Goal: Information Seeking & Learning: Check status

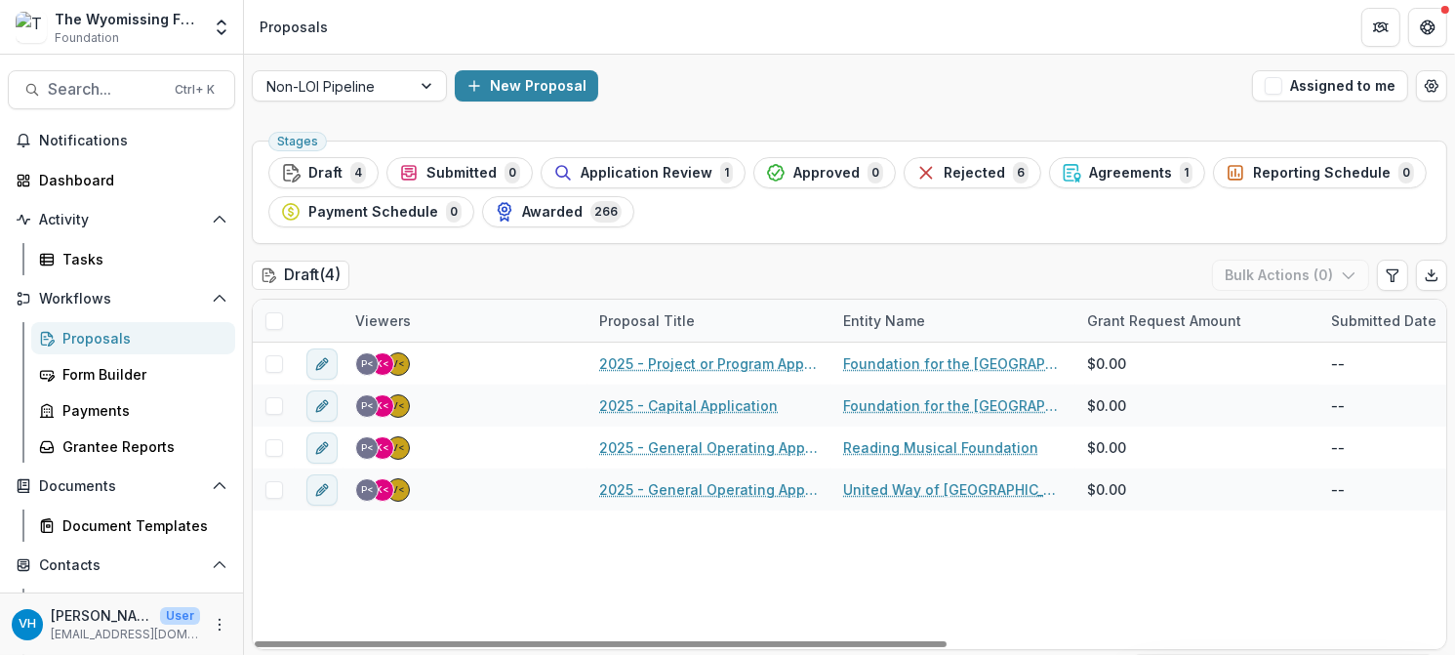
click at [169, 339] on div "Proposals" at bounding box center [140, 338] width 157 height 20
click at [309, 91] on div at bounding box center [331, 86] width 131 height 24
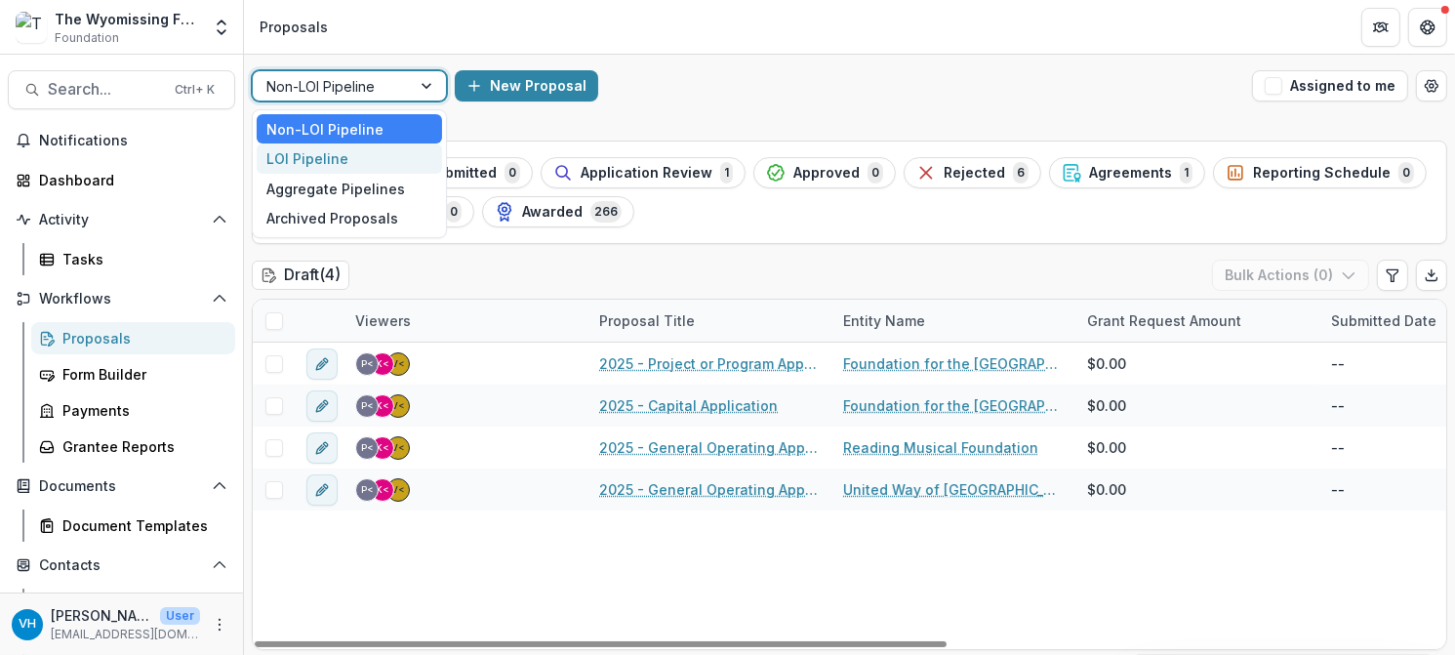
click at [364, 155] on div "LOI Pipeline" at bounding box center [349, 158] width 185 height 30
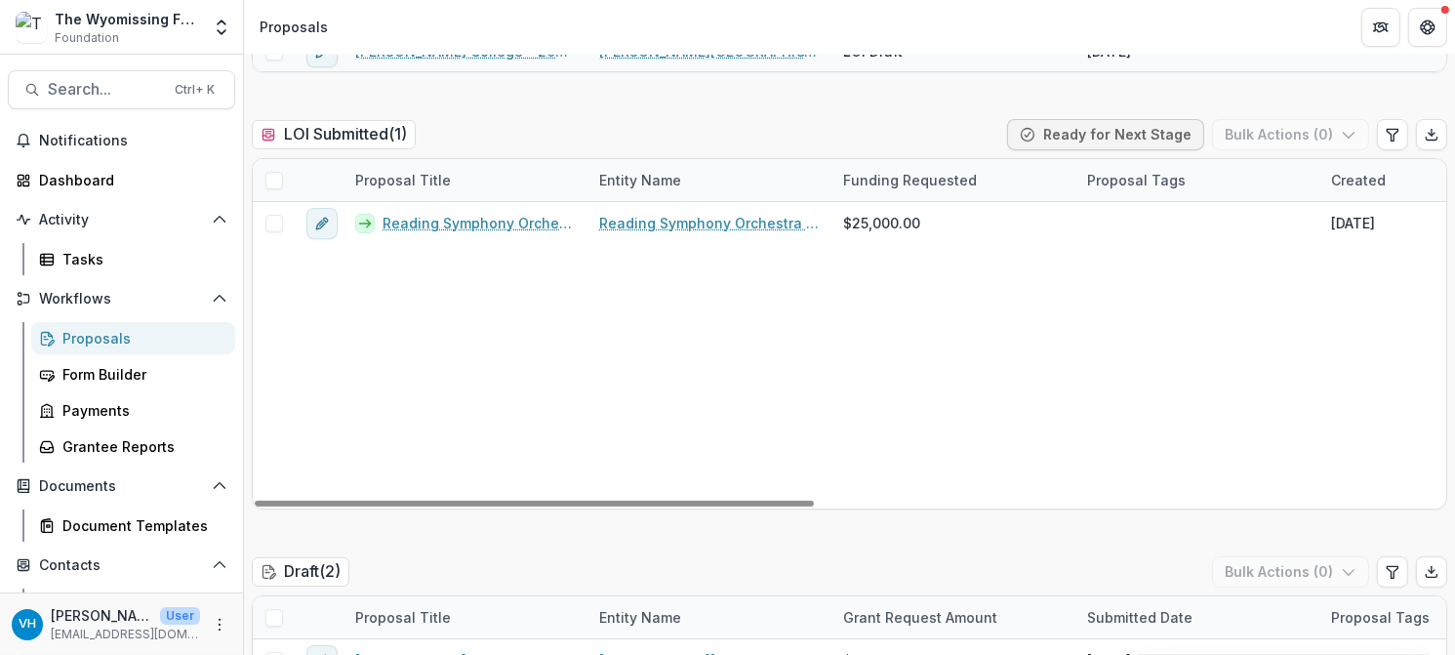
scroll to position [585, 0]
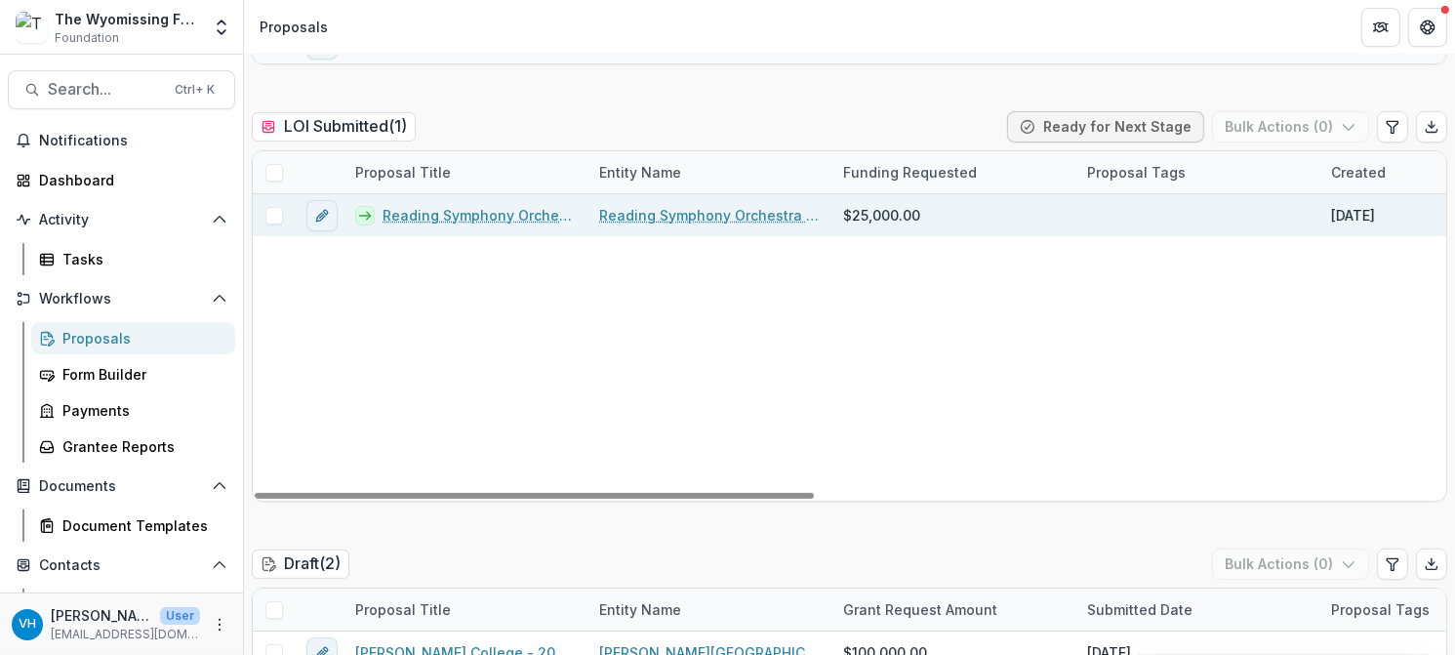
click at [471, 205] on link "Reading Symphony Orchestra Association - 2025 - Letter of Intent" at bounding box center [478, 215] width 193 height 20
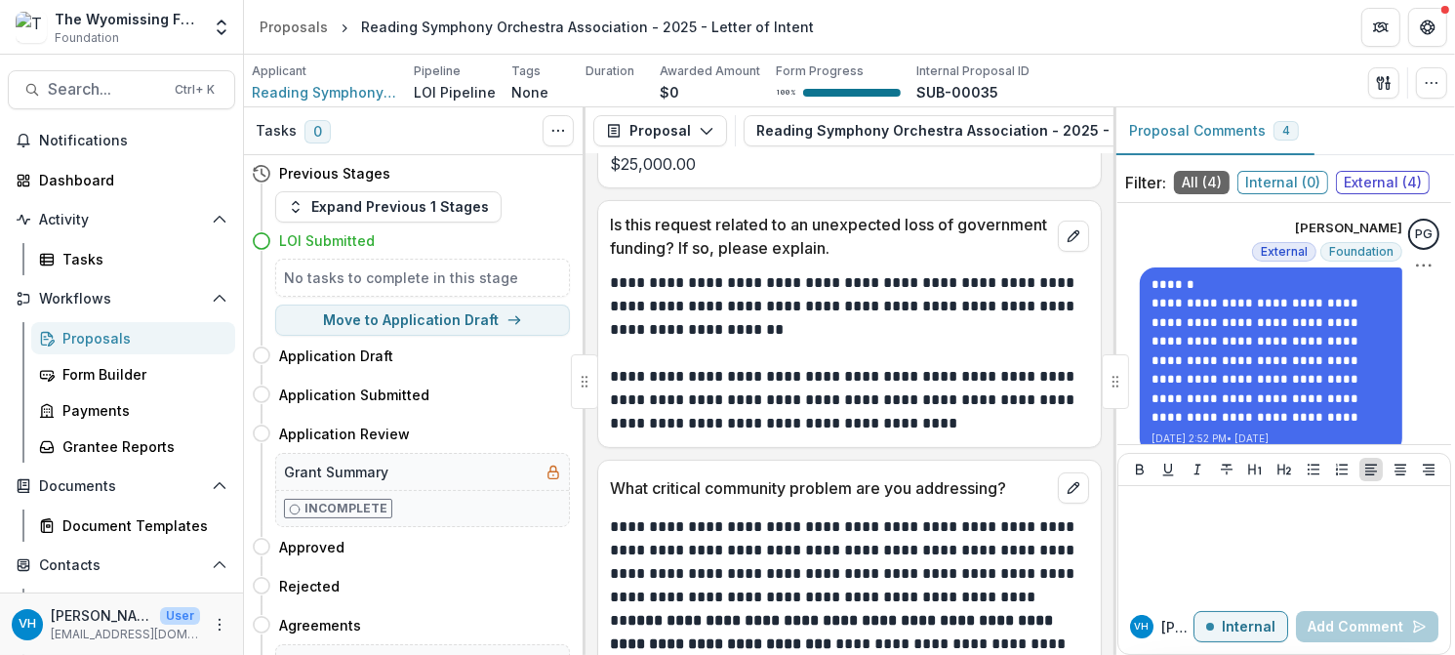
scroll to position [195, 0]
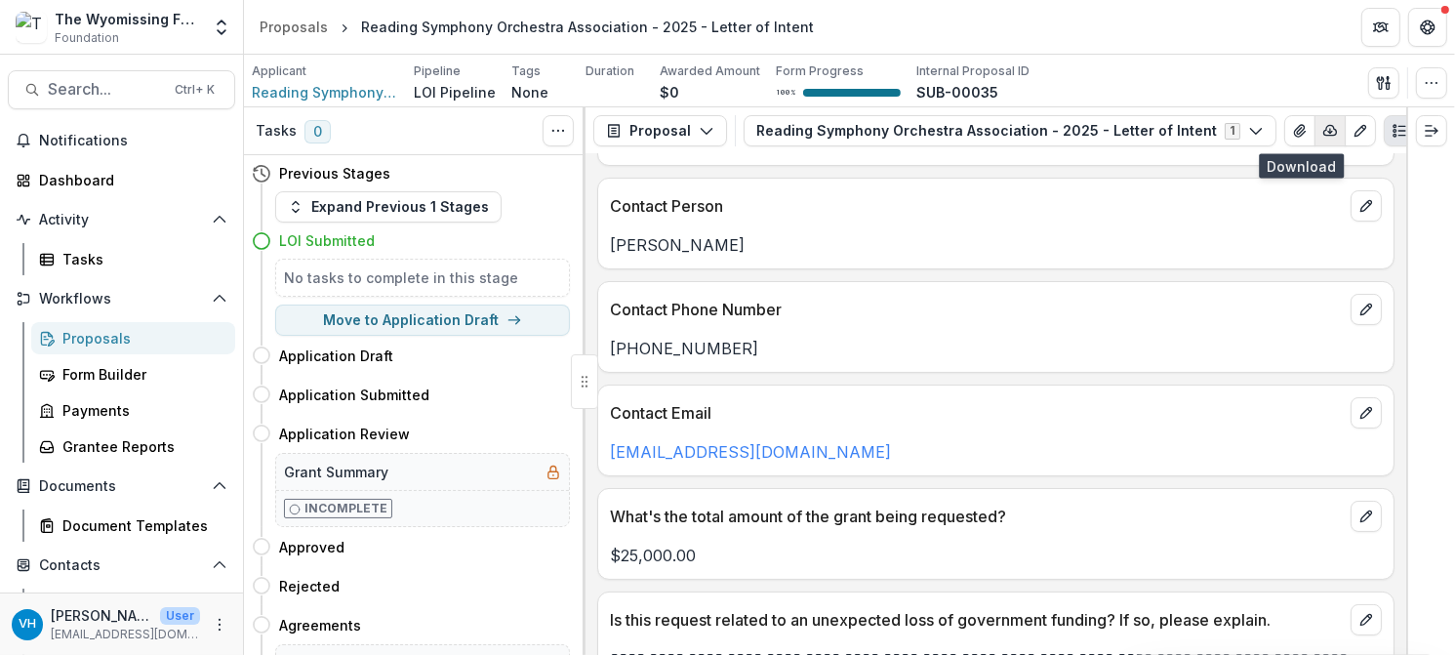
click at [1322, 132] on icon "button" at bounding box center [1330, 131] width 16 height 16
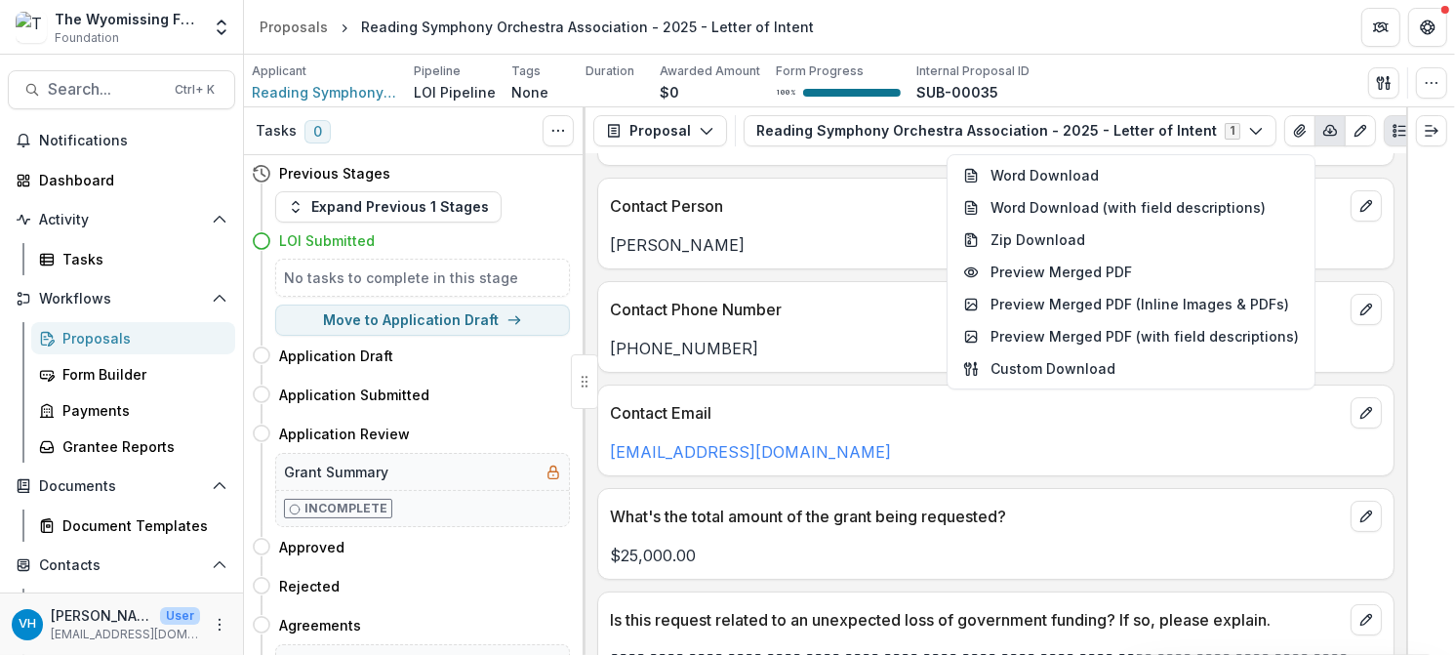
click at [1268, 26] on header "Proposals Reading Symphony Orchestra Association - 2025 - Letter of Intent" at bounding box center [849, 27] width 1211 height 54
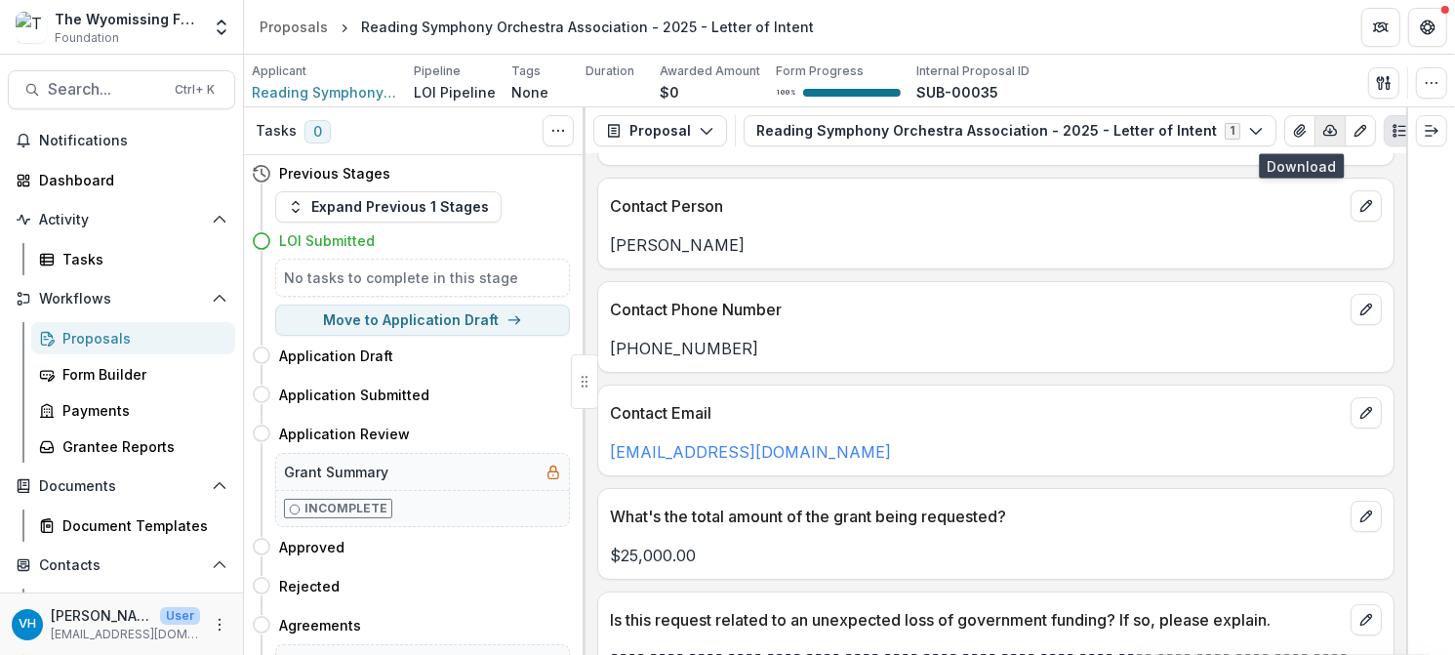
click at [1322, 136] on icon "button" at bounding box center [1330, 131] width 16 height 16
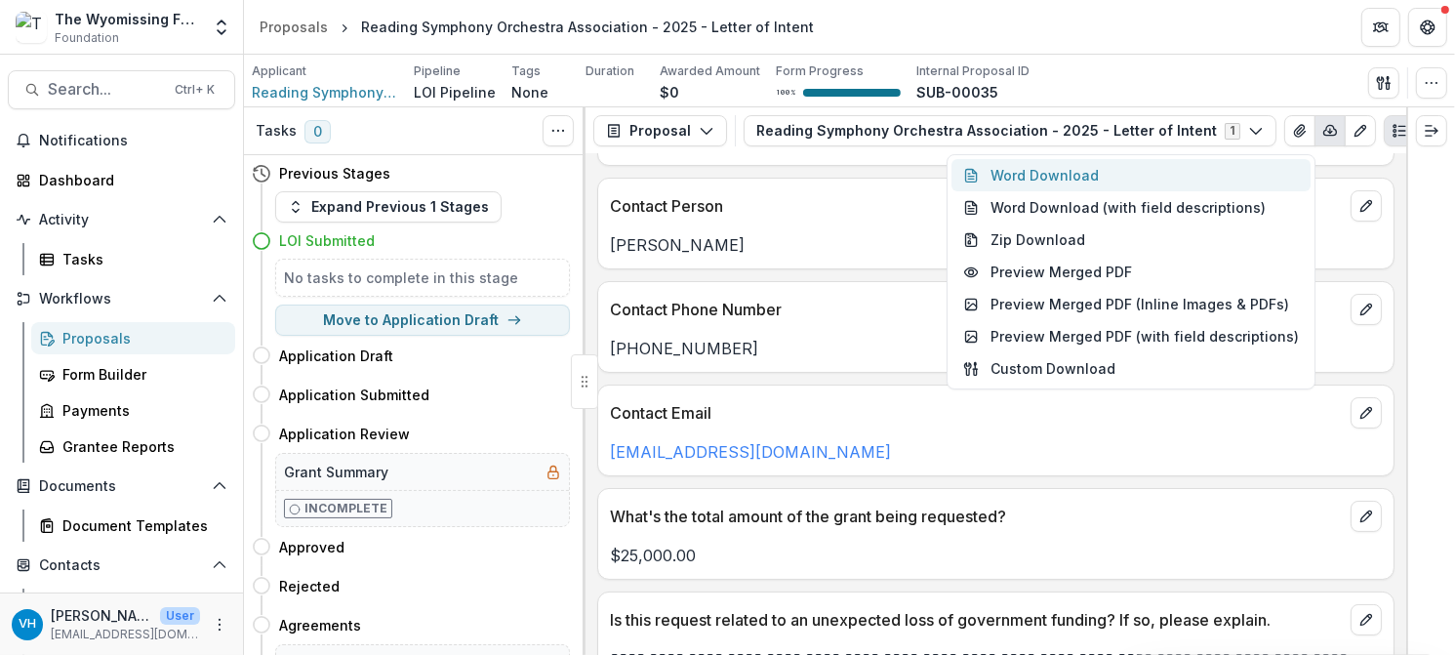
click at [1144, 181] on button "Word Download" at bounding box center [1130, 175] width 359 height 32
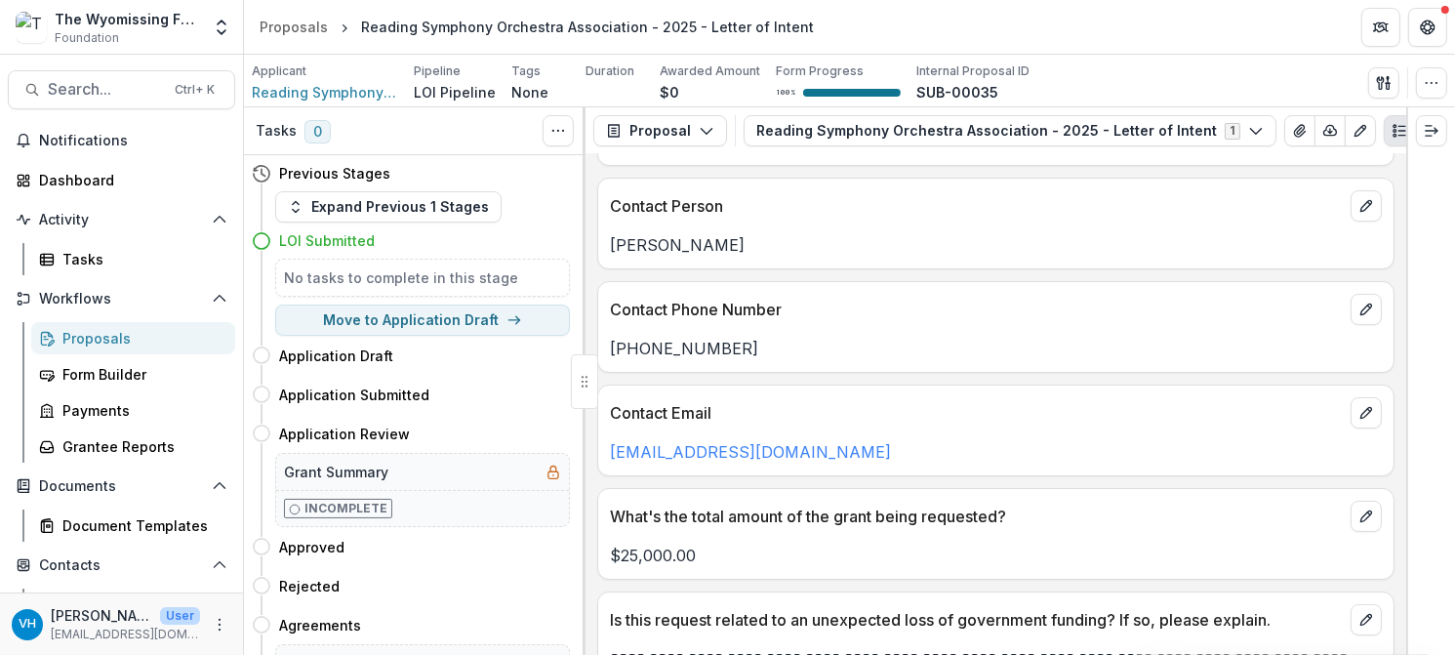
click at [1424, 137] on icon "PDF view" at bounding box center [1429, 131] width 11 height 13
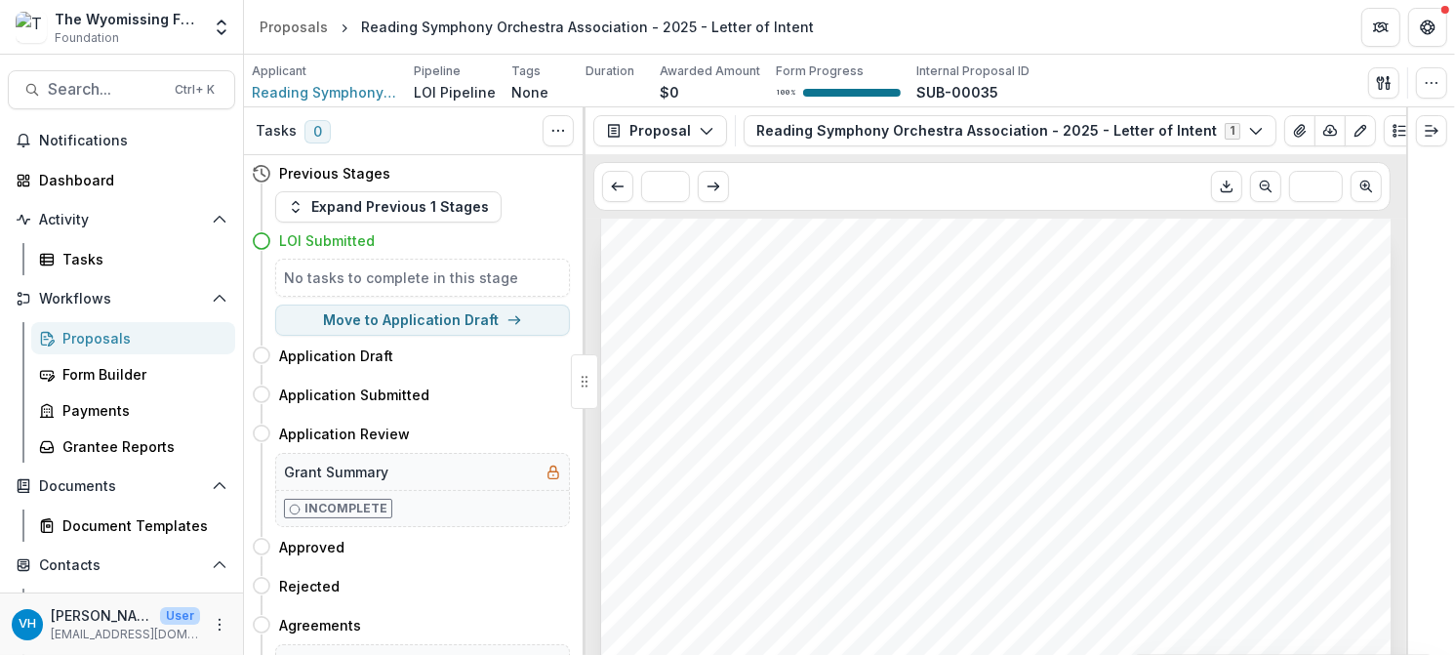
scroll to position [683, 0]
click at [1226, 192] on icon "Download PDF" at bounding box center [1227, 187] width 16 height 16
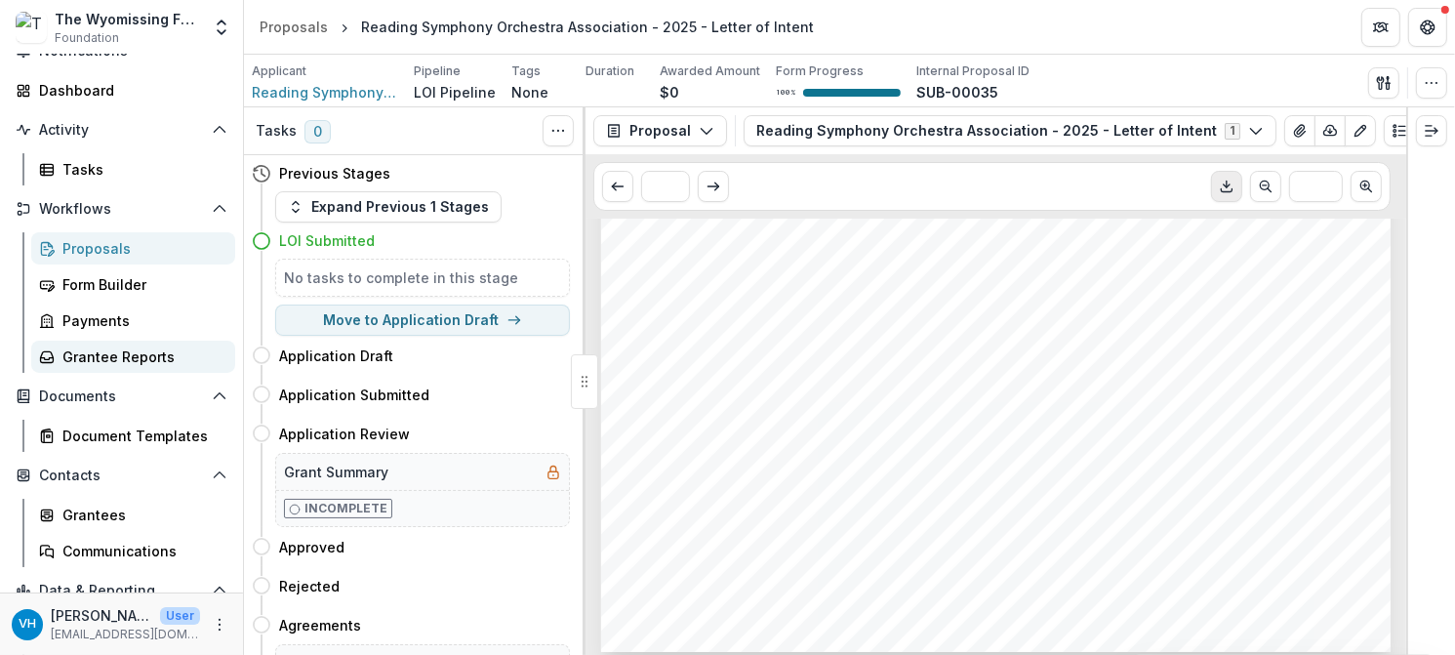
scroll to position [179, 0]
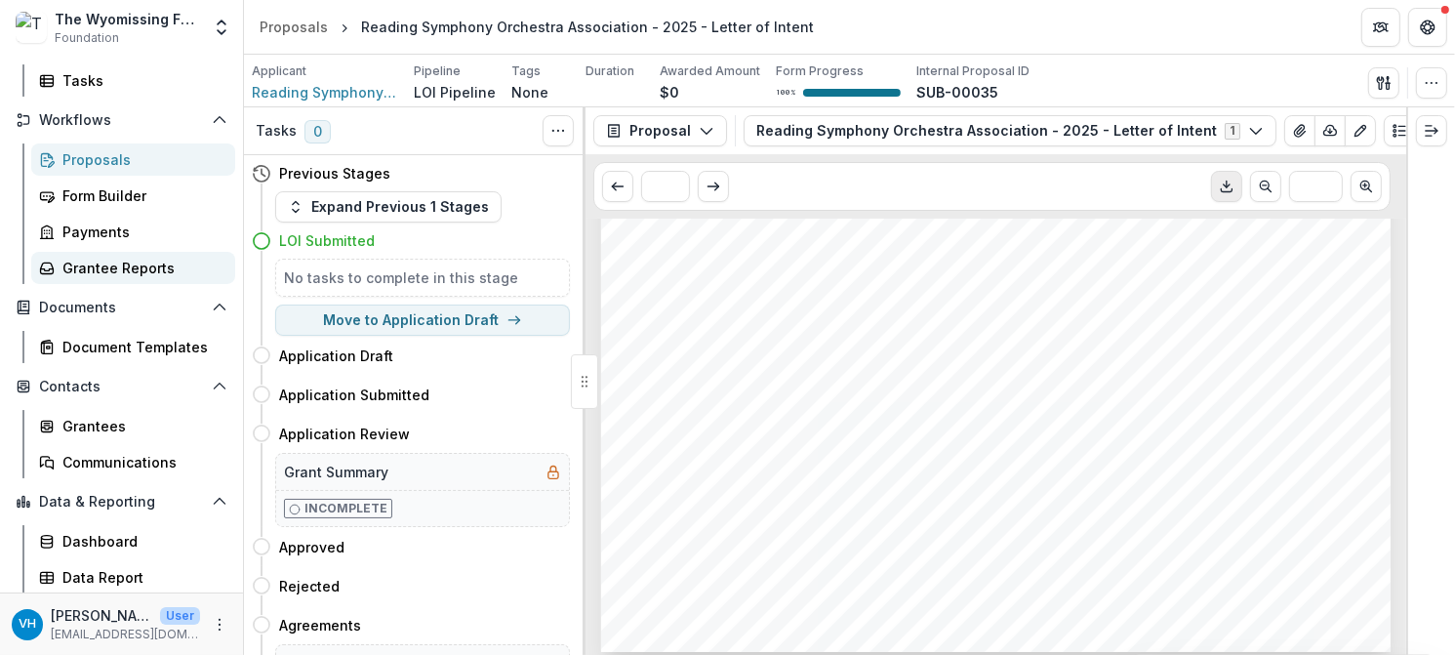
click at [118, 268] on div "Grantee Reports" at bounding box center [140, 268] width 157 height 20
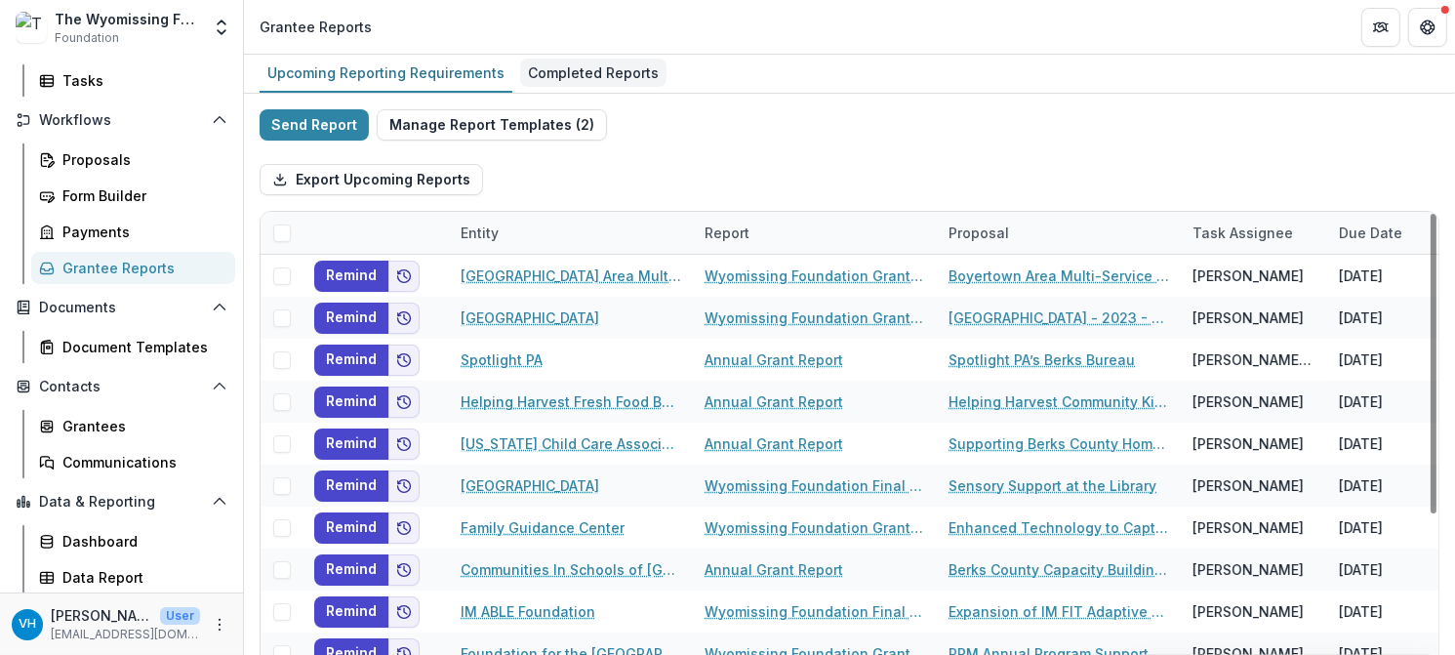
click at [585, 85] on div "Completed Reports" at bounding box center [593, 73] width 146 height 28
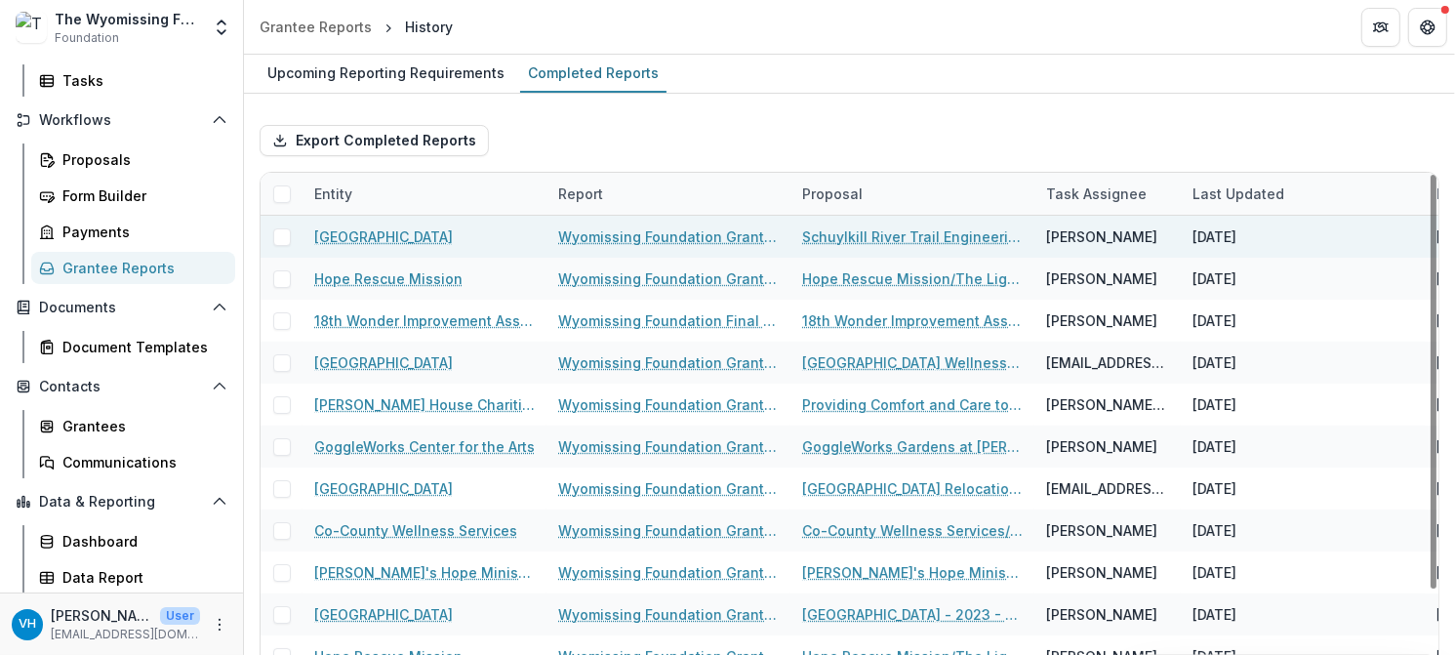
click at [636, 242] on link "Wyomissing Foundation Grant Report" at bounding box center [668, 236] width 221 height 20
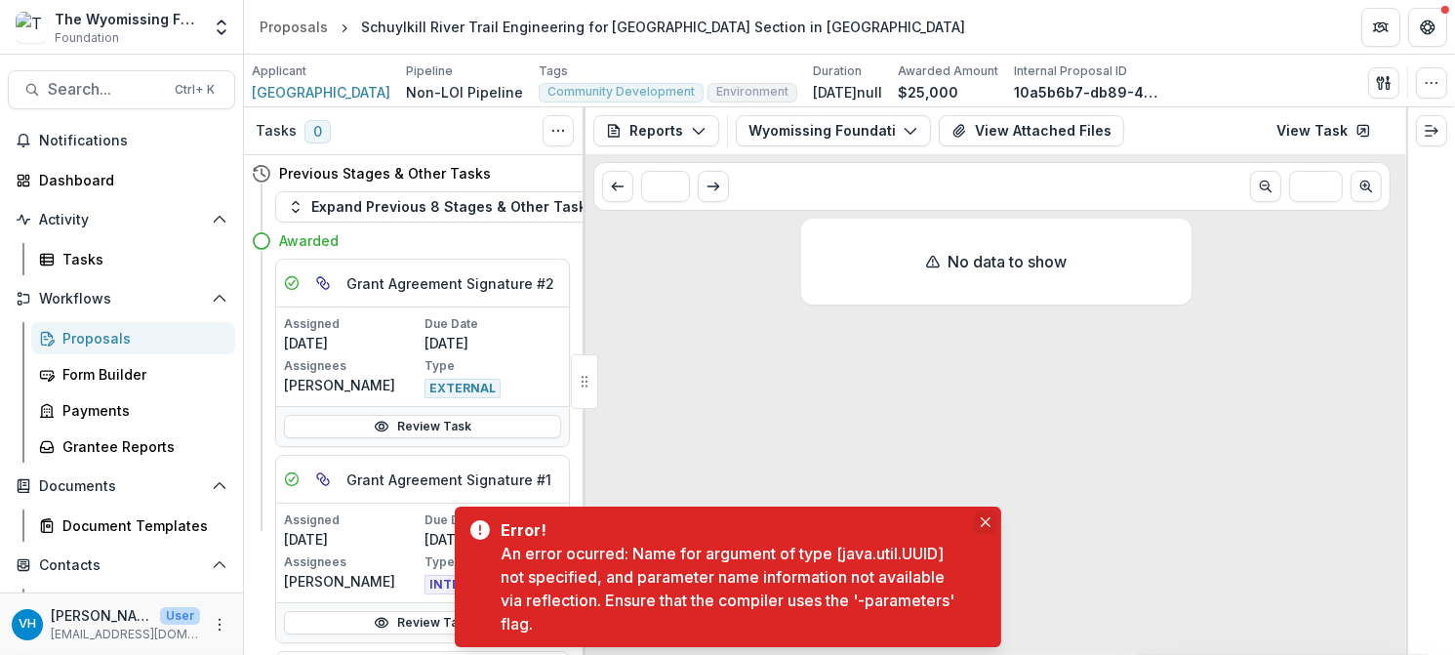
click at [988, 518] on icon "Close" at bounding box center [986, 522] width 10 height 10
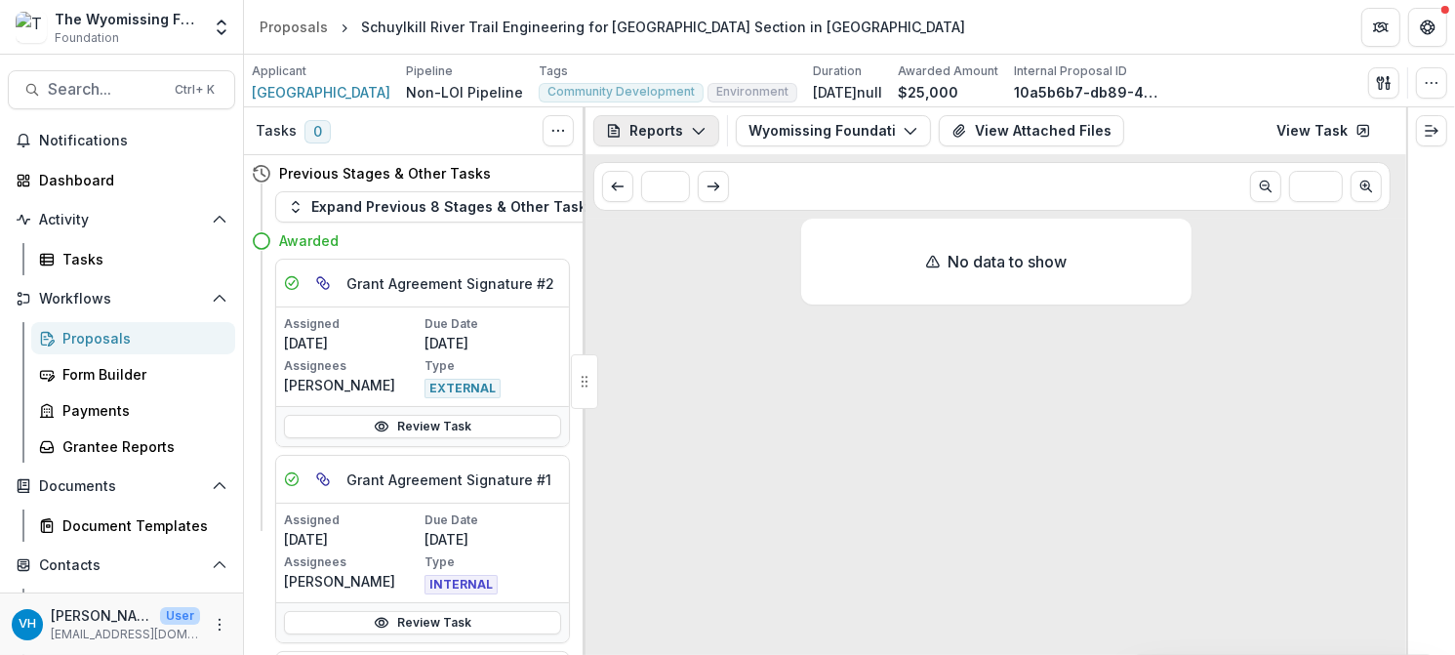
click at [672, 129] on button "Reports" at bounding box center [656, 130] width 126 height 31
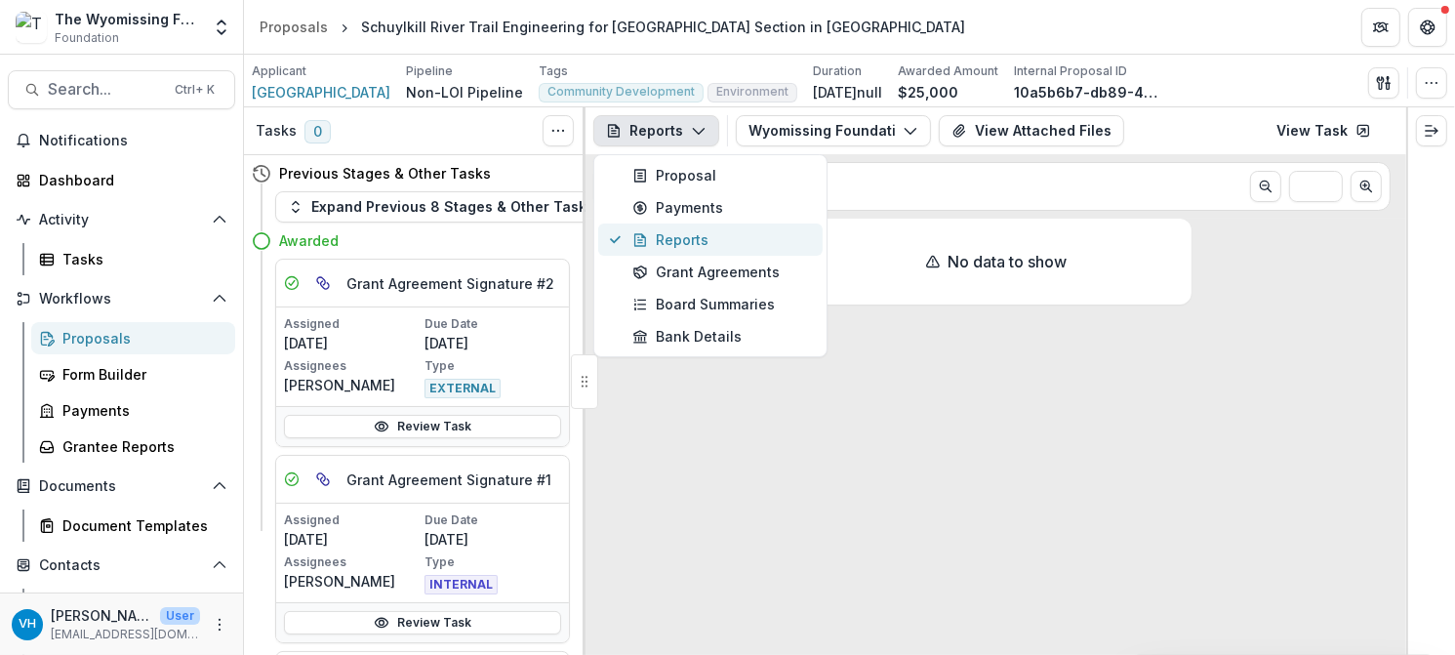
click at [714, 241] on div "Reports" at bounding box center [721, 239] width 179 height 20
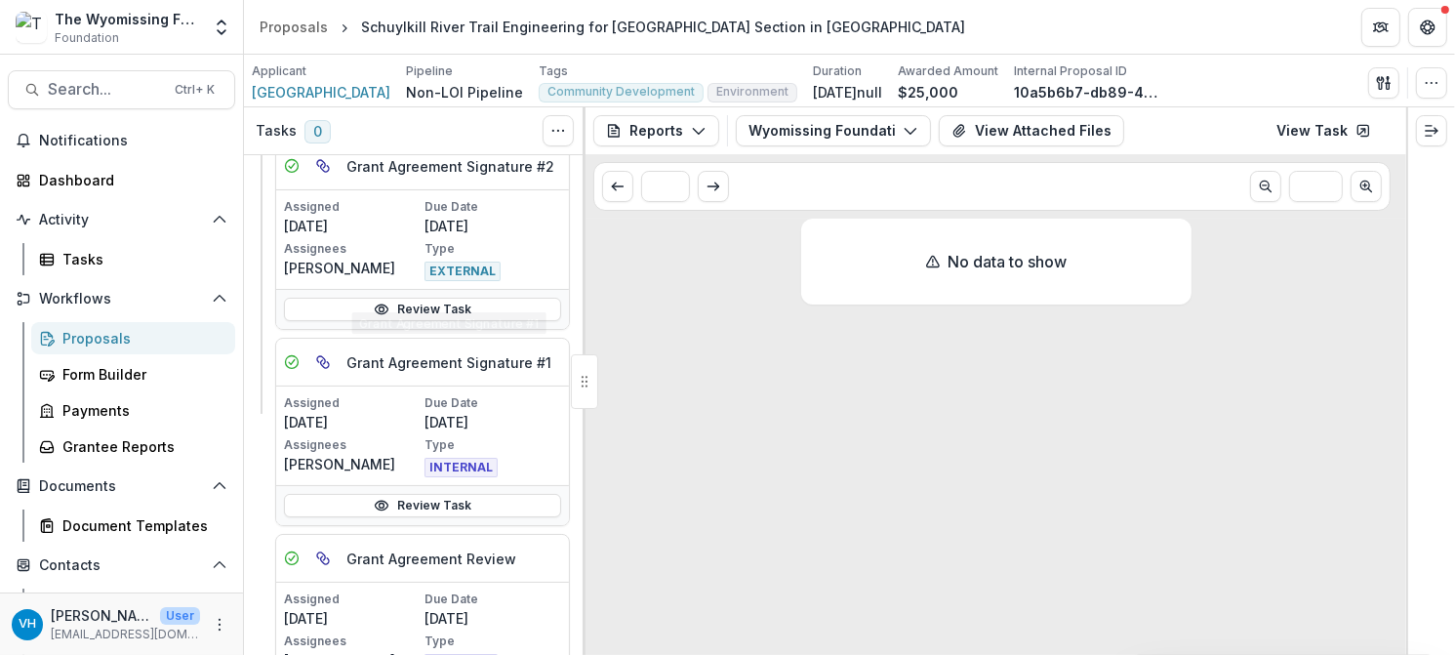
scroll to position [196, 0]
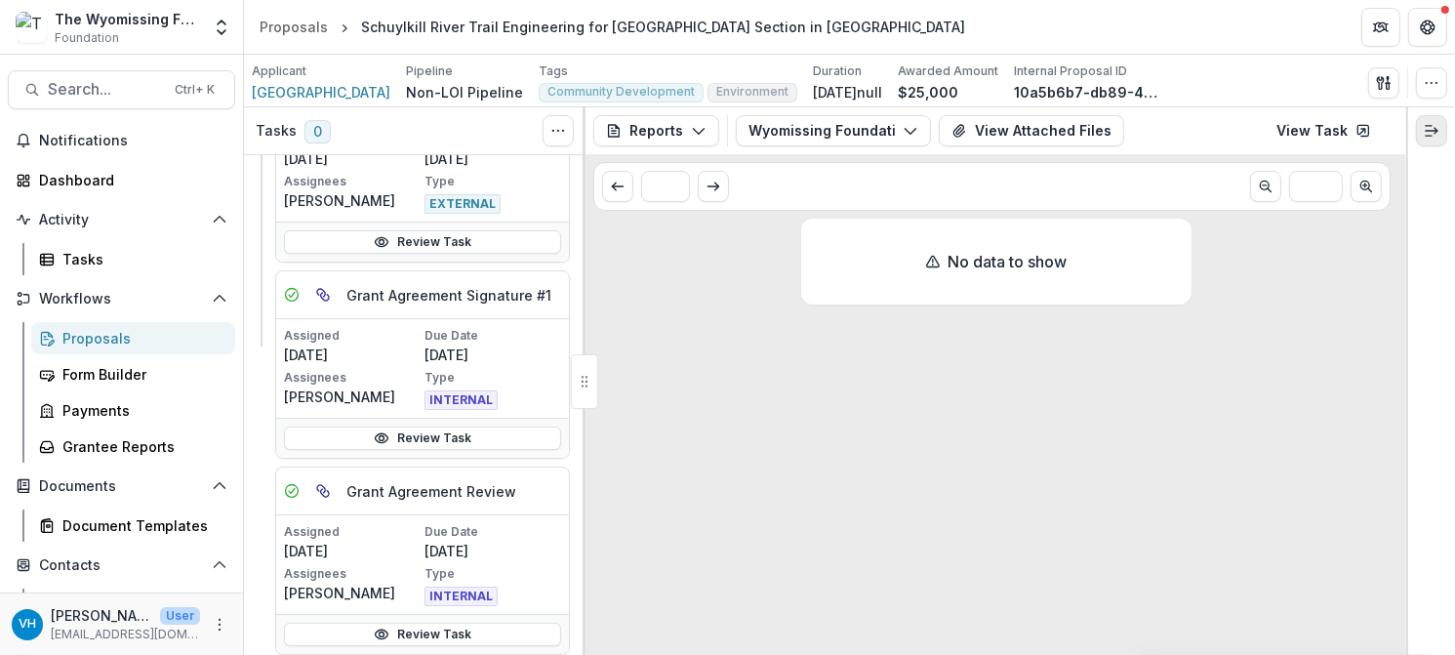
click at [1422, 133] on button "Expand right" at bounding box center [1431, 130] width 31 height 31
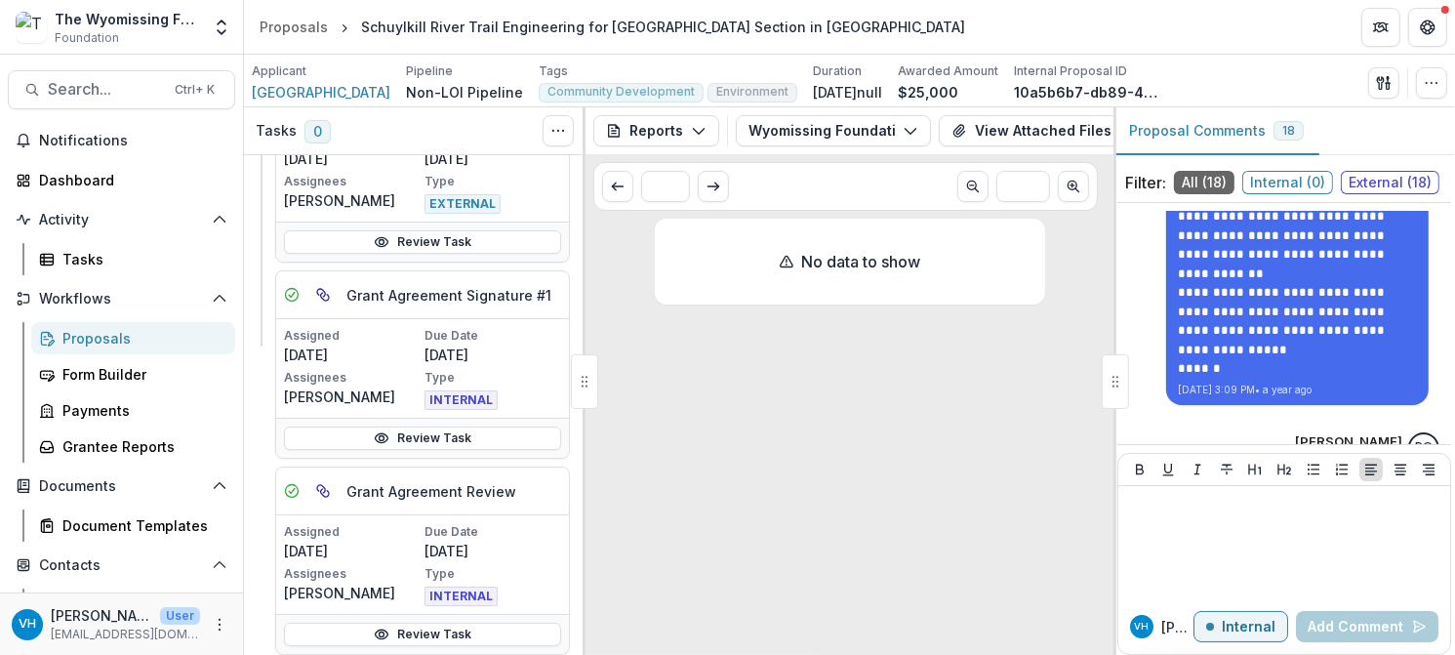
scroll to position [2732, 0]
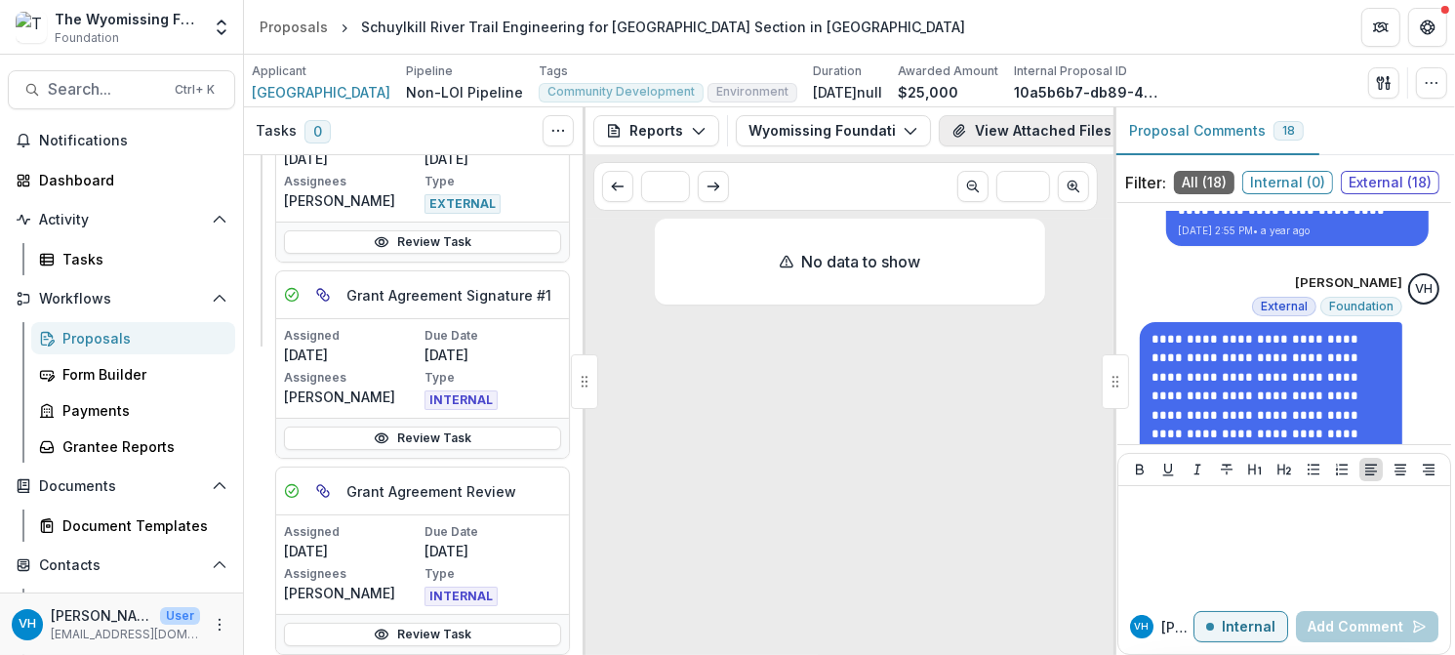
click at [1058, 124] on button "View Attached Files" at bounding box center [1031, 130] width 185 height 31
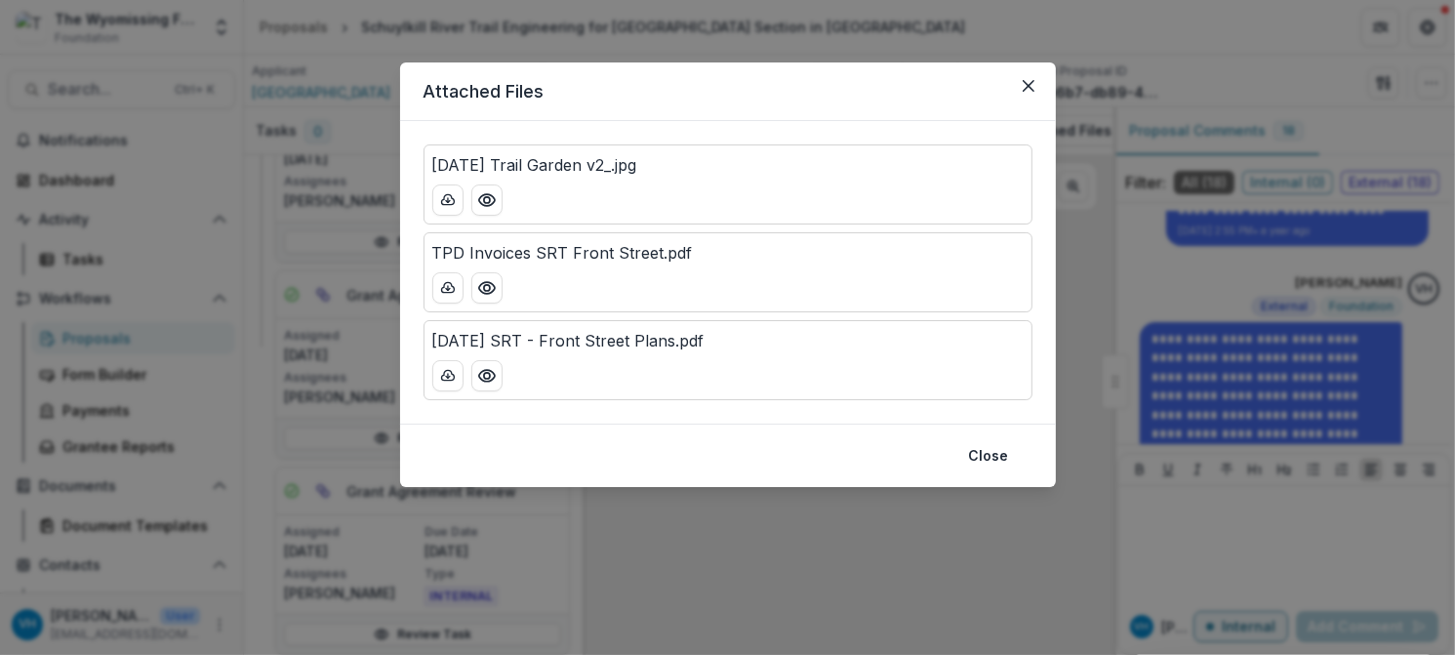
click at [1007, 81] on header "Attached Files" at bounding box center [728, 91] width 656 height 59
click at [999, 448] on button "Close" at bounding box center [988, 455] width 63 height 31
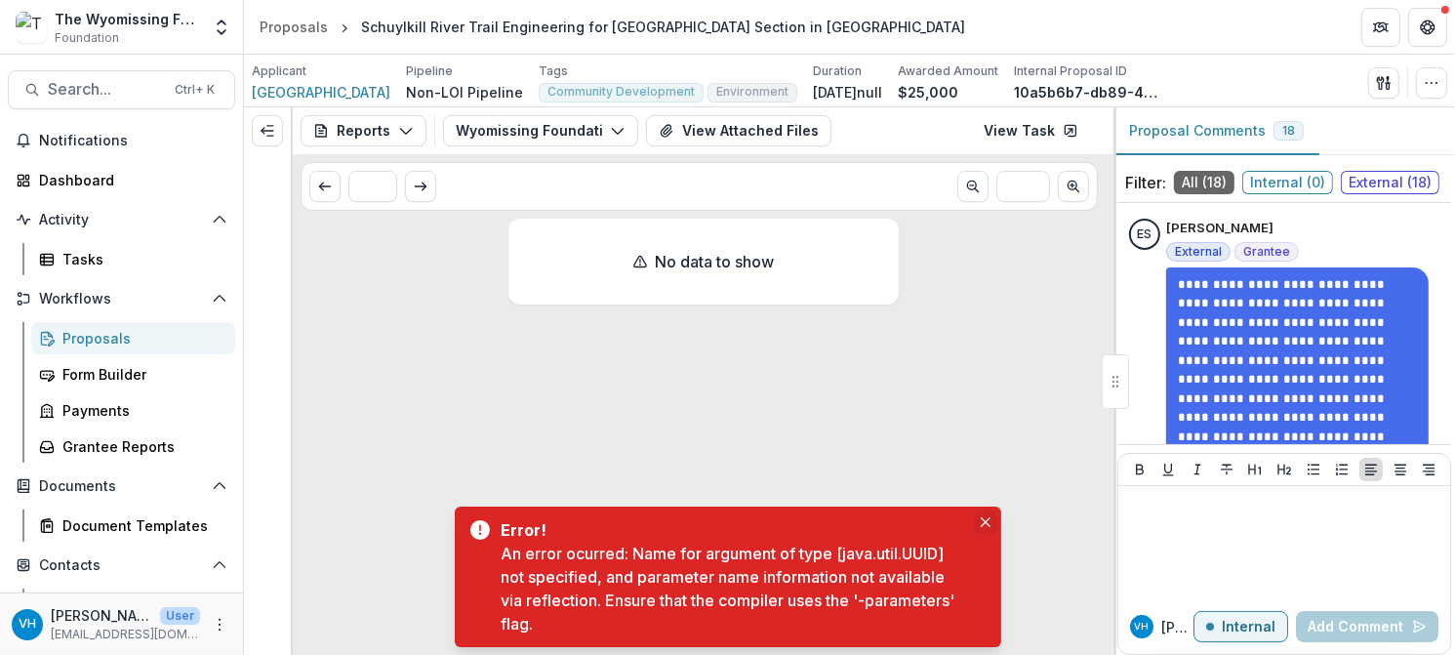
click at [984, 522] on icon "Close" at bounding box center [985, 522] width 10 height 10
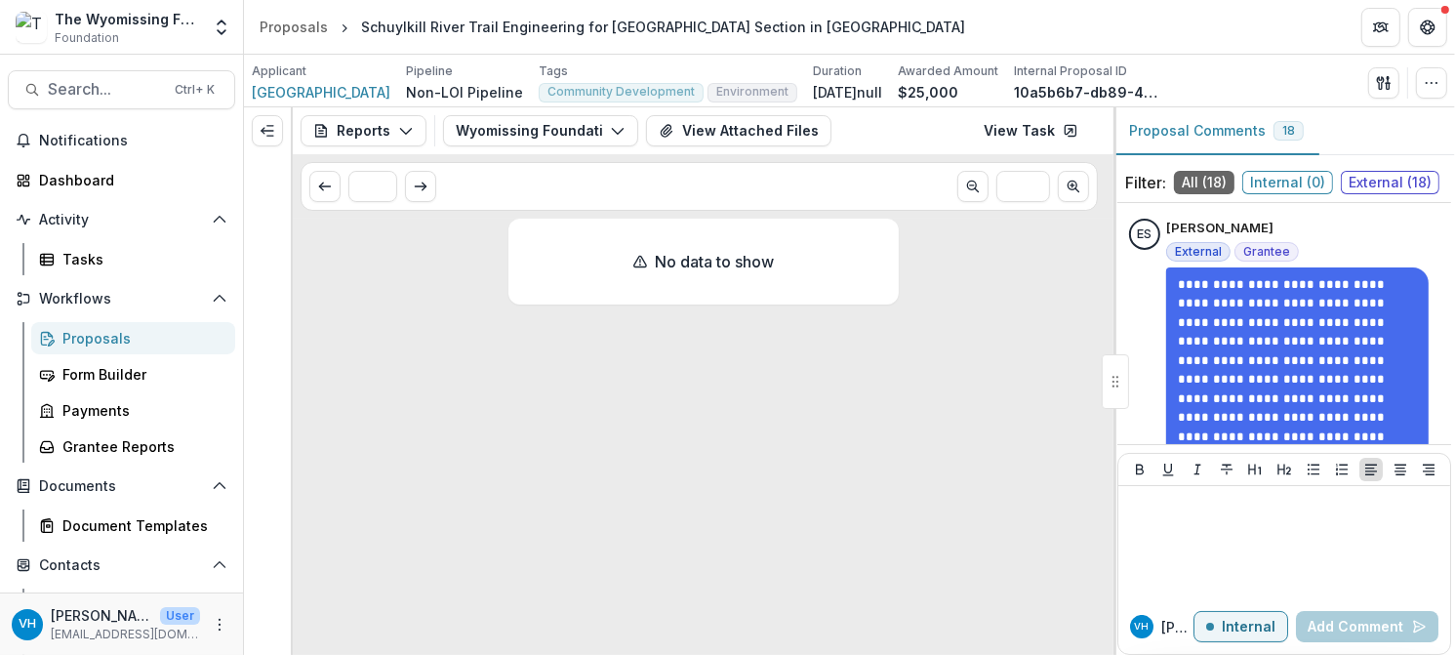
click at [714, 265] on p "No data to show" at bounding box center [715, 261] width 119 height 23
click at [115, 441] on div "Grantee Reports" at bounding box center [140, 446] width 157 height 20
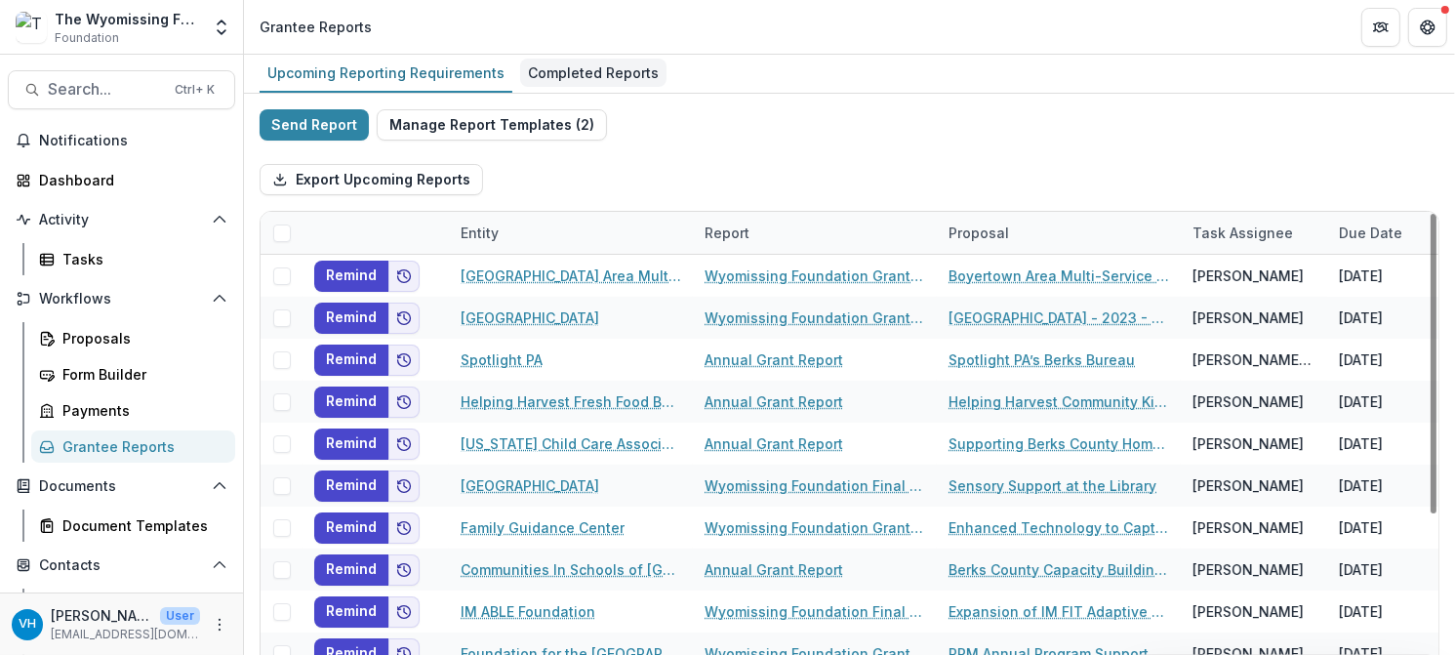
click at [549, 75] on div "Completed Reports" at bounding box center [593, 73] width 146 height 28
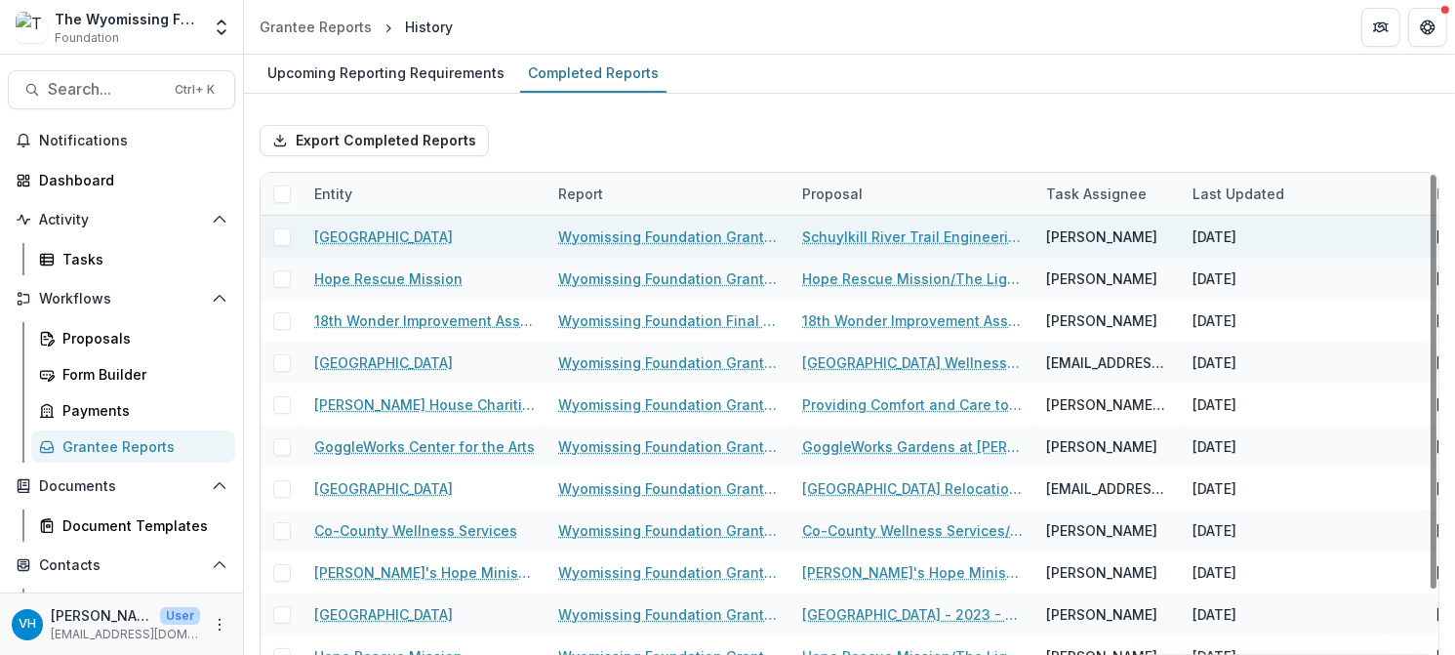
click at [677, 233] on link "Wyomissing Foundation Grant Report" at bounding box center [668, 236] width 221 height 20
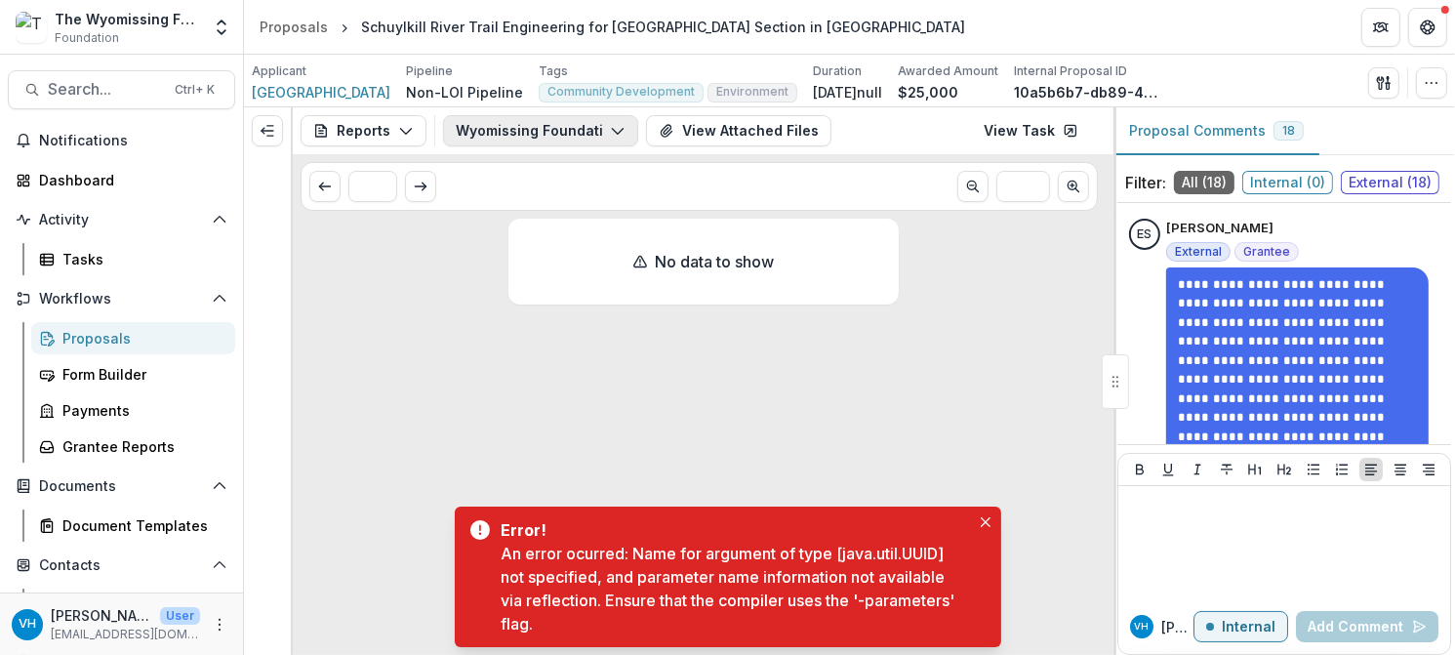
click at [470, 140] on button "Wyomissing Foundation Grant Report" at bounding box center [540, 130] width 195 height 31
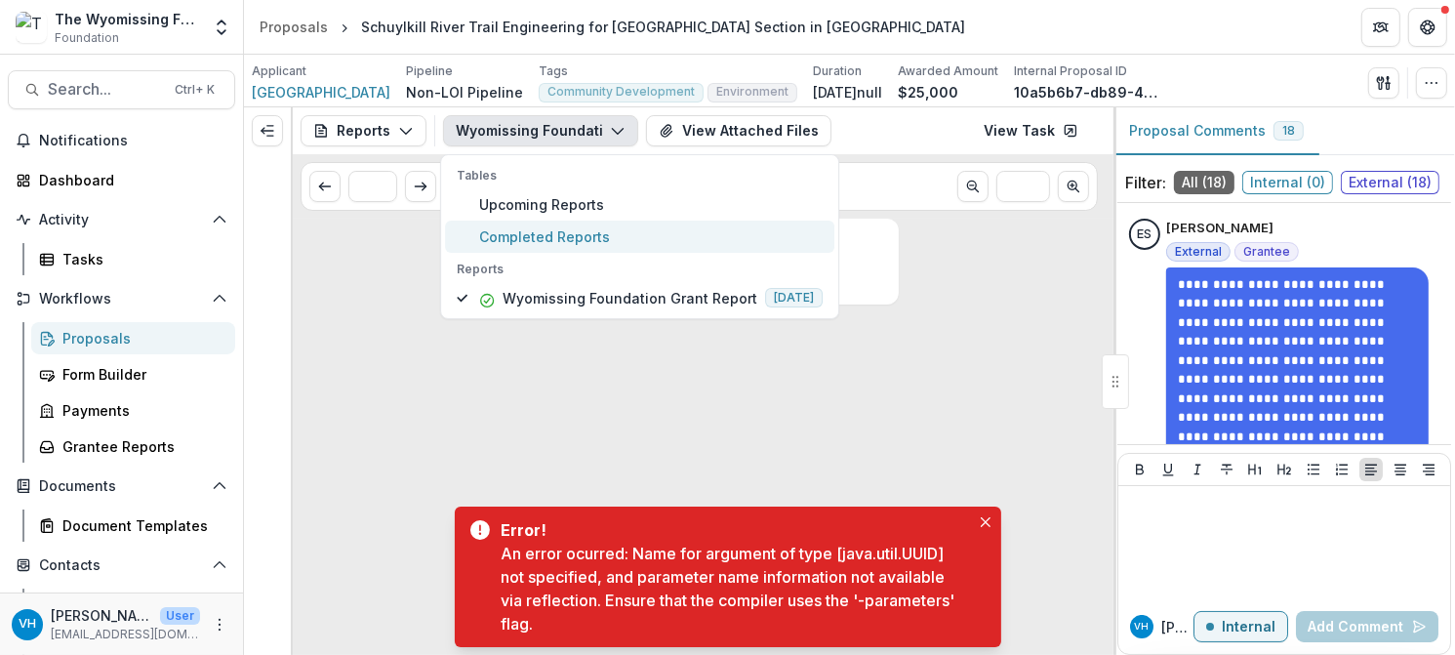
click at [528, 235] on span "Completed Reports" at bounding box center [650, 236] width 343 height 20
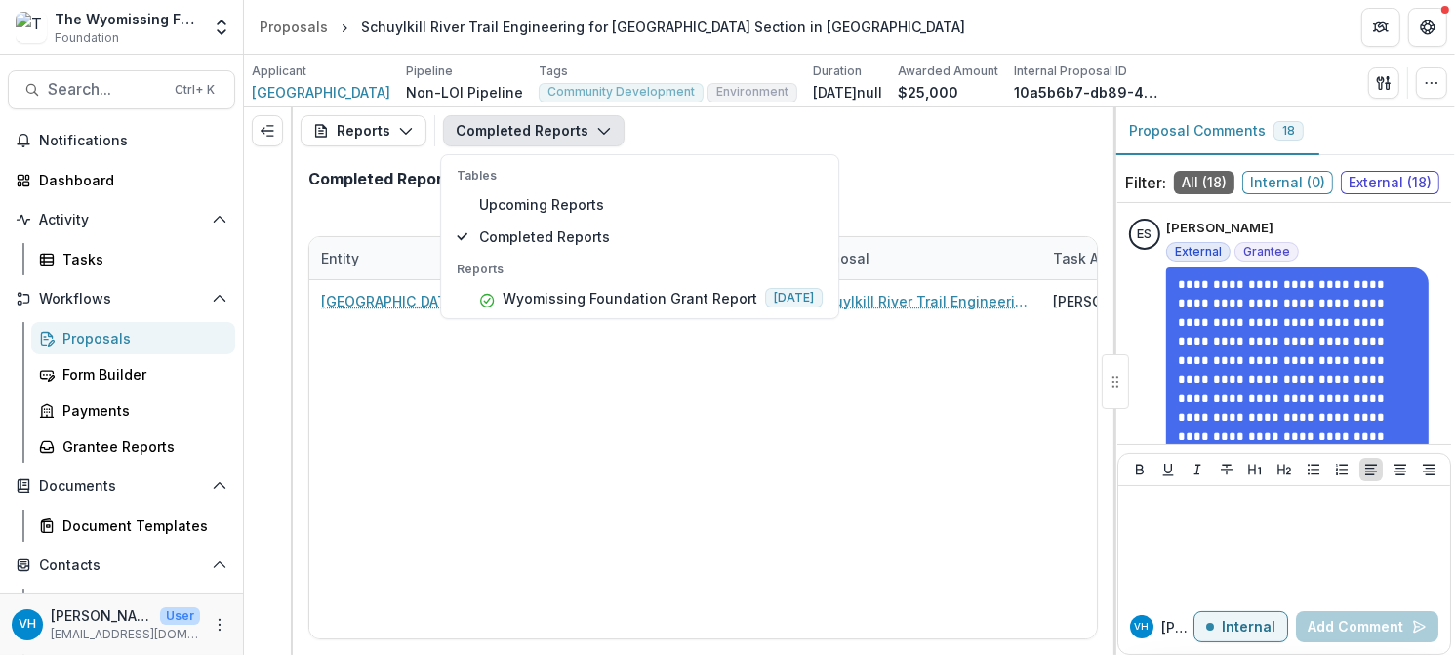
click at [977, 173] on div "Completed Reports" at bounding box center [703, 186] width 821 height 65
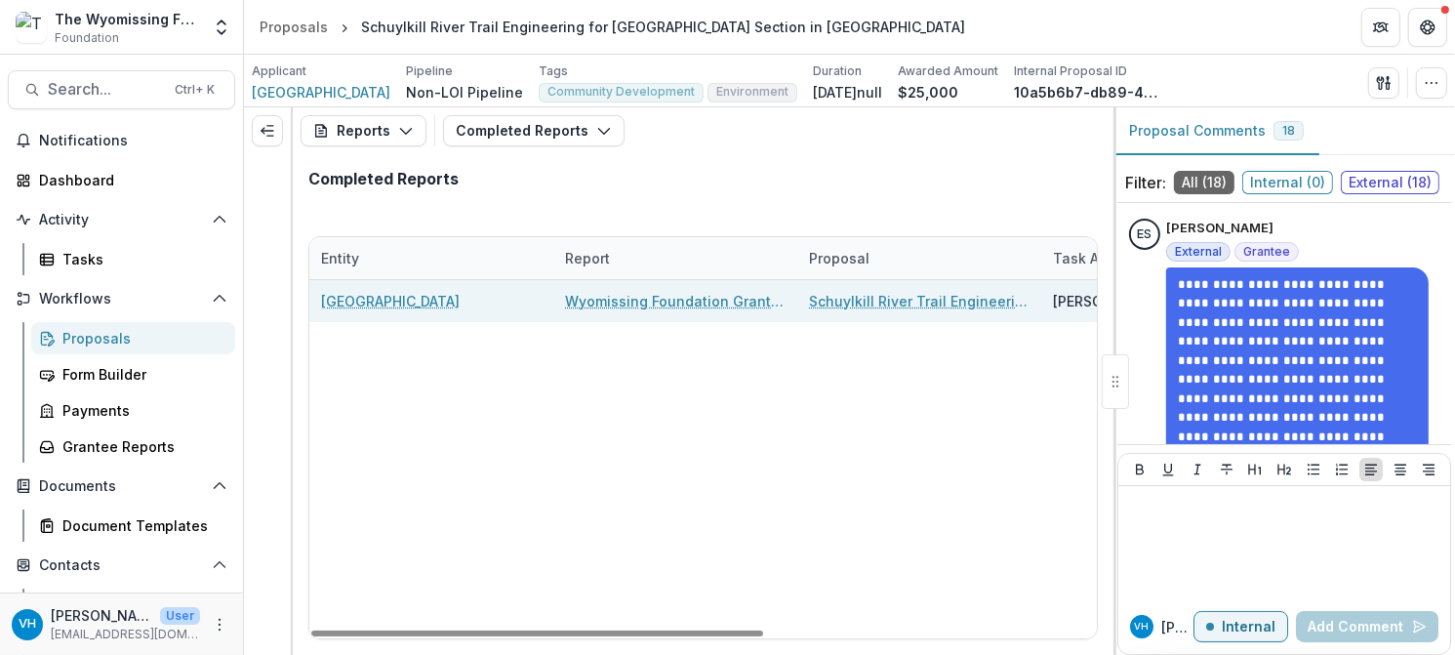
click at [707, 301] on link "Wyomissing Foundation Grant Report" at bounding box center [675, 301] width 221 height 20
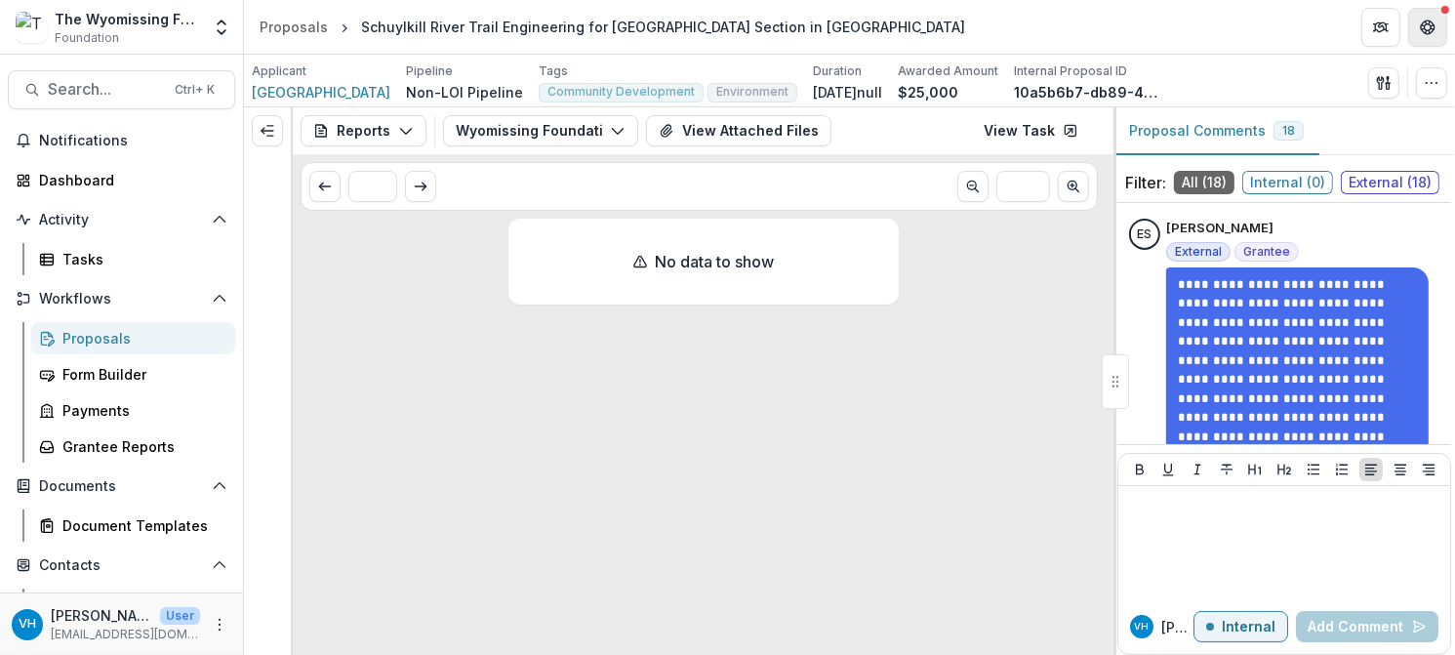
click at [1442, 29] on button "Get Help" at bounding box center [1427, 27] width 39 height 39
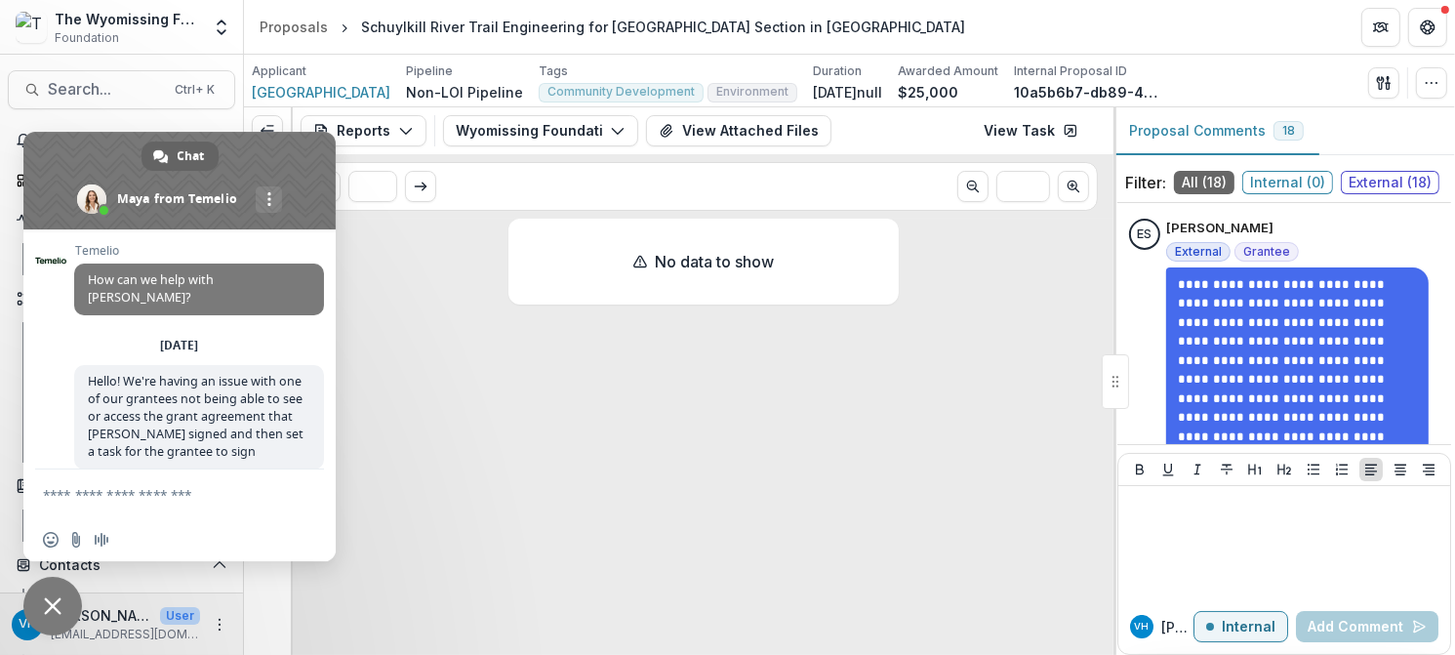
scroll to position [2306, 0]
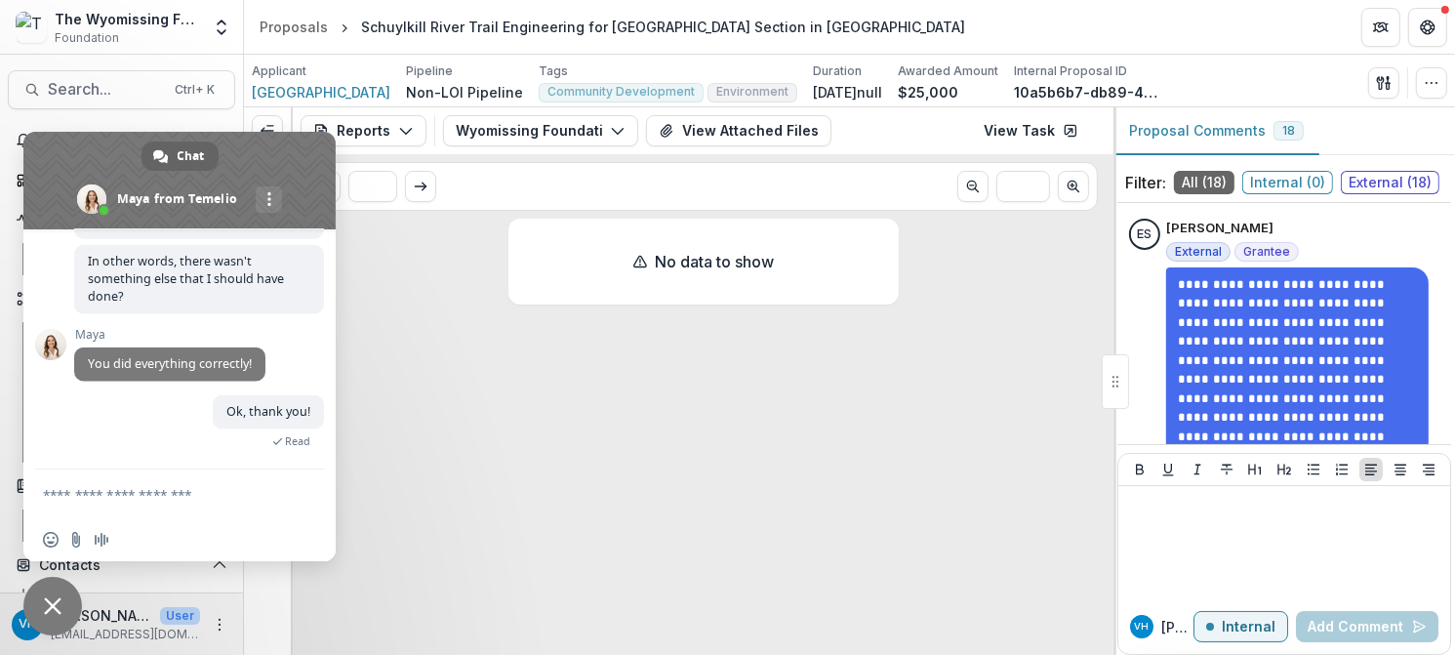
click at [180, 485] on textarea "Compose your message..." at bounding box center [160, 493] width 234 height 49
type textarea "******"
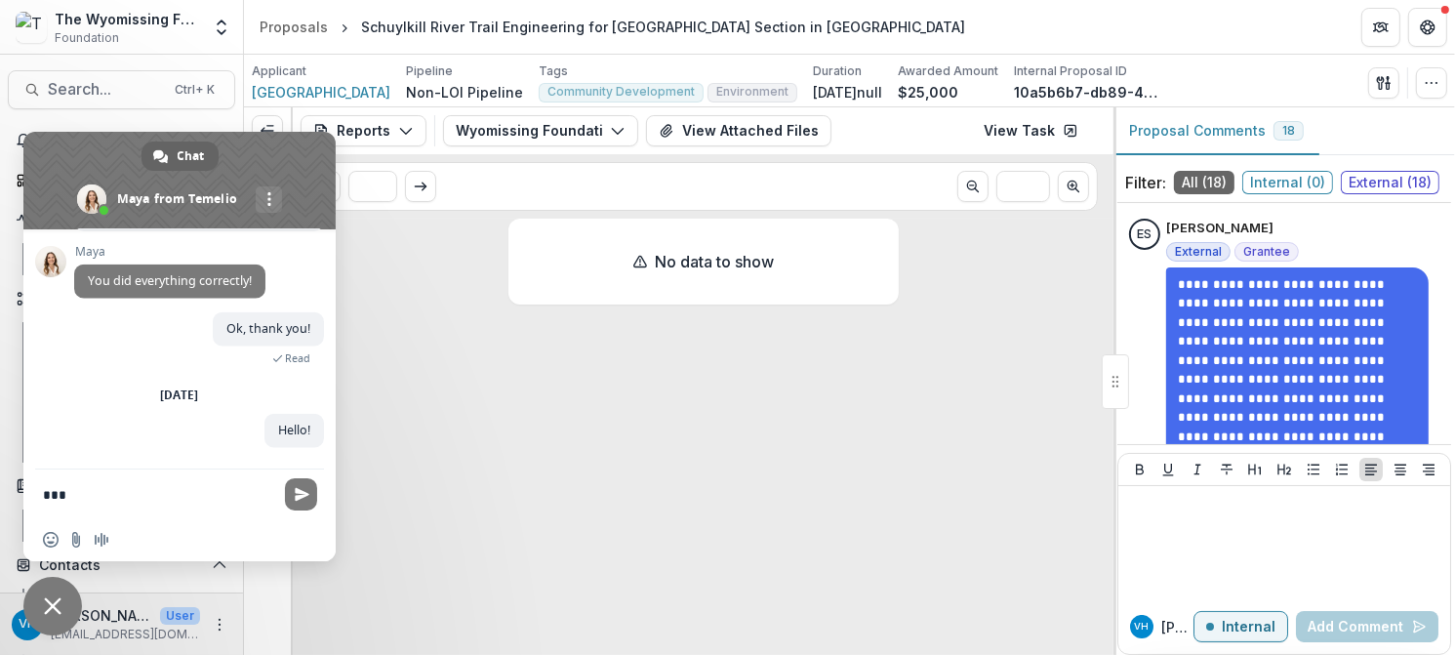
scroll to position [2390, 0]
type textarea "*"
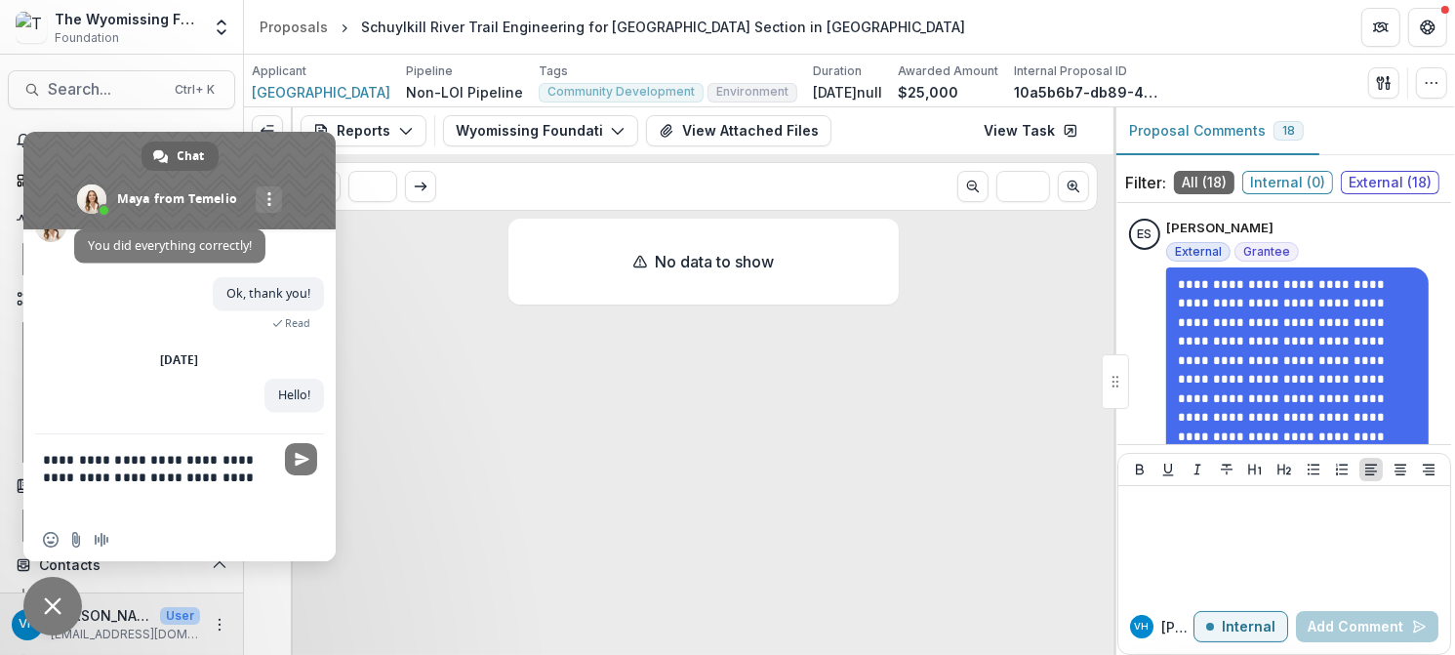
type textarea "**********"
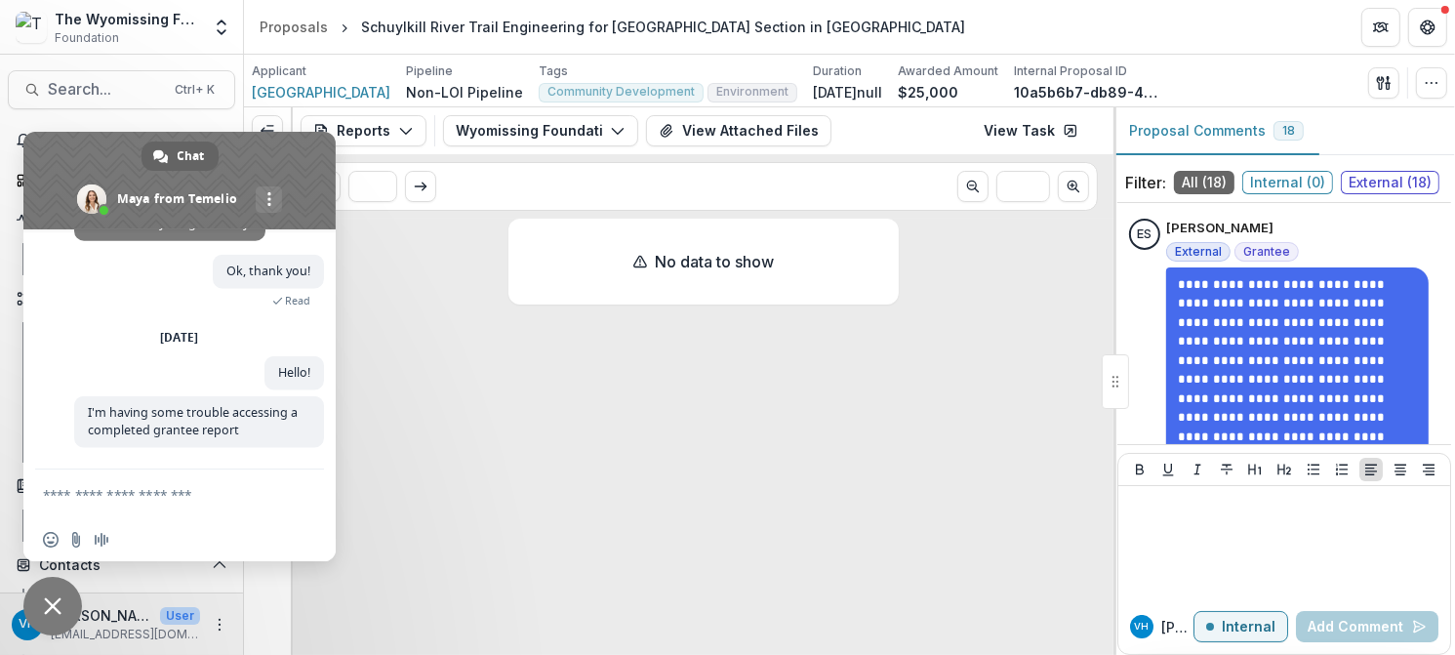
scroll to position [2449, 0]
type textarea "*"
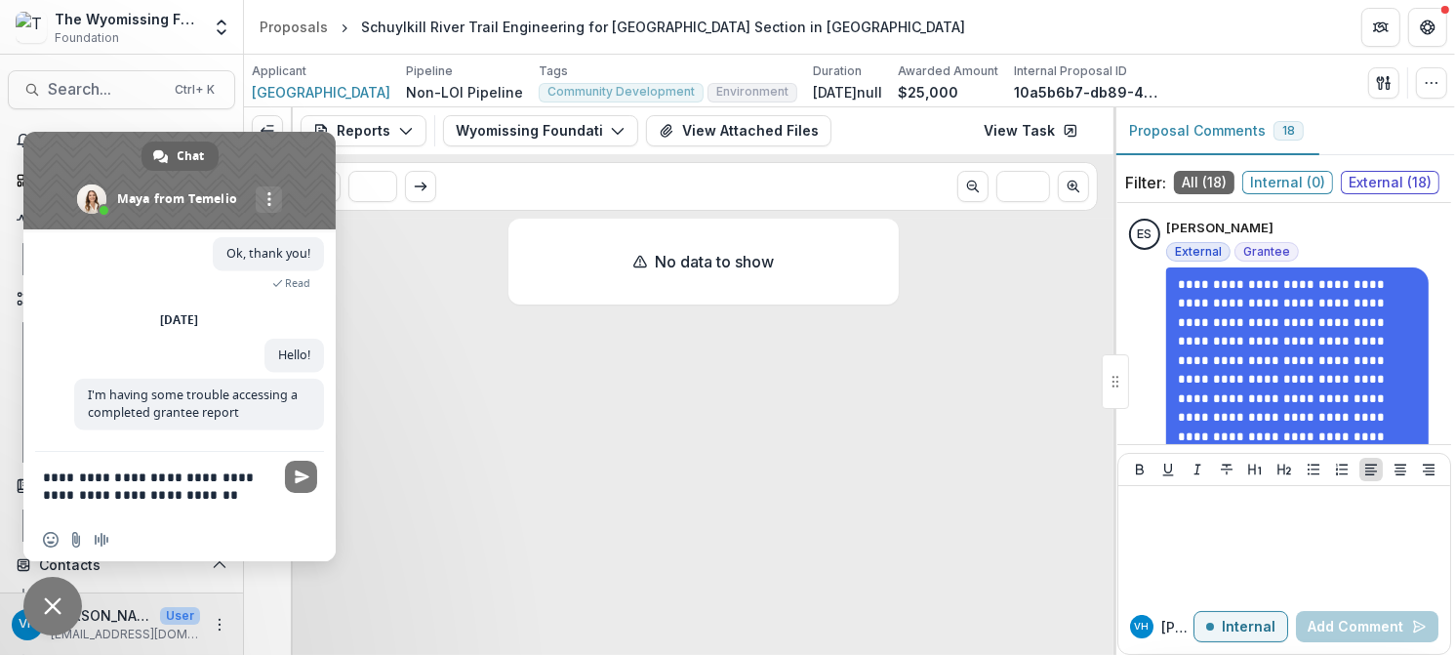
scroll to position [2478, 0]
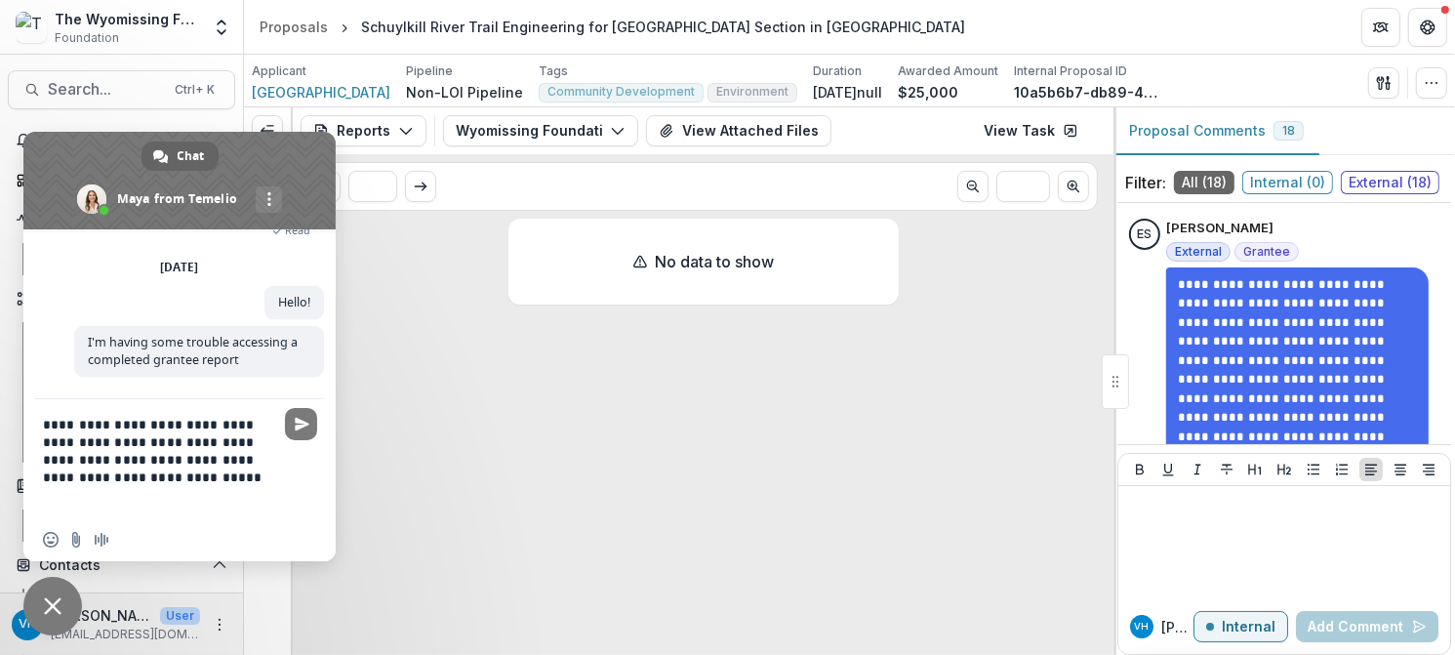
type textarea "**********"
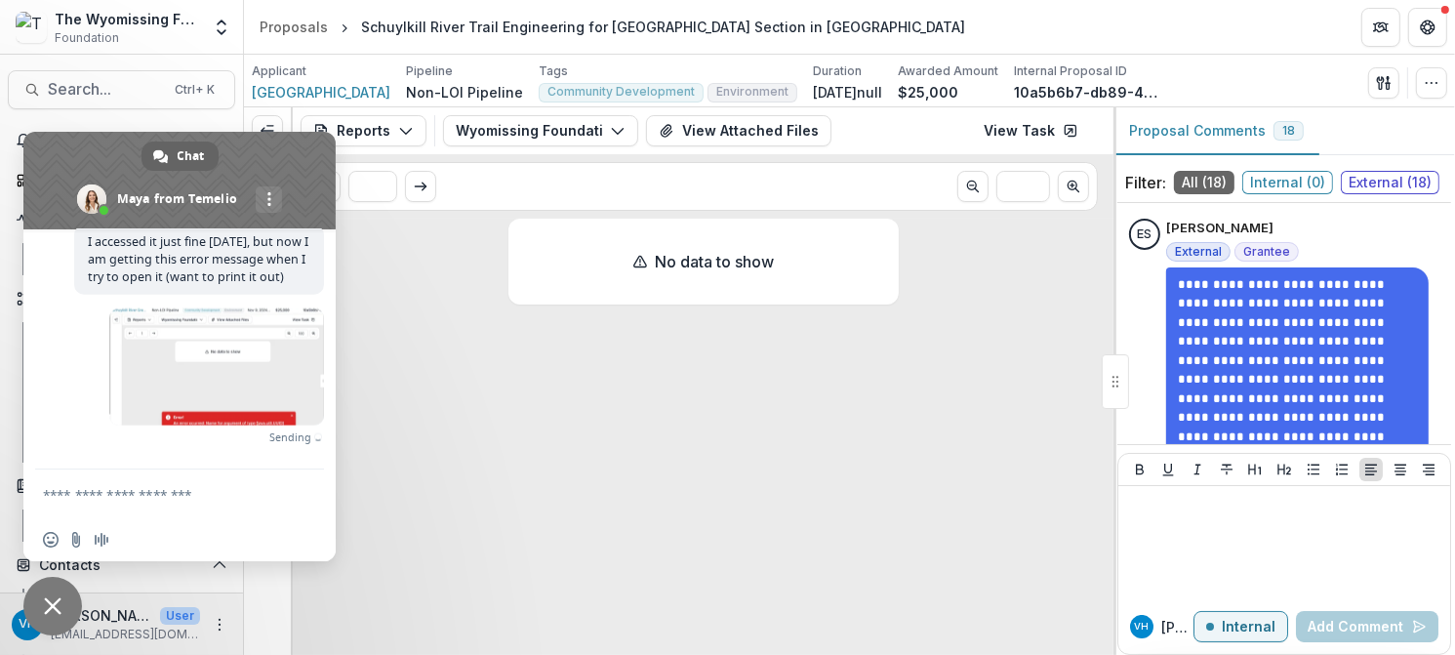
scroll to position [2668, 0]
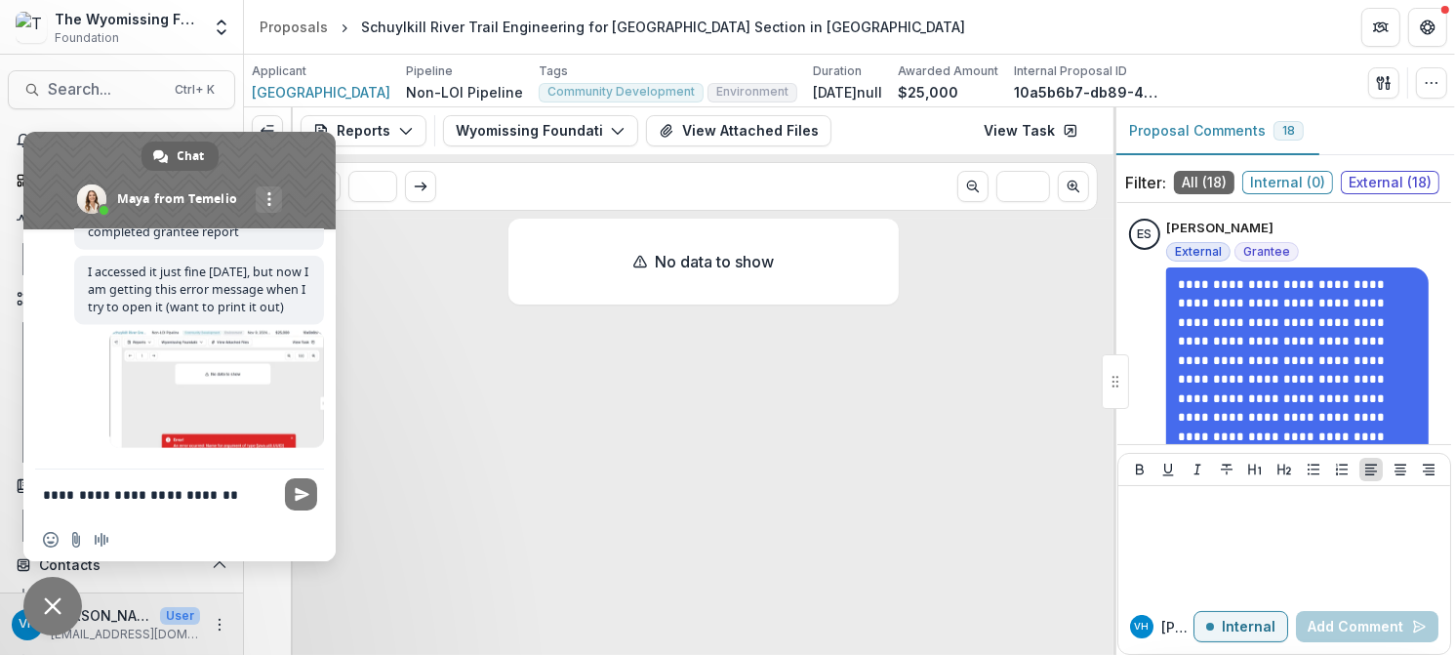
type textarea "**********"
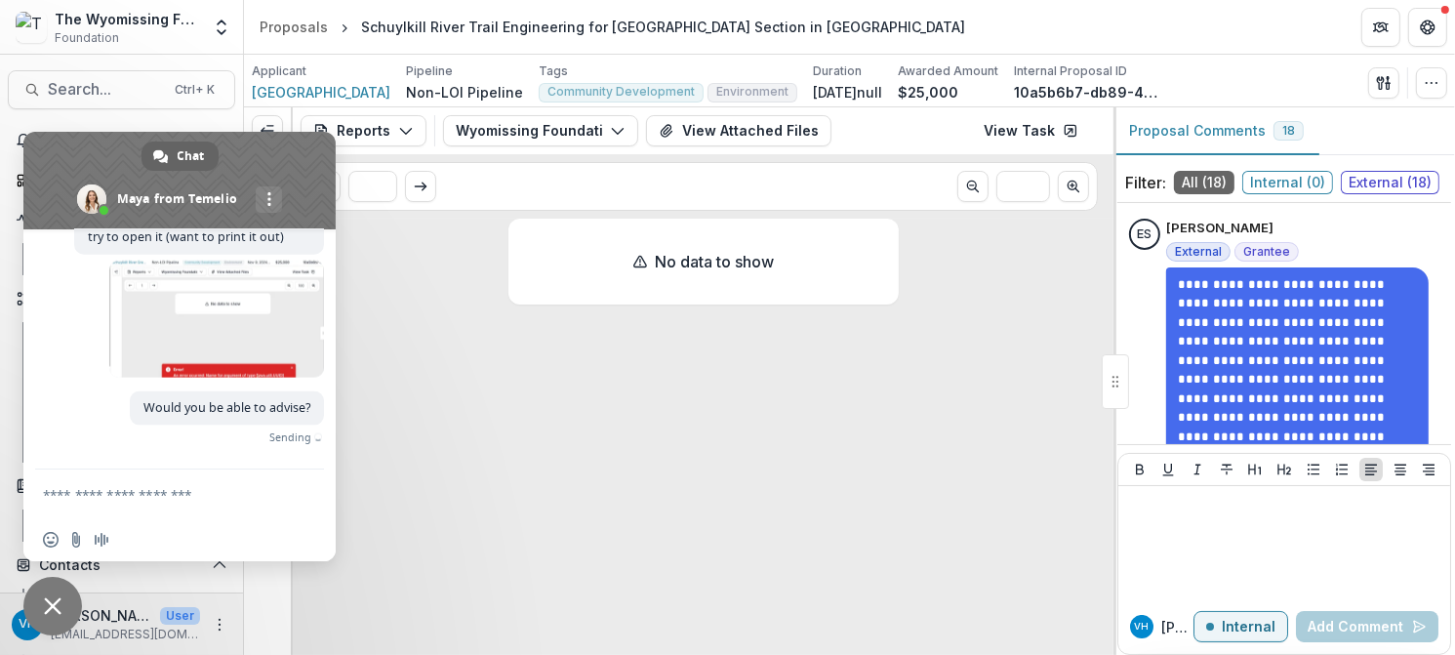
scroll to position [2709, 0]
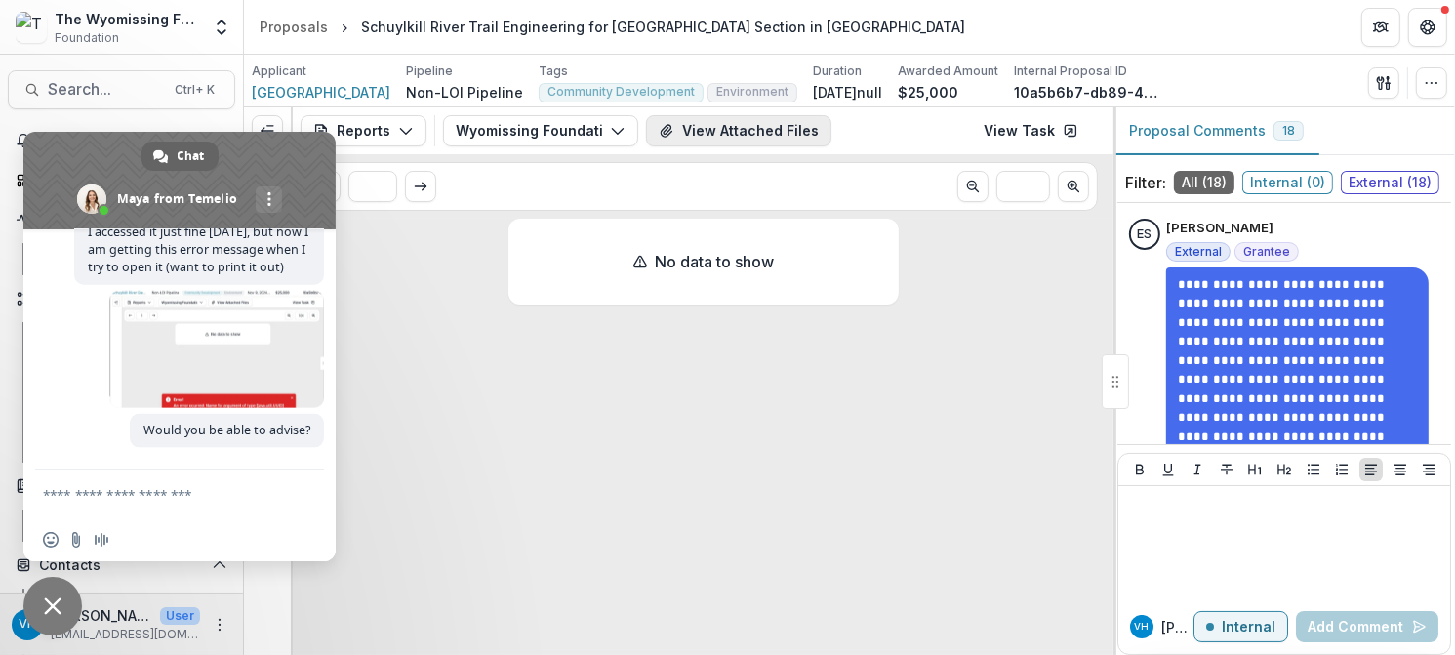
click at [796, 122] on button "View Attached Files" at bounding box center [738, 130] width 185 height 31
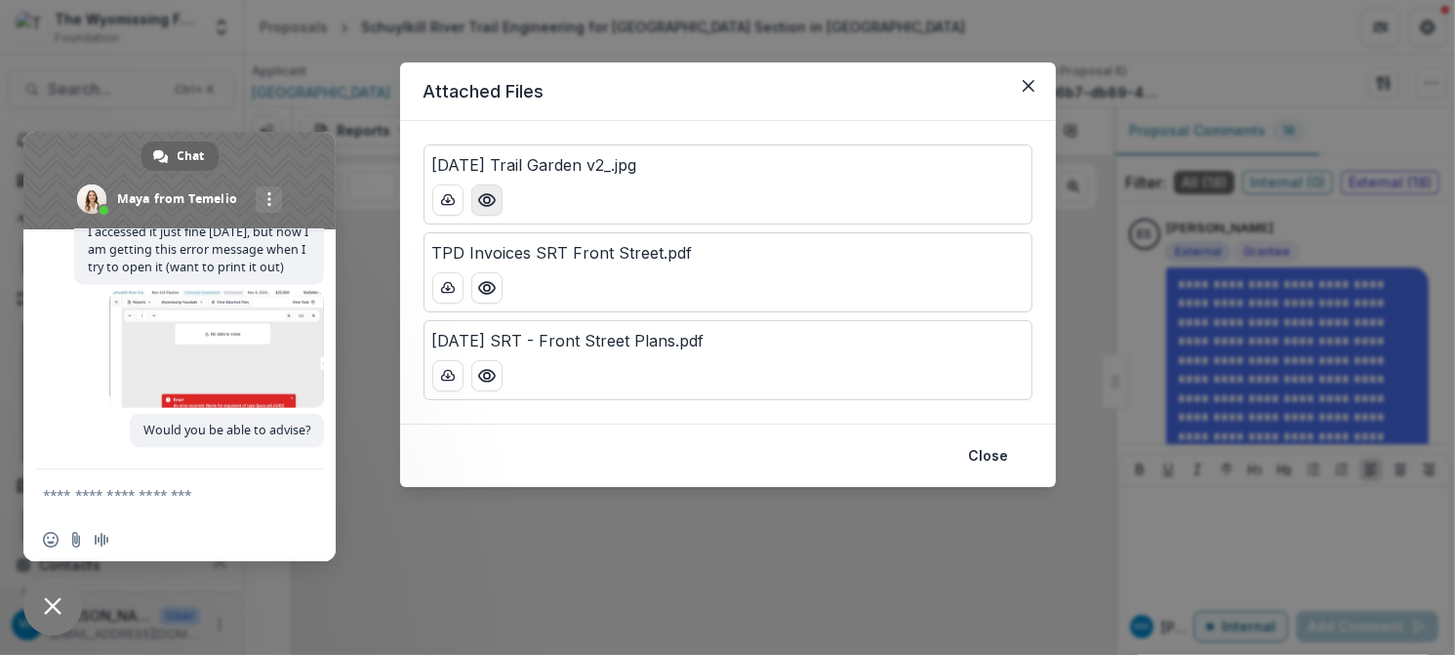
click at [495, 202] on icon "Preview 2025-04-28 Trail Garden v2_.jpg" at bounding box center [487, 200] width 20 height 20
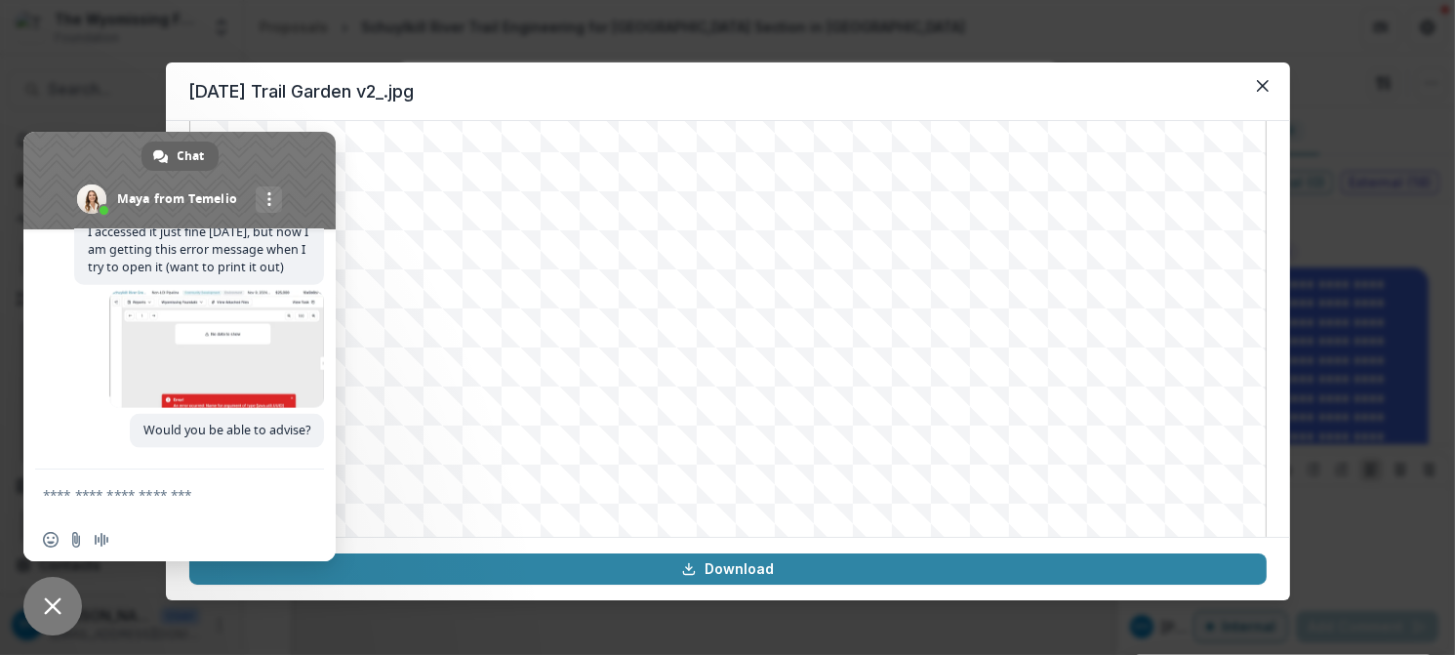
scroll to position [211, 0]
click at [1255, 84] on button "Close" at bounding box center [1262, 85] width 31 height 31
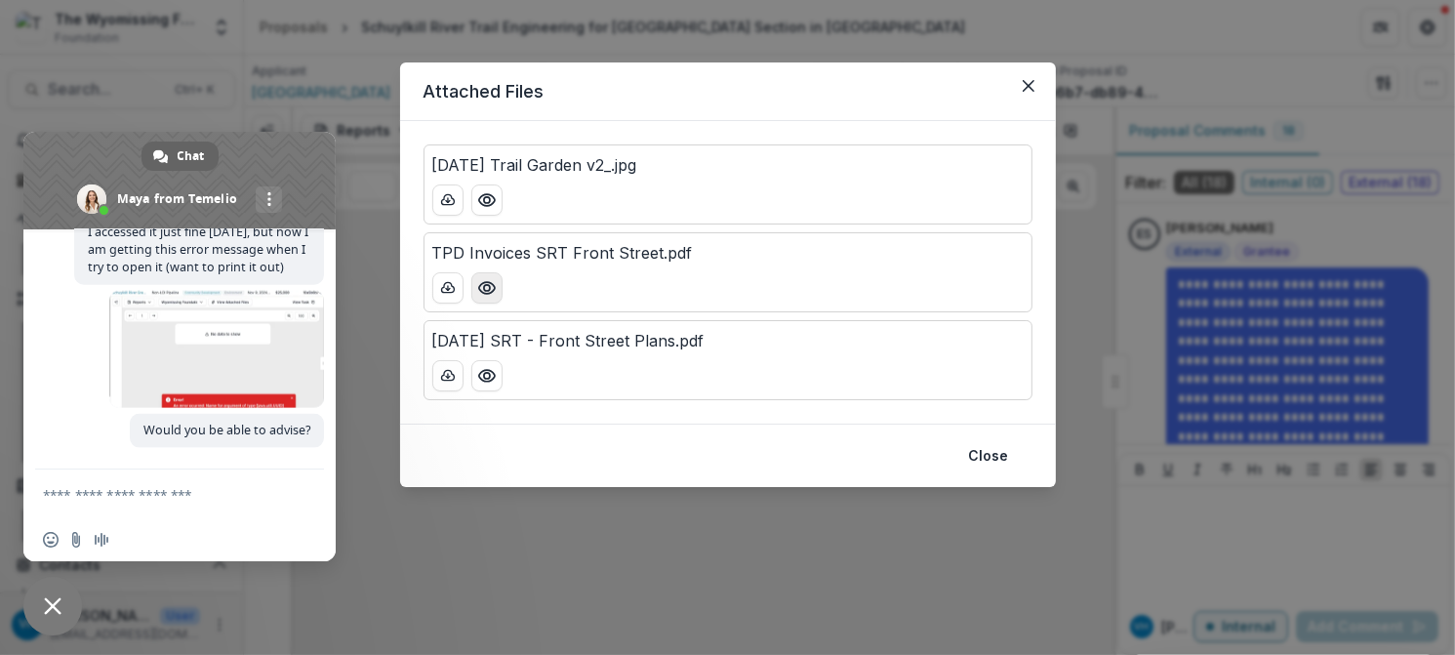
click at [491, 292] on icon "Preview TPD Invoices SRT Front Street.pdf" at bounding box center [487, 288] width 20 height 20
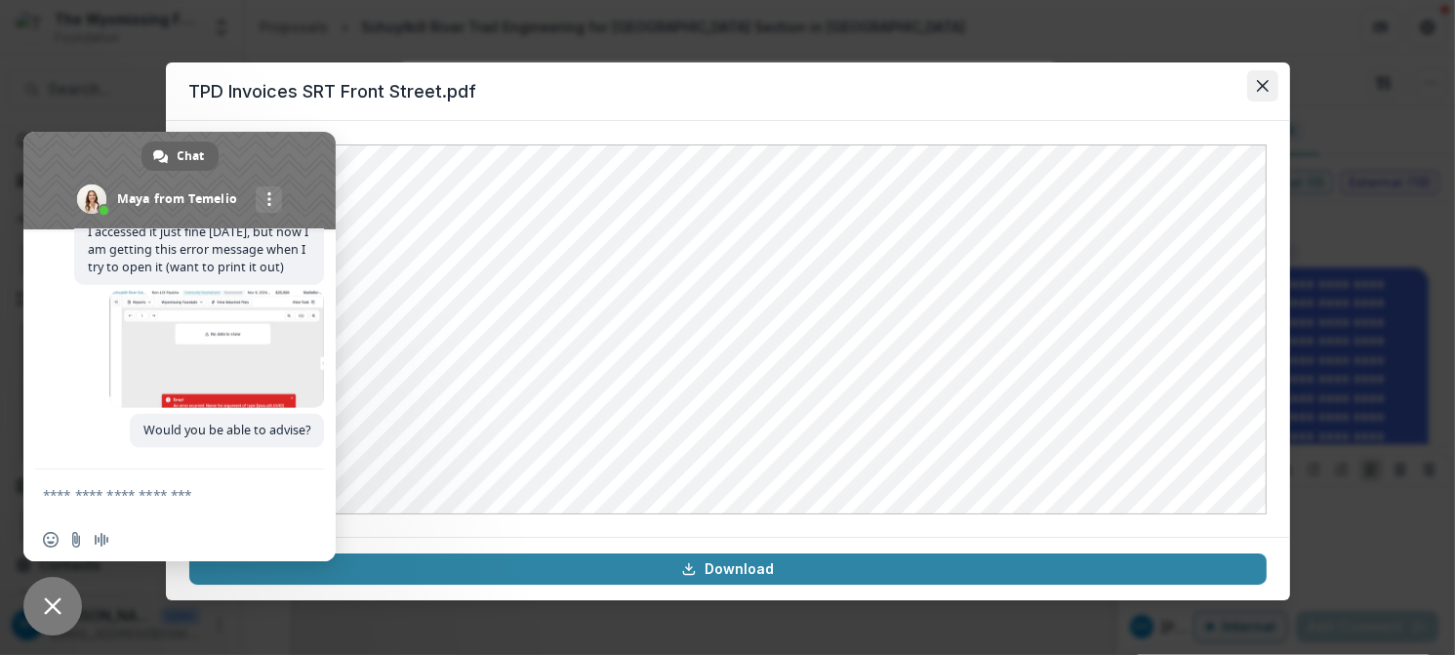
click at [1261, 84] on icon "Close" at bounding box center [1262, 86] width 12 height 12
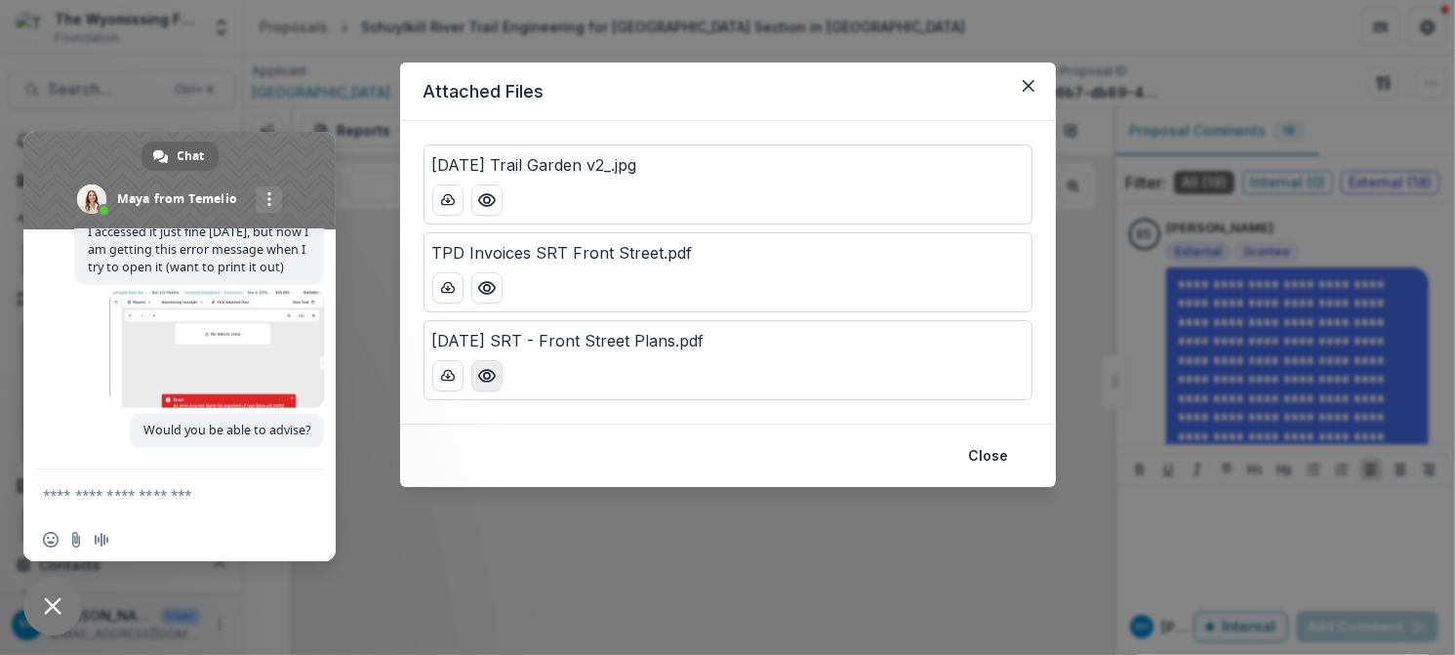
click at [491, 374] on icon "Preview 2025-04-02 SRT - Front Street Plans.pdf" at bounding box center [487, 376] width 20 height 20
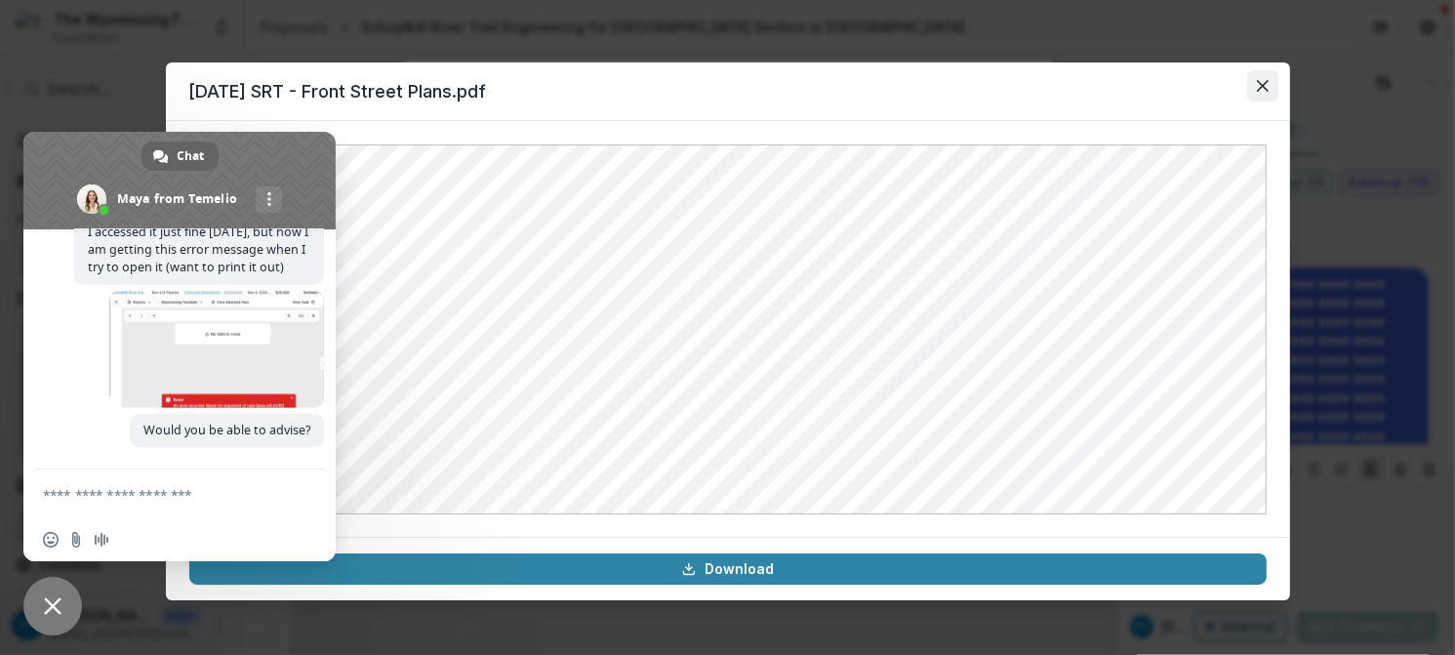
click at [1268, 84] on button "Close" at bounding box center [1262, 85] width 31 height 31
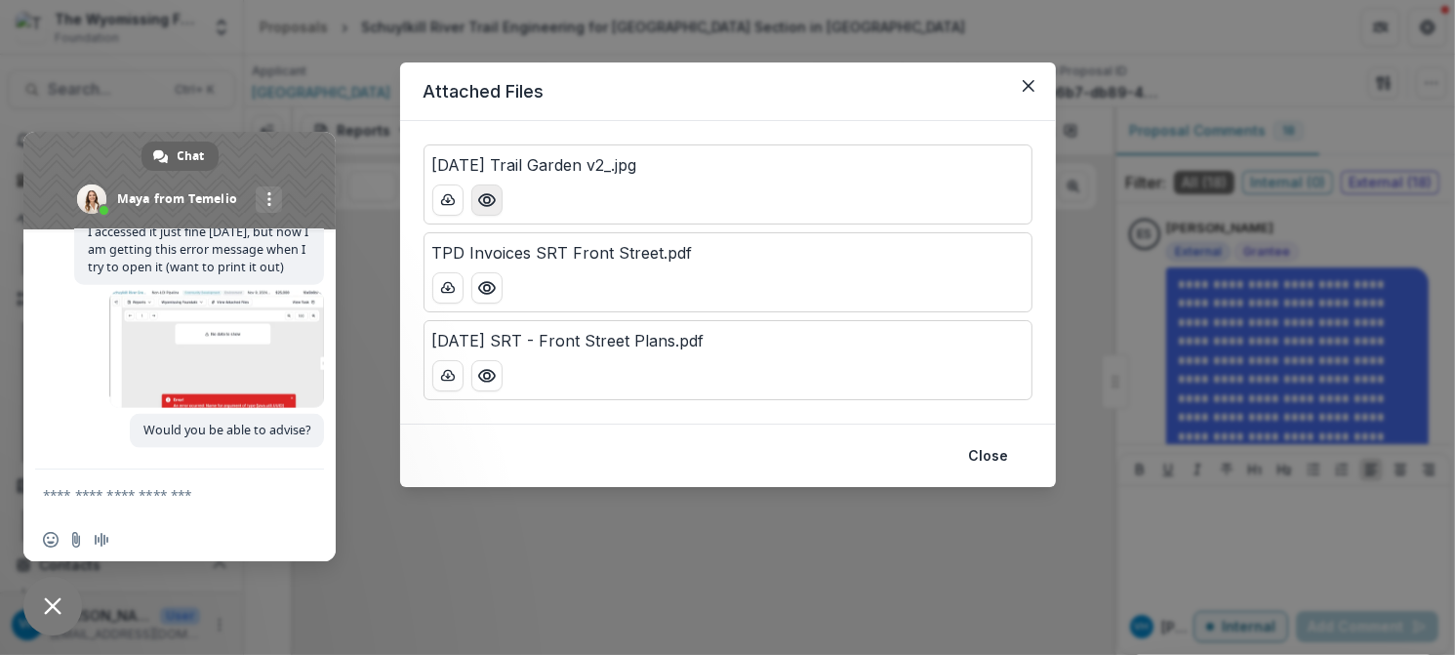
click at [488, 200] on icon "Preview 2025-04-28 Trail Garden v2_.jpg" at bounding box center [487, 200] width 20 height 20
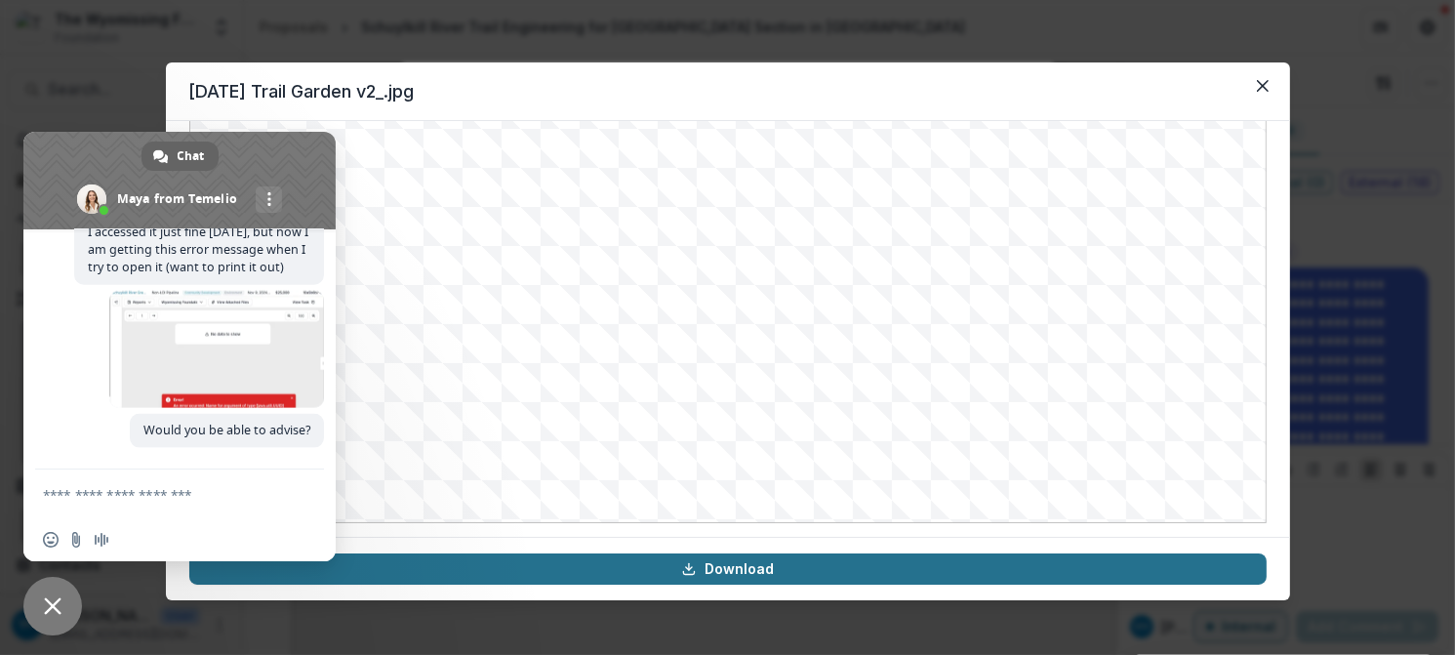
click at [938, 573] on link "Download" at bounding box center [727, 568] width 1077 height 31
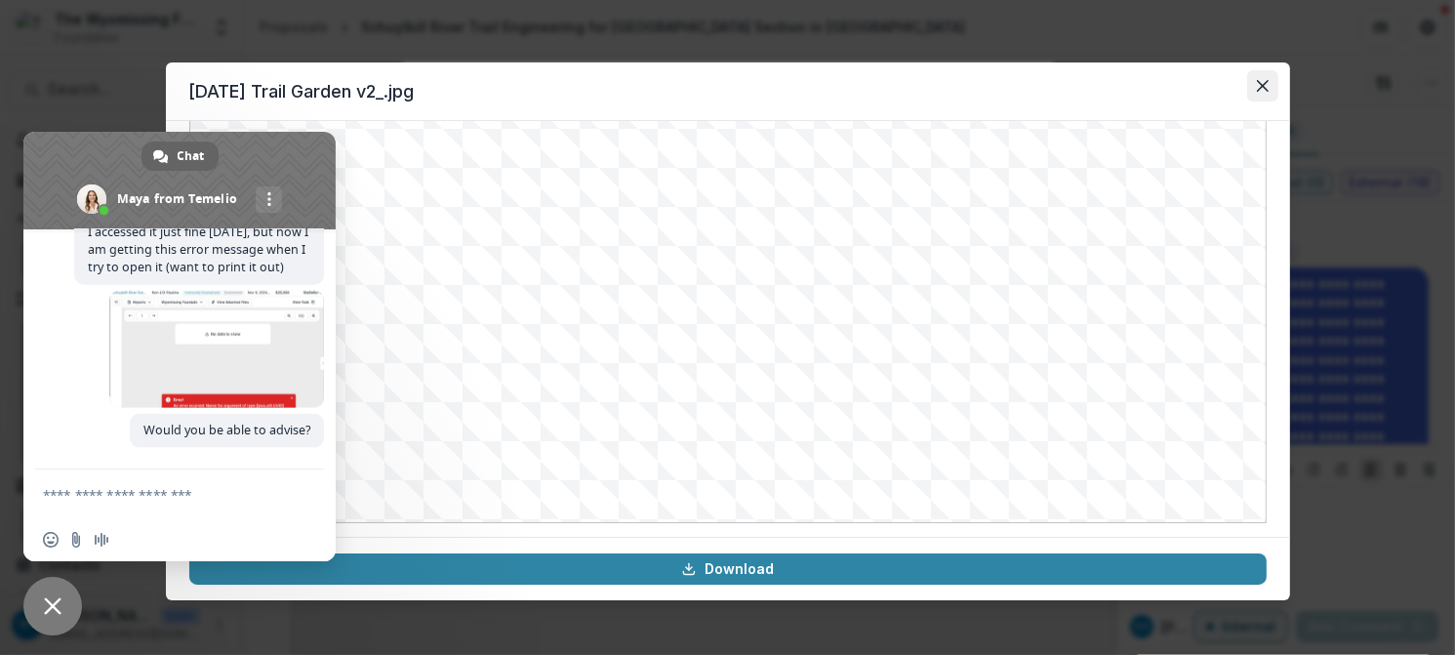
click at [1265, 89] on icon "Close" at bounding box center [1262, 86] width 12 height 12
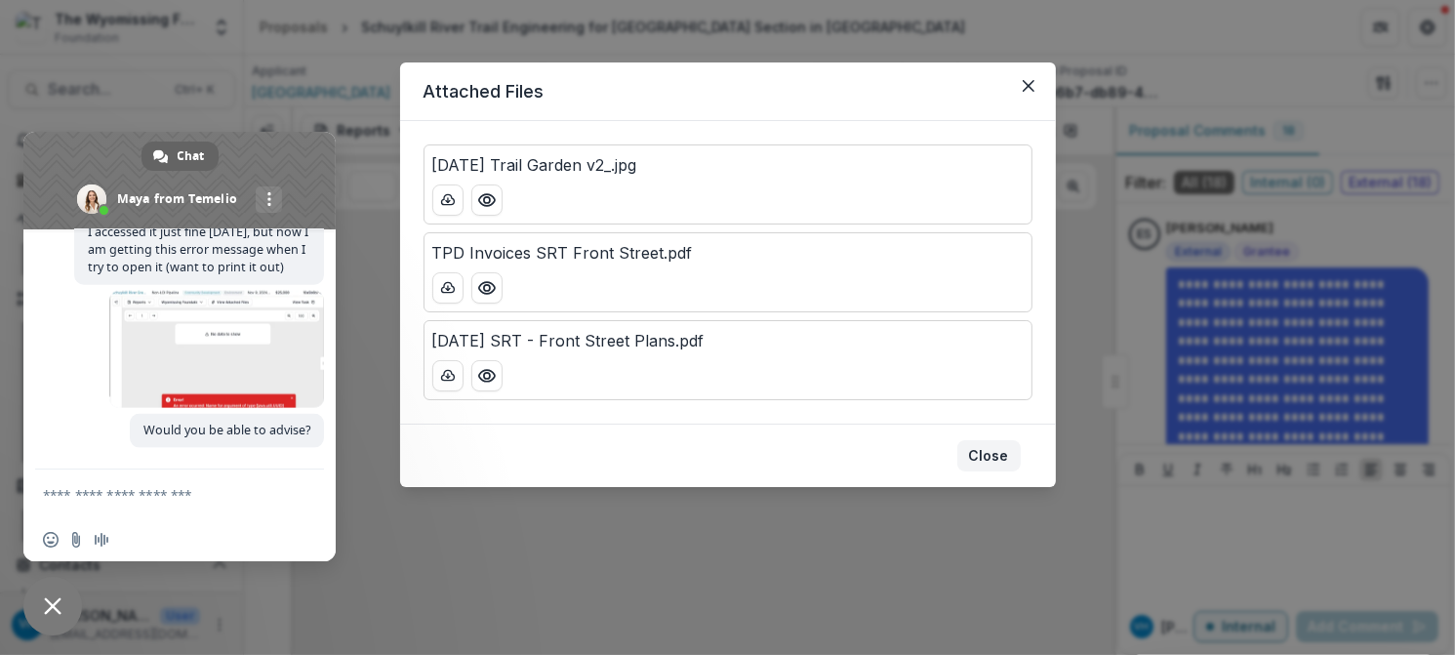
click at [1000, 459] on button "Close" at bounding box center [988, 455] width 63 height 31
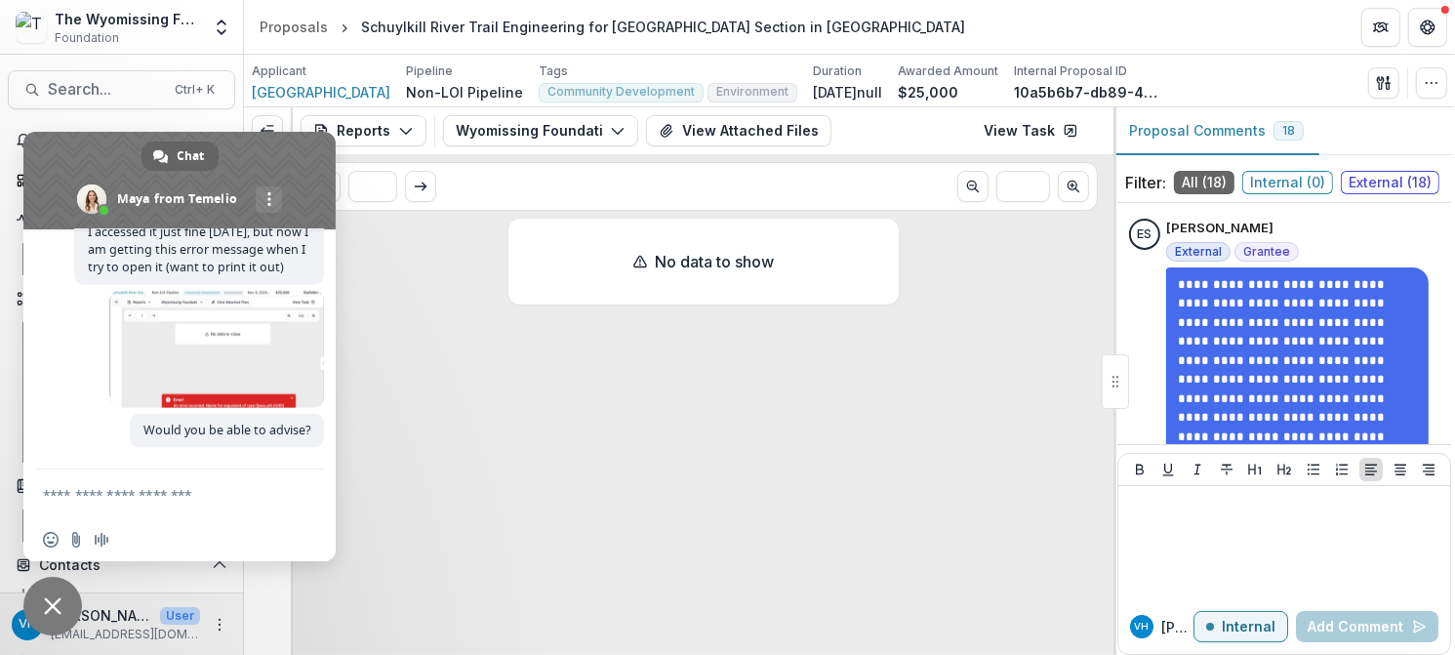
click at [582, 494] on div "No data to show" at bounding box center [703, 433] width 390 height 428
click at [390, 143] on button "Reports" at bounding box center [364, 130] width 126 height 31
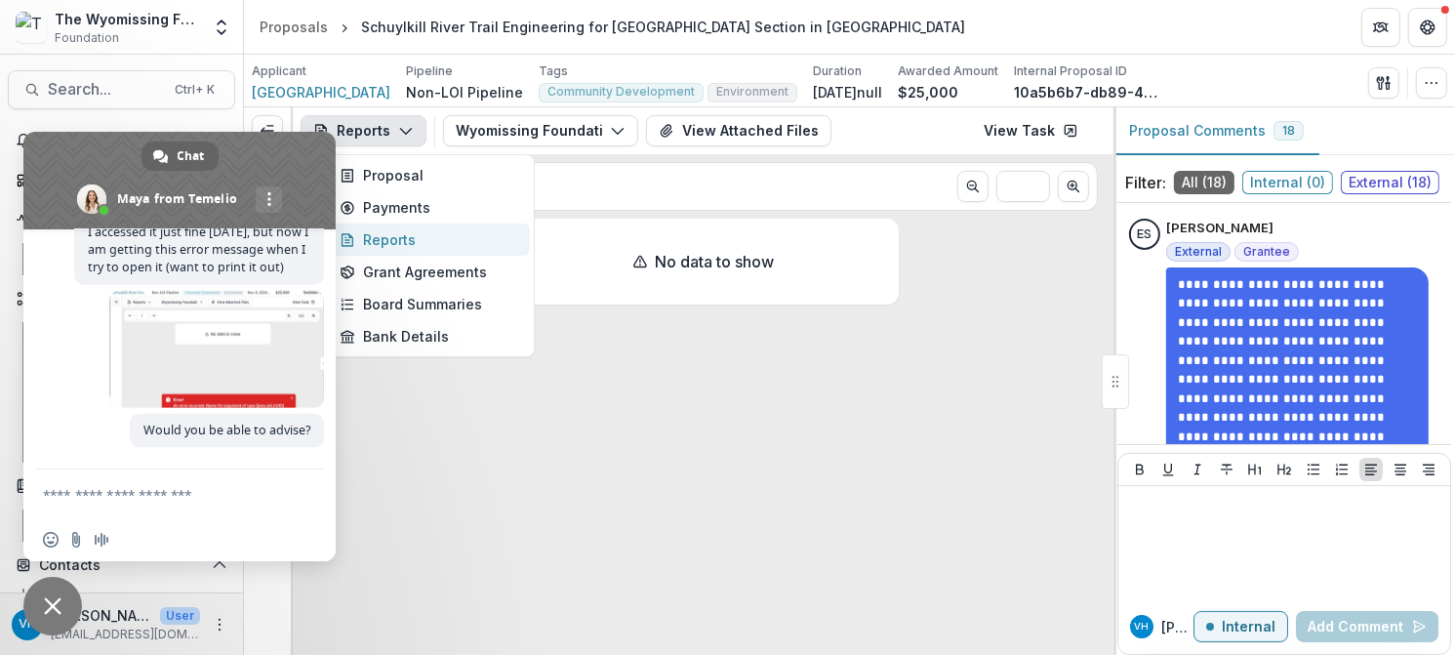
click at [416, 231] on div "Reports" at bounding box center [429, 239] width 179 height 20
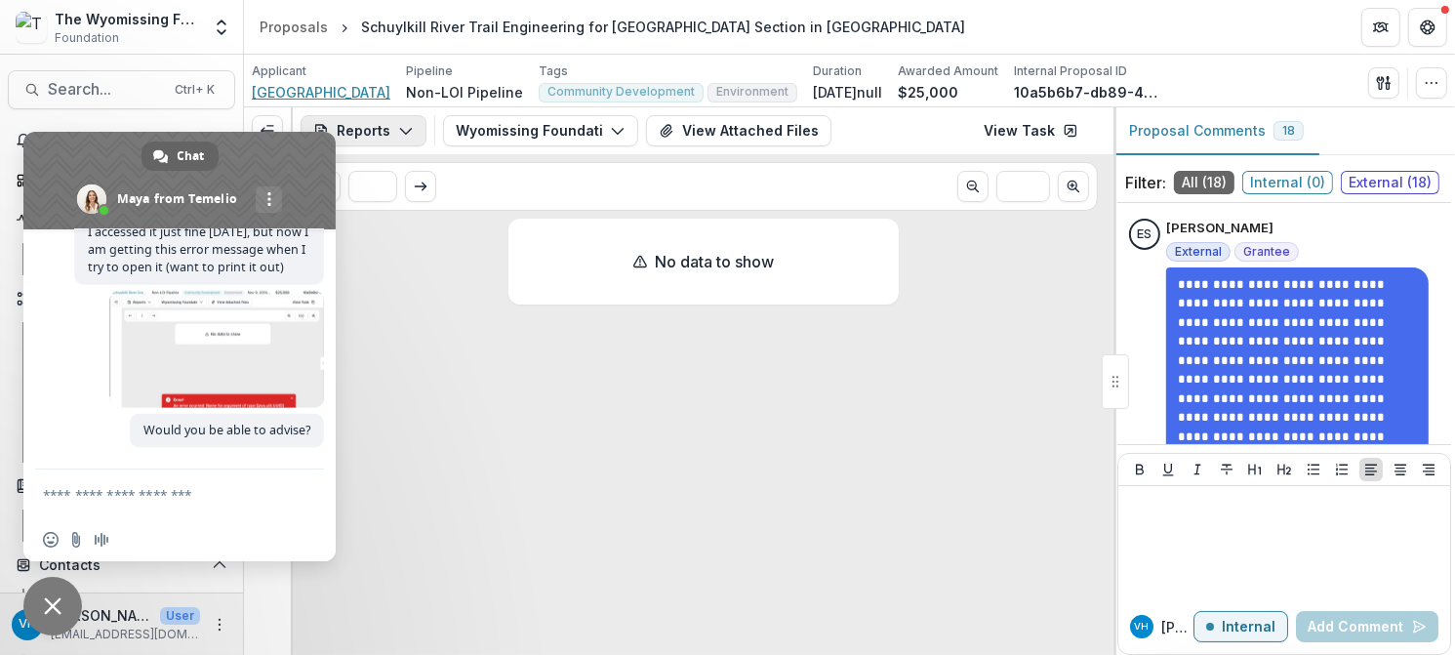
drag, startPoint x: 365, startPoint y: 95, endPoint x: 365, endPoint y: 120, distance: 25.4
click at [365, 94] on span "[GEOGRAPHIC_DATA]" at bounding box center [321, 92] width 139 height 20
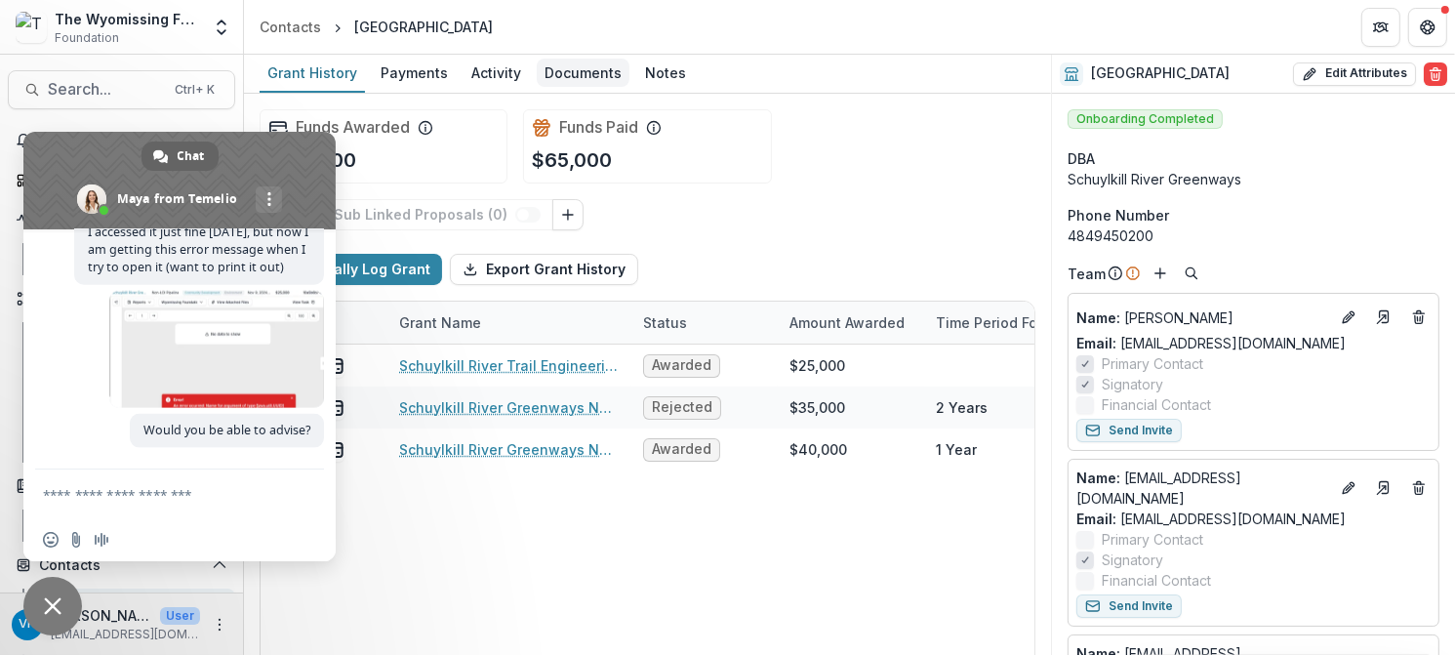
click at [545, 77] on div "Documents" at bounding box center [583, 73] width 93 height 28
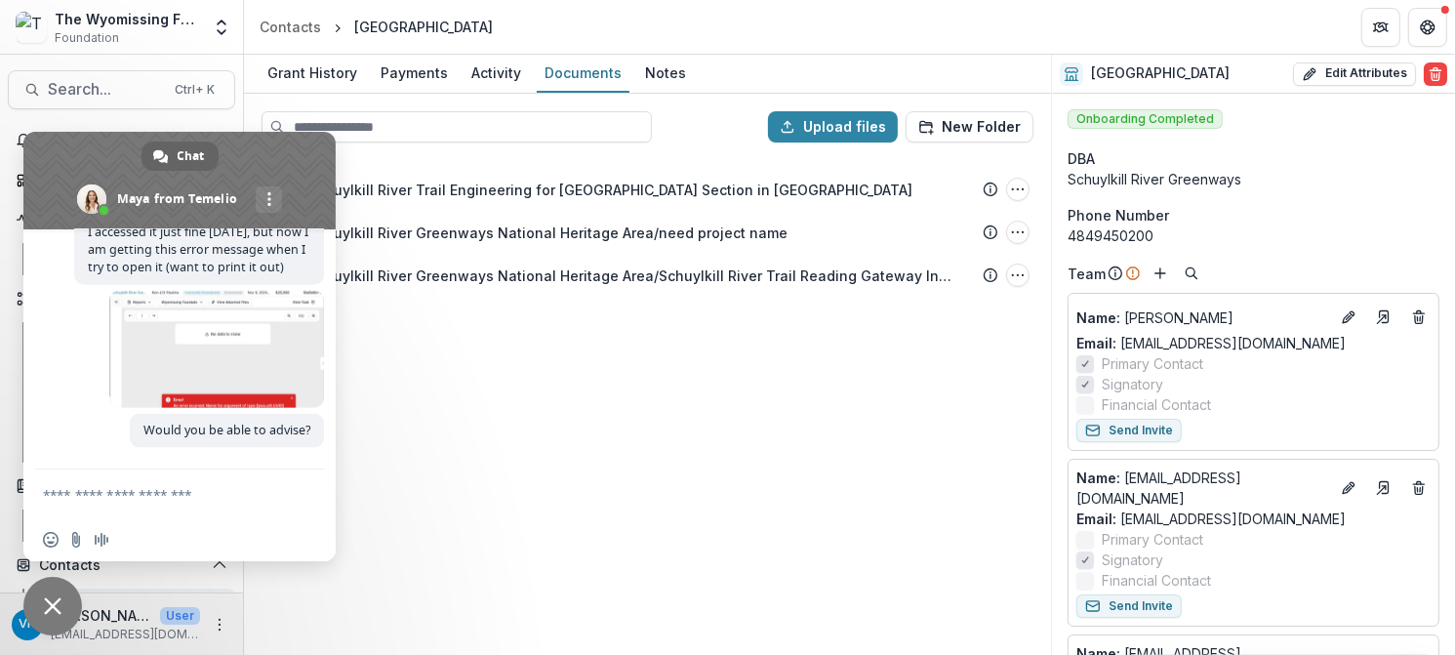
click at [54, 583] on span "Close chat" at bounding box center [52, 606] width 59 height 59
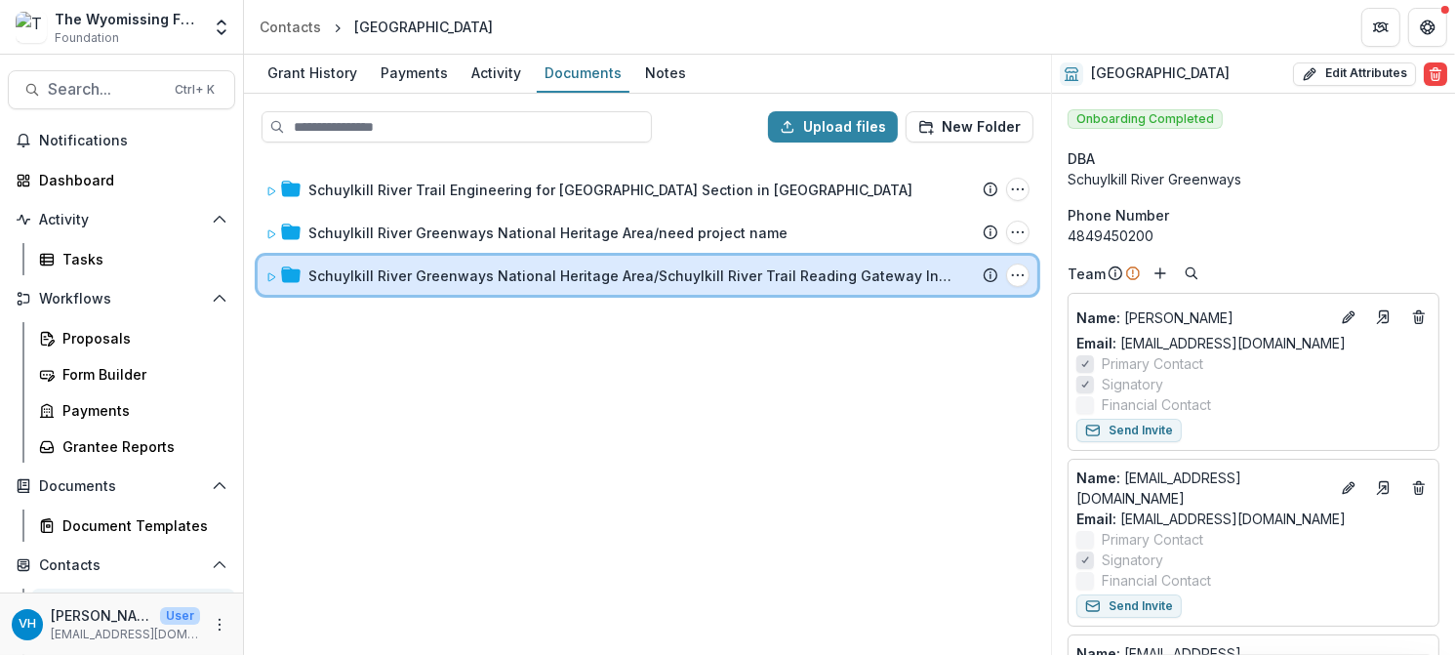
click at [266, 280] on span at bounding box center [271, 275] width 12 height 20
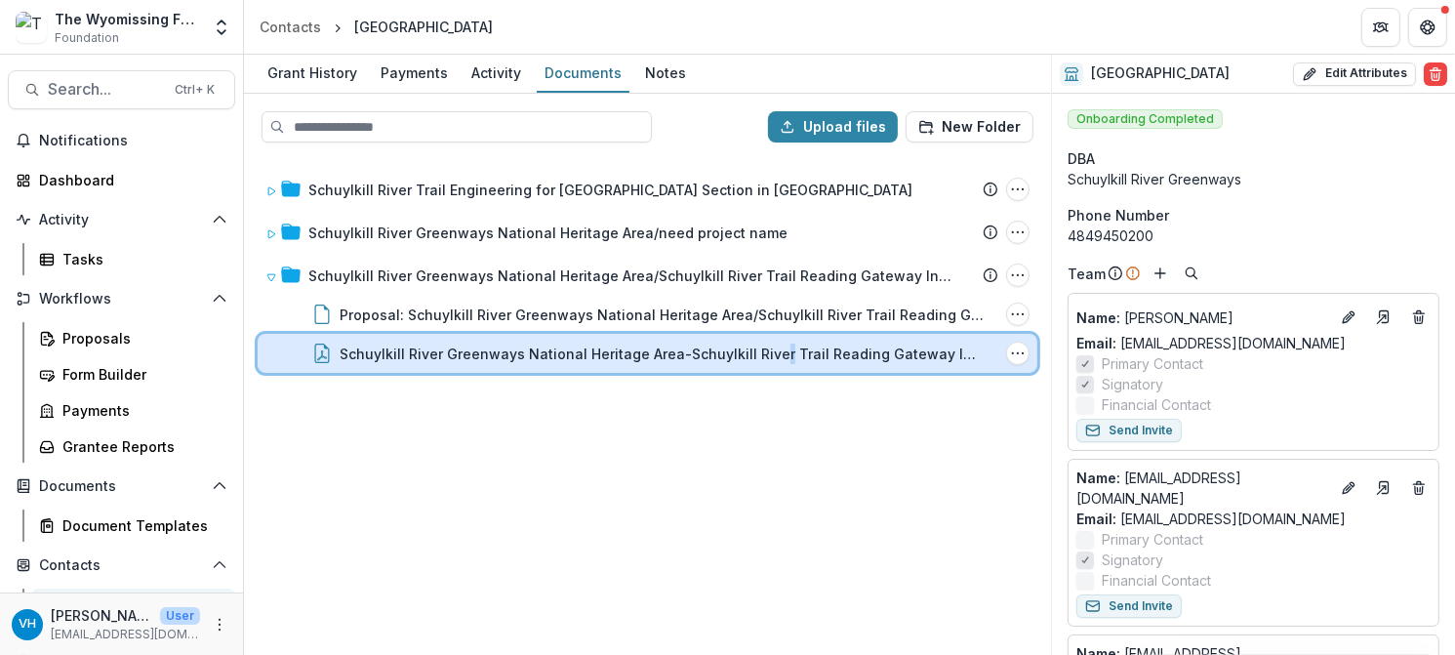
click at [771, 339] on div "Schuylkill River Greenways National Heritage Area-Schuylkill River Trail Readin…" at bounding box center [648, 353] width 780 height 39
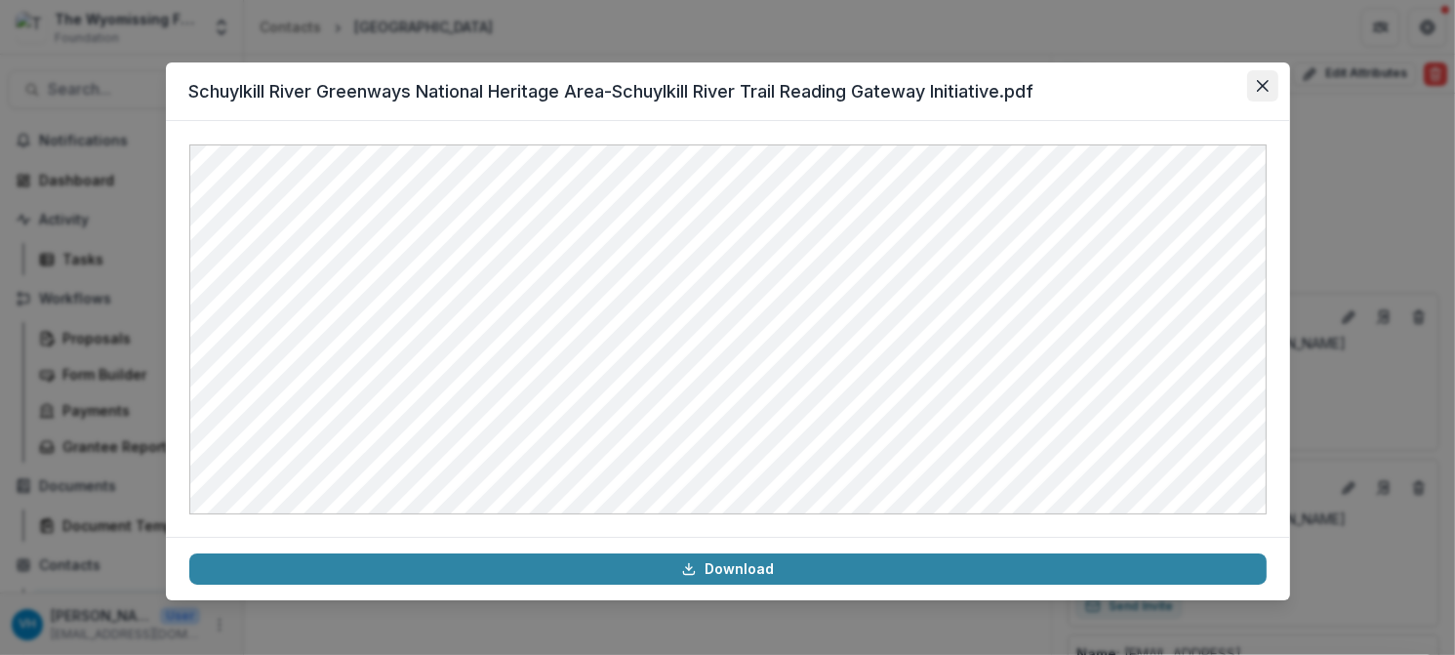
click at [1253, 94] on button "Close" at bounding box center [1262, 85] width 31 height 31
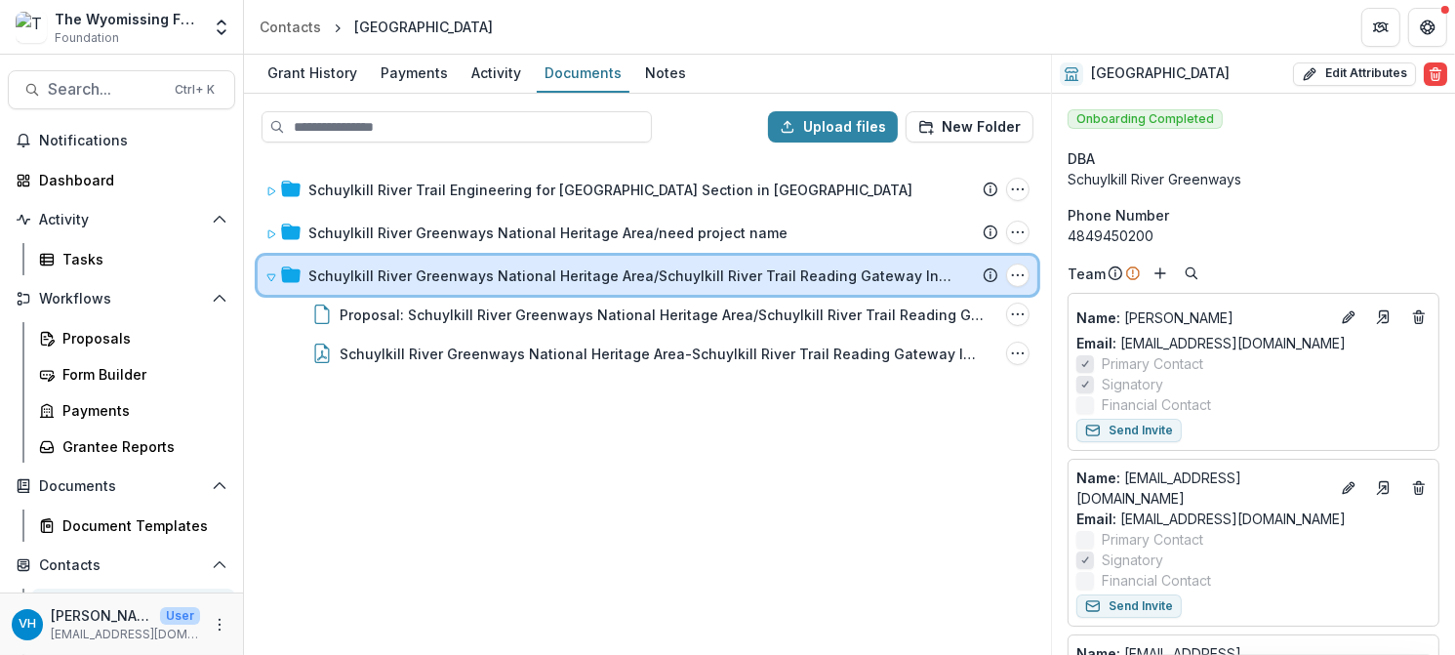
click at [261, 274] on div "Schuylkill River Greenways National Heritage Area/Schuylkill River Trail Readin…" at bounding box center [648, 275] width 780 height 39
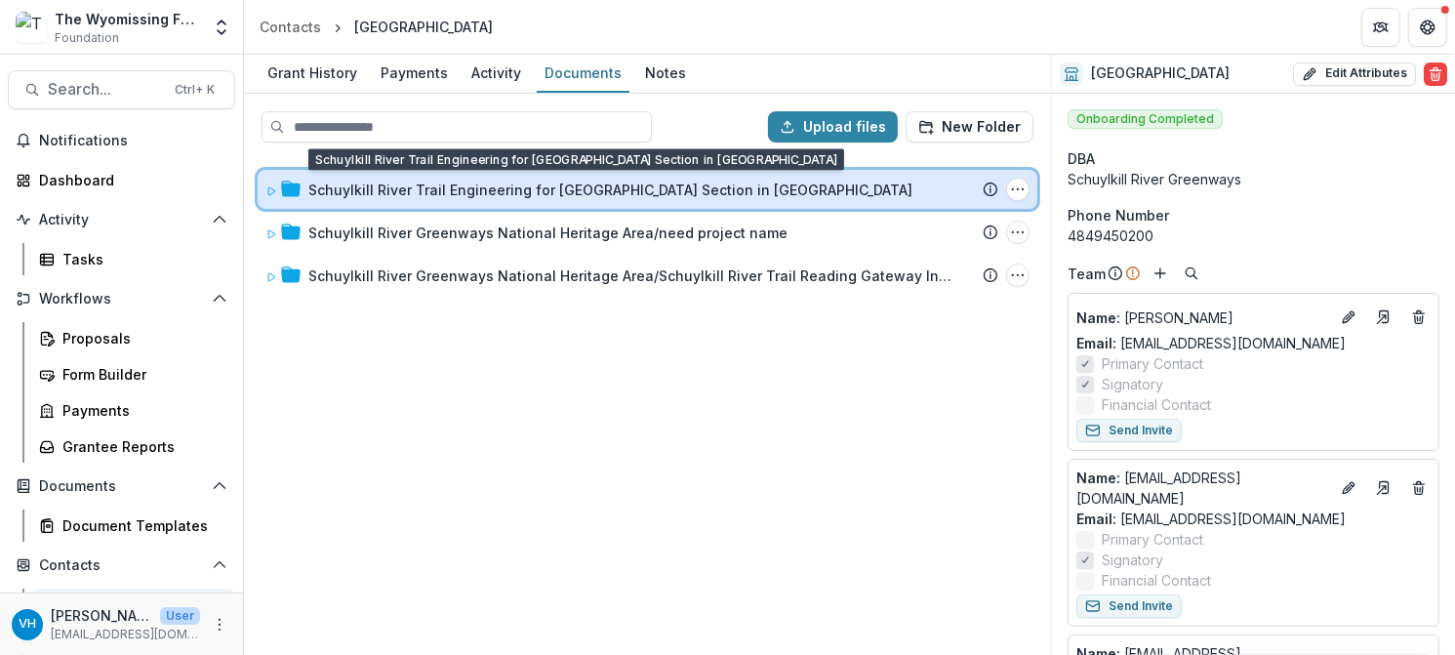
click at [271, 187] on icon at bounding box center [271, 191] width 7 height 8
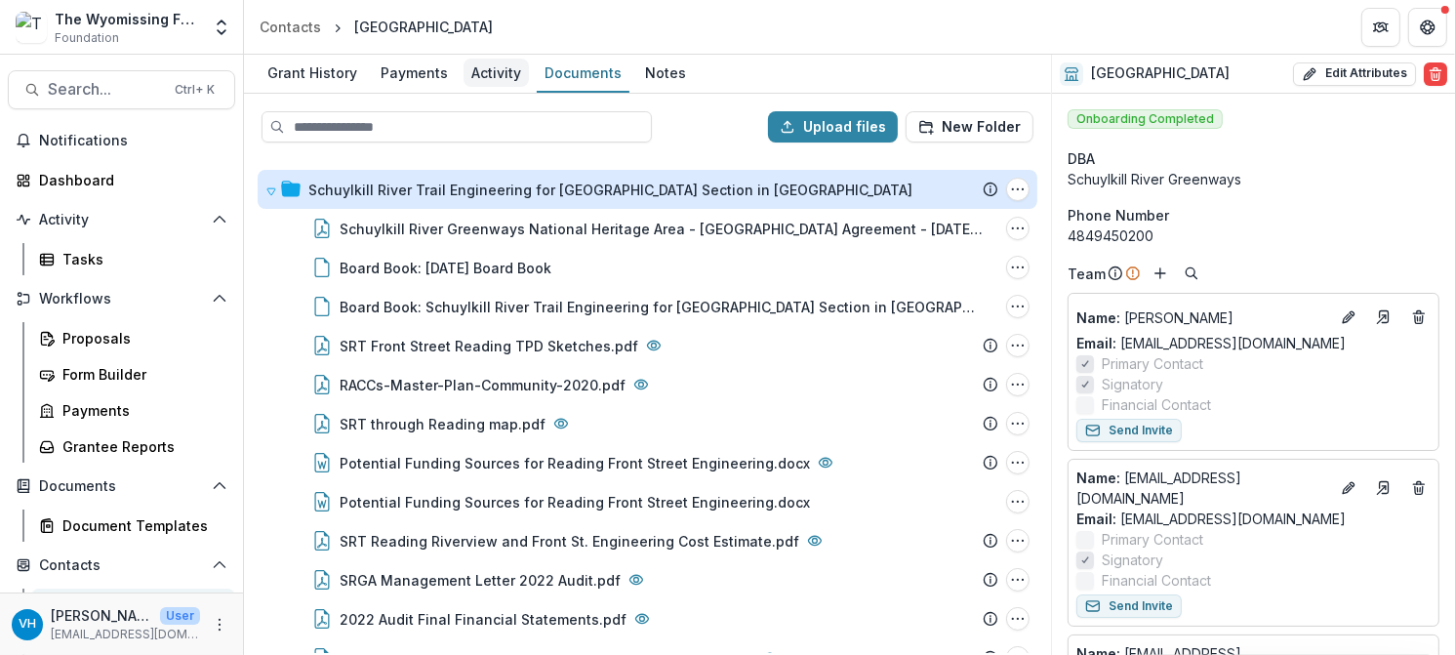
click at [488, 76] on div "Activity" at bounding box center [495, 73] width 65 height 28
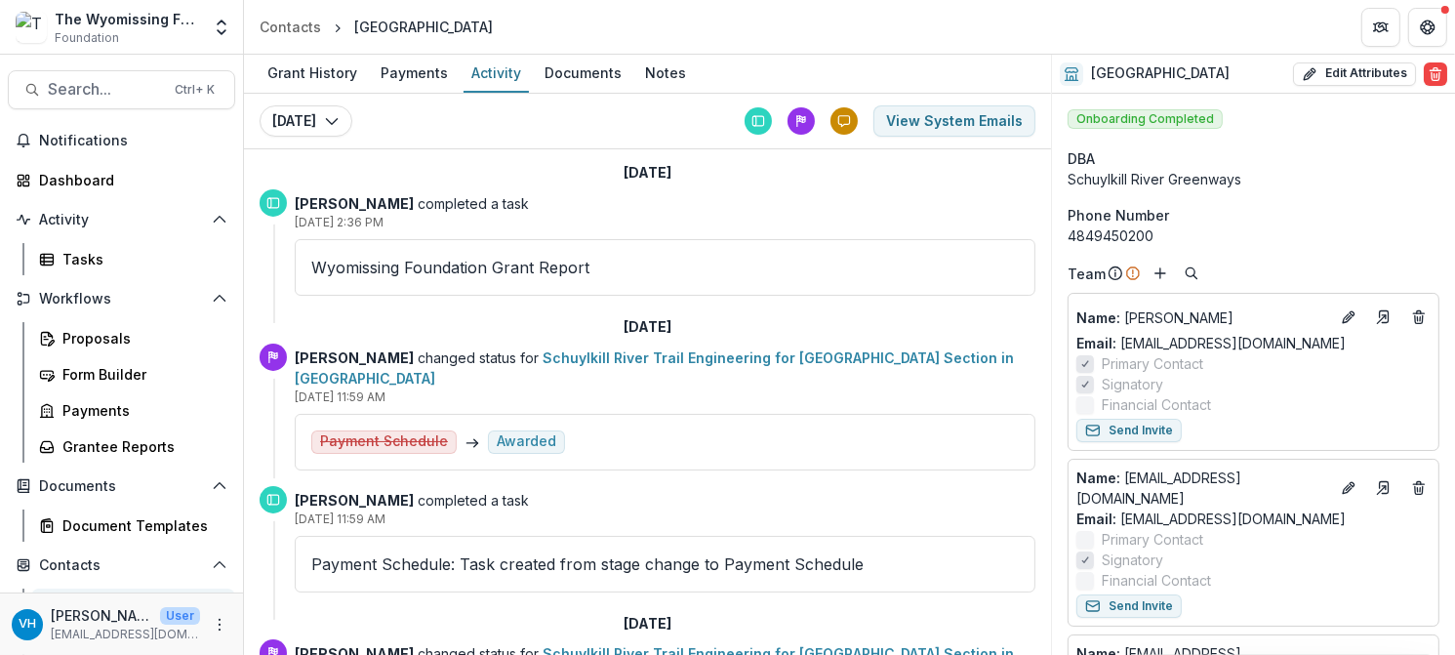
click at [439, 264] on p "Wyomissing Foundation Grant Report" at bounding box center [664, 267] width 707 height 23
click at [311, 132] on button "Today" at bounding box center [306, 120] width 93 height 31
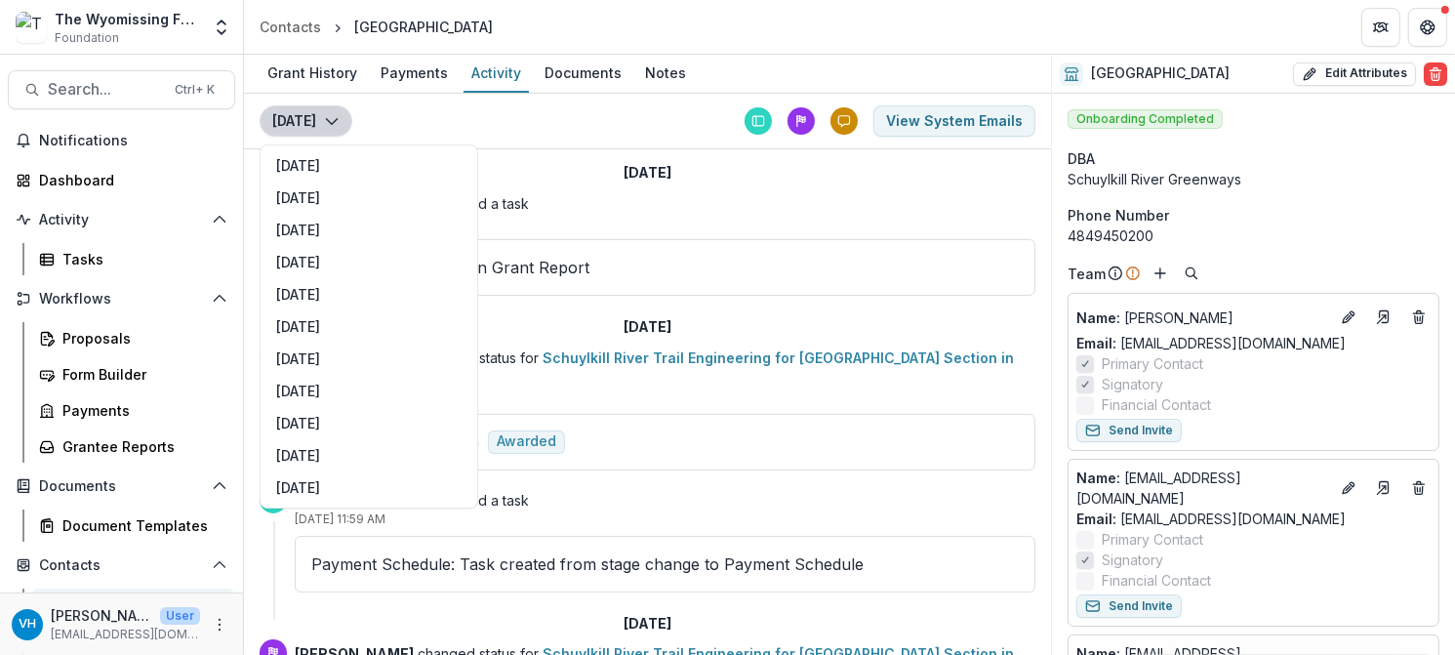
click at [311, 125] on button "Today" at bounding box center [306, 120] width 93 height 31
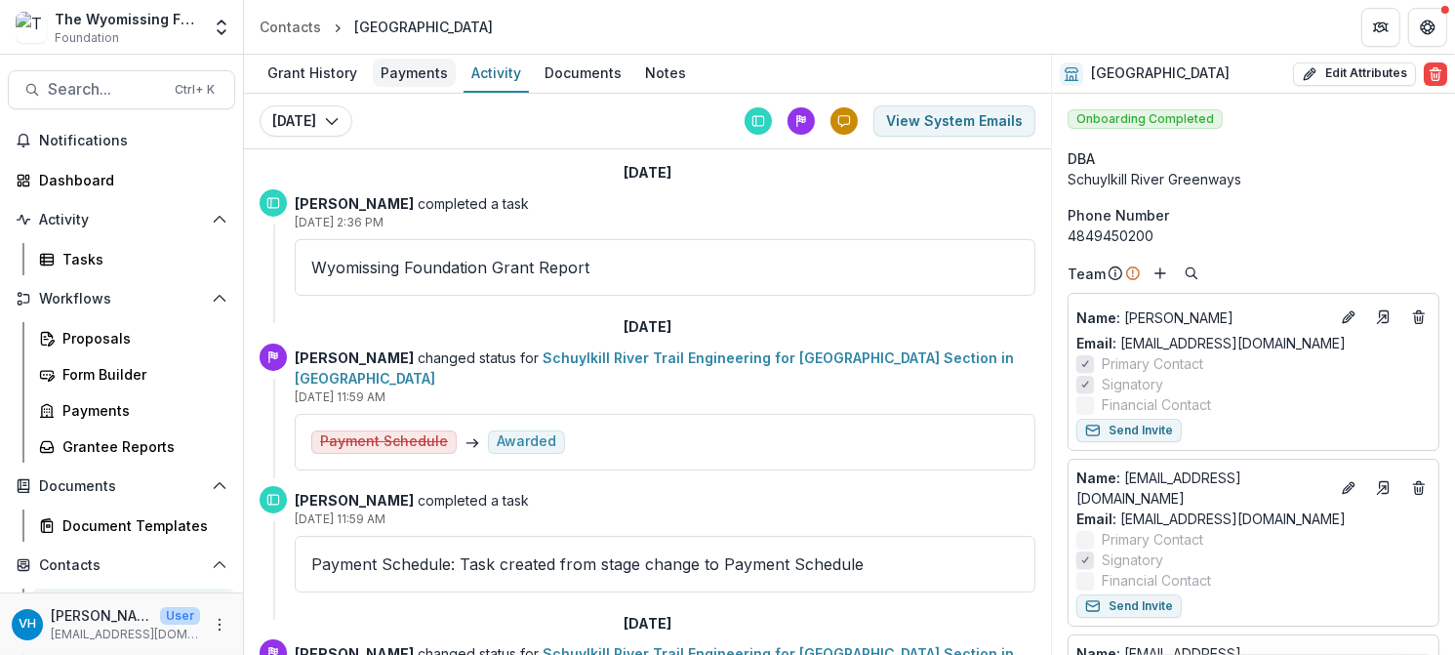
click at [441, 63] on div "Payments" at bounding box center [414, 73] width 83 height 28
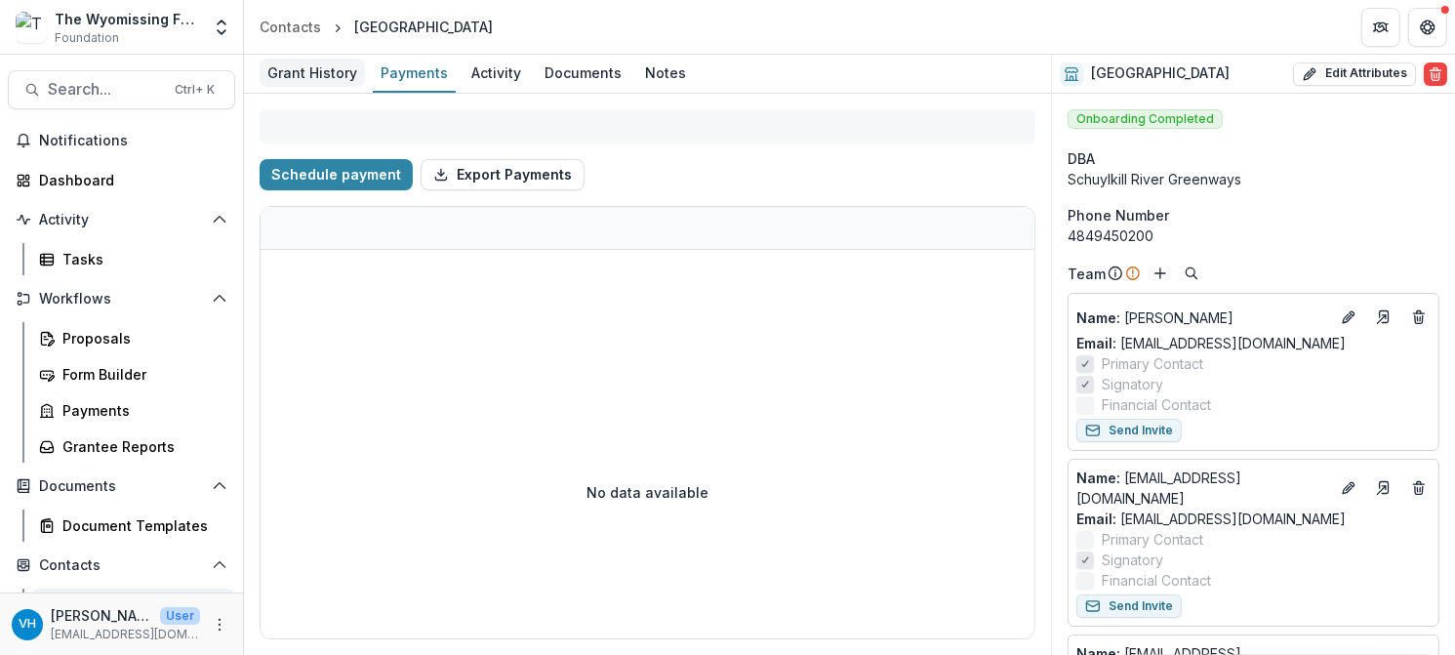
click at [319, 77] on div "Grant History" at bounding box center [312, 73] width 105 height 28
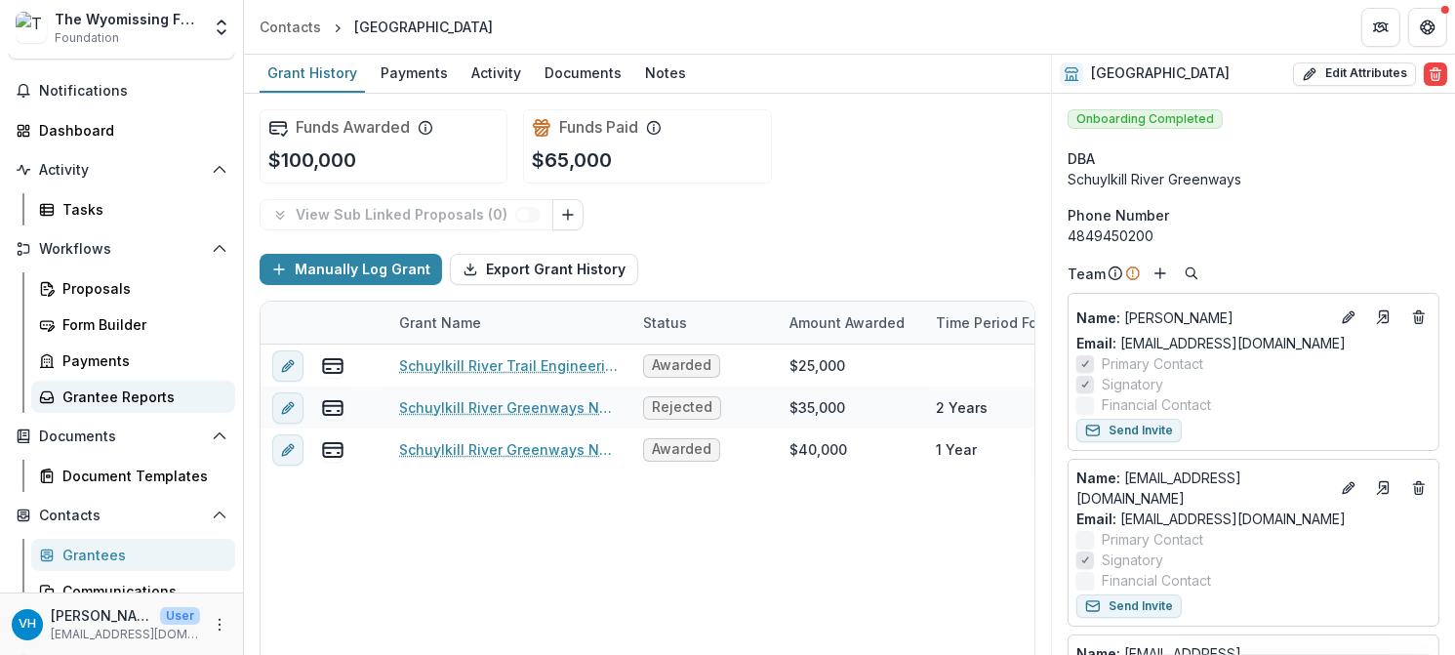
scroll to position [98, 0]
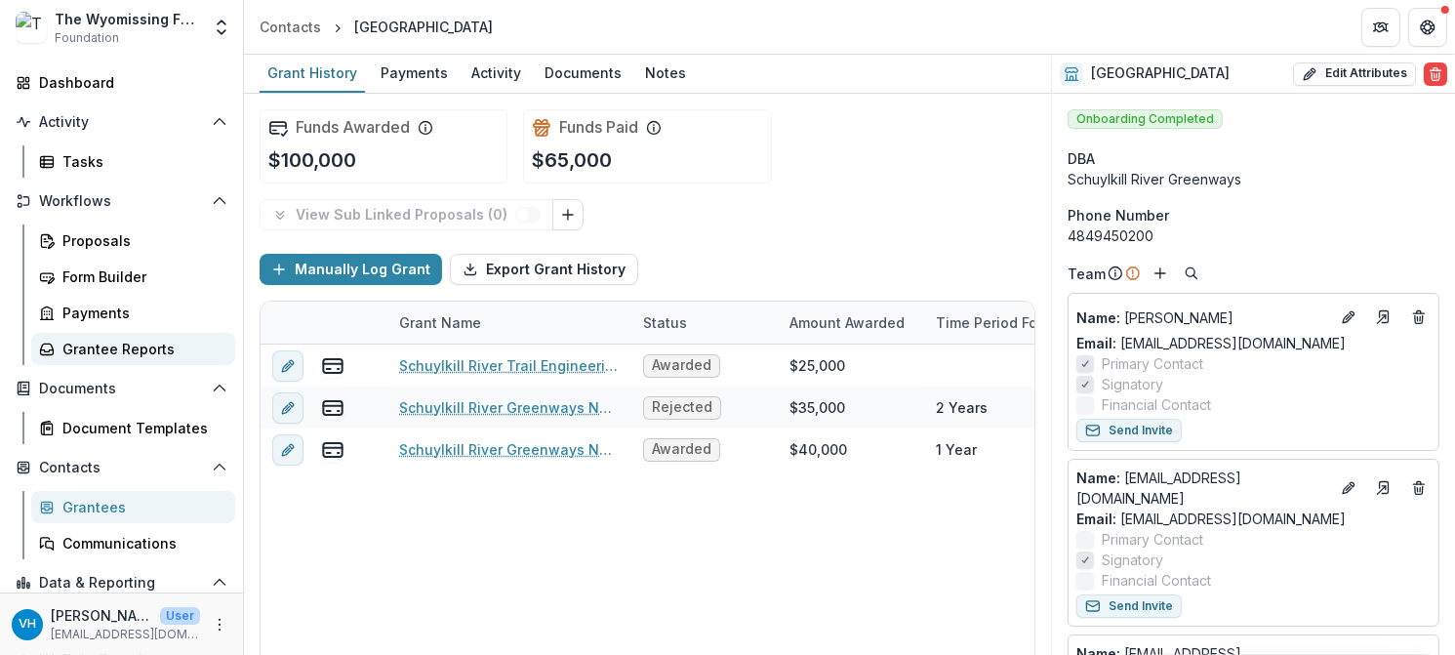
click at [138, 345] on div "Grantee Reports" at bounding box center [140, 349] width 157 height 20
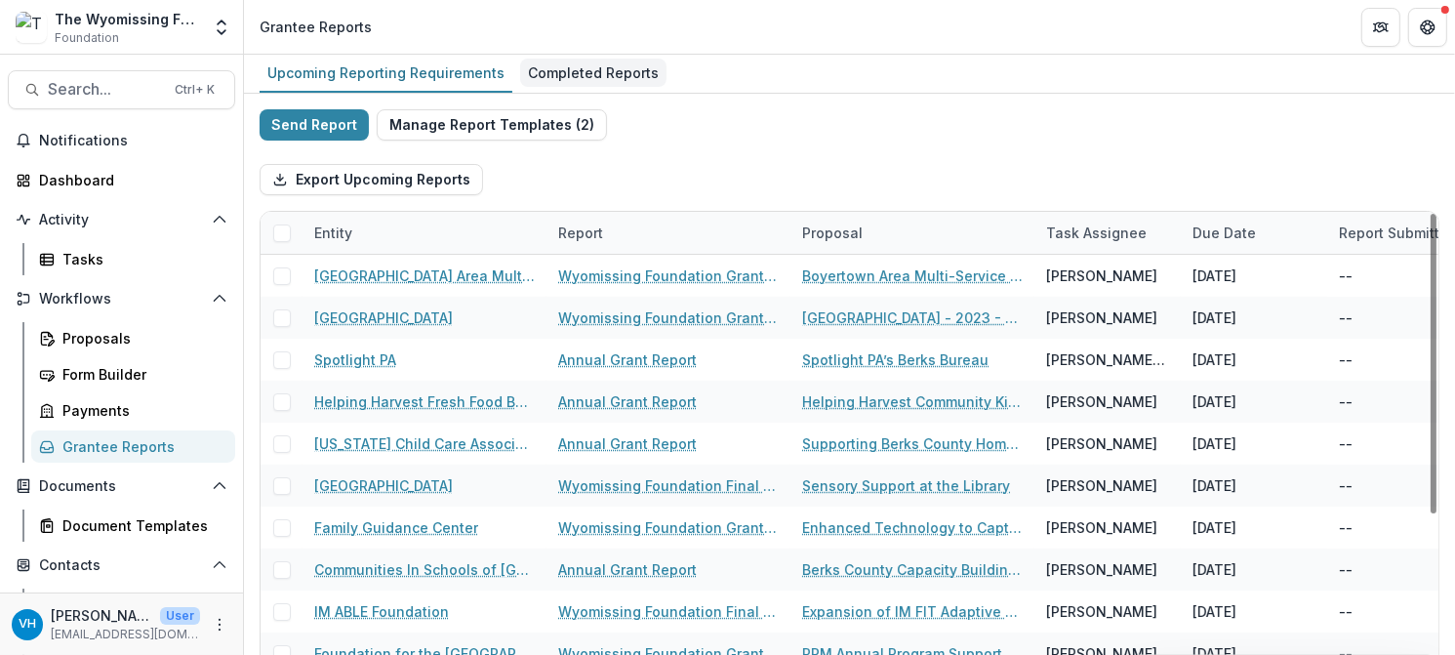
click at [540, 78] on div "Completed Reports" at bounding box center [593, 73] width 146 height 28
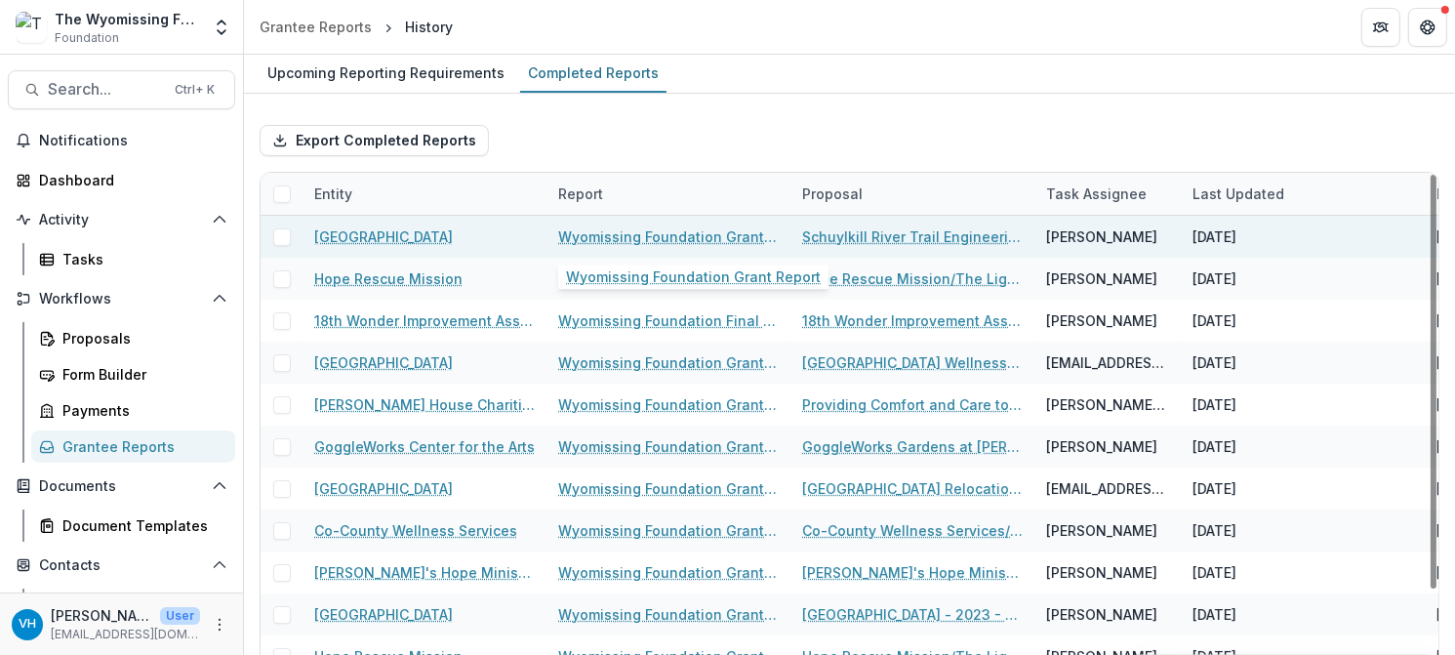
click at [632, 241] on link "Wyomissing Foundation Grant Report" at bounding box center [668, 236] width 221 height 20
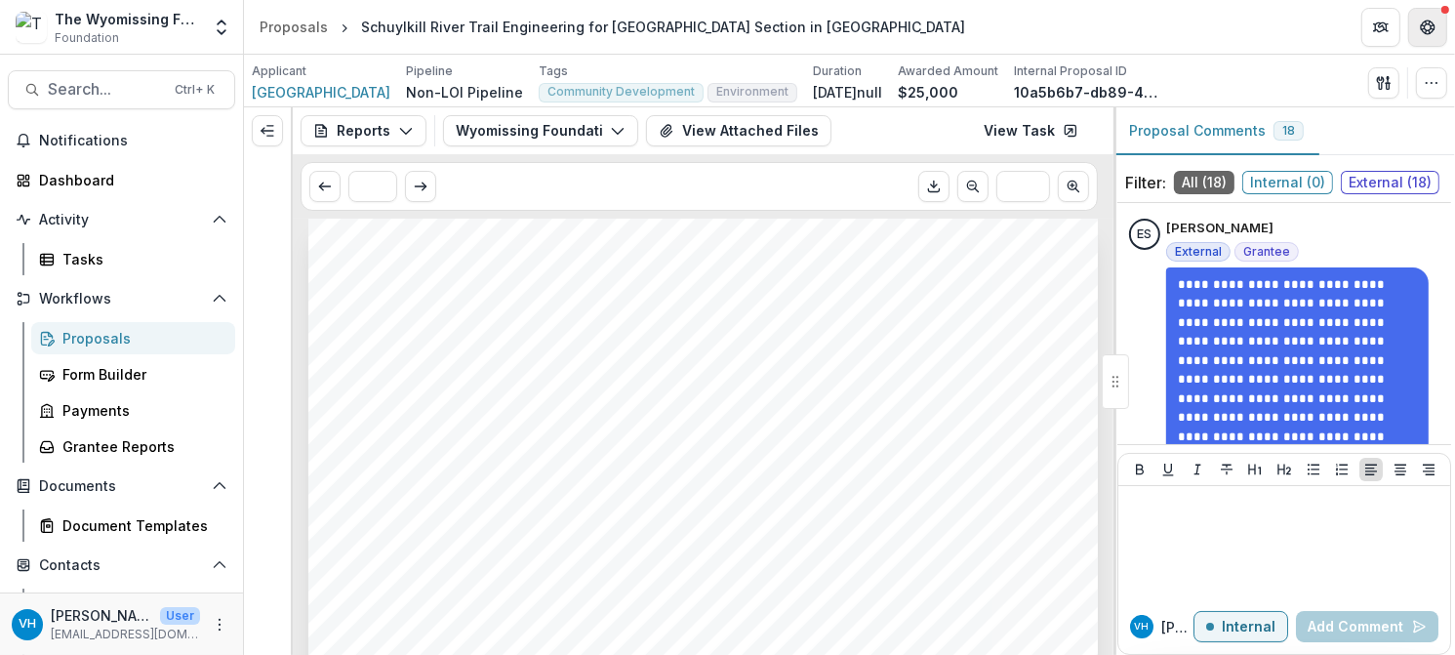
click at [1425, 29] on icon "Get Help" at bounding box center [1428, 28] width 16 height 16
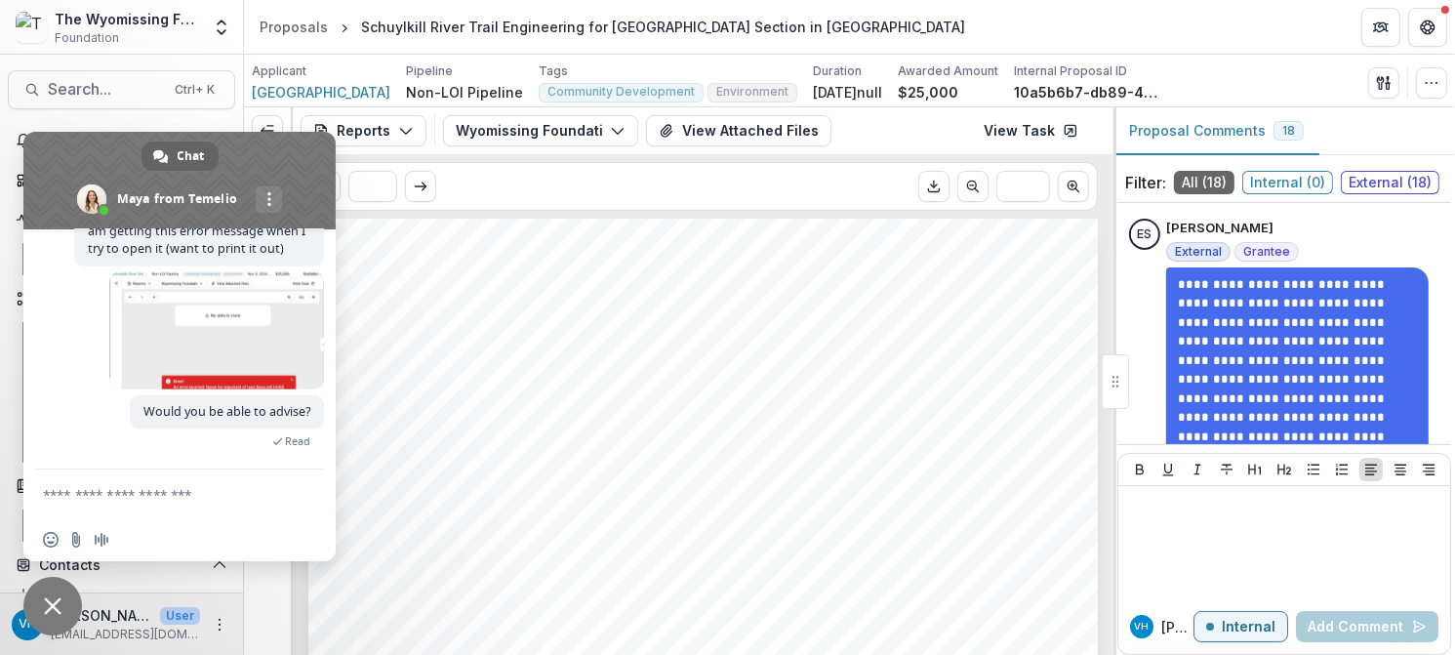
click at [279, 467] on div "Would you be able to advise? 2 minutes ago Read" at bounding box center [199, 432] width 250 height 74
click at [206, 491] on textarea "Compose your message..." at bounding box center [160, 493] width 234 height 49
type textarea "**********"
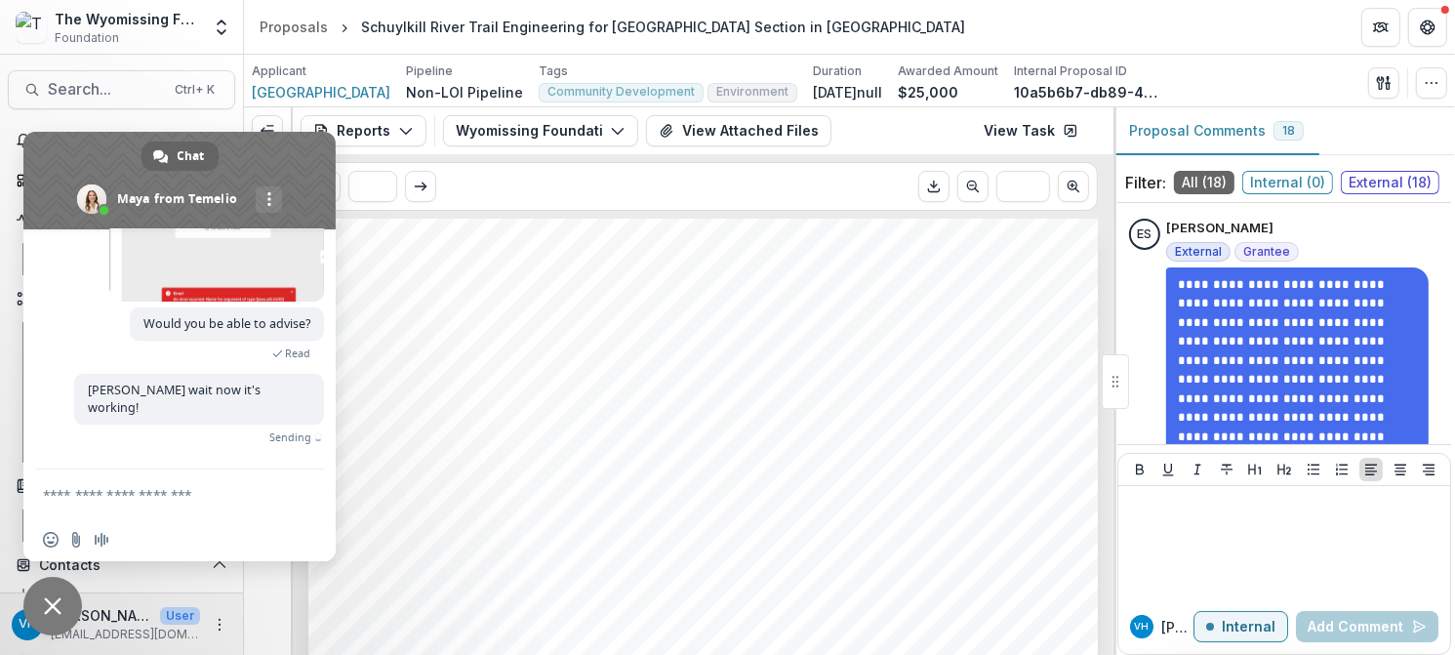
scroll to position [2731, 0]
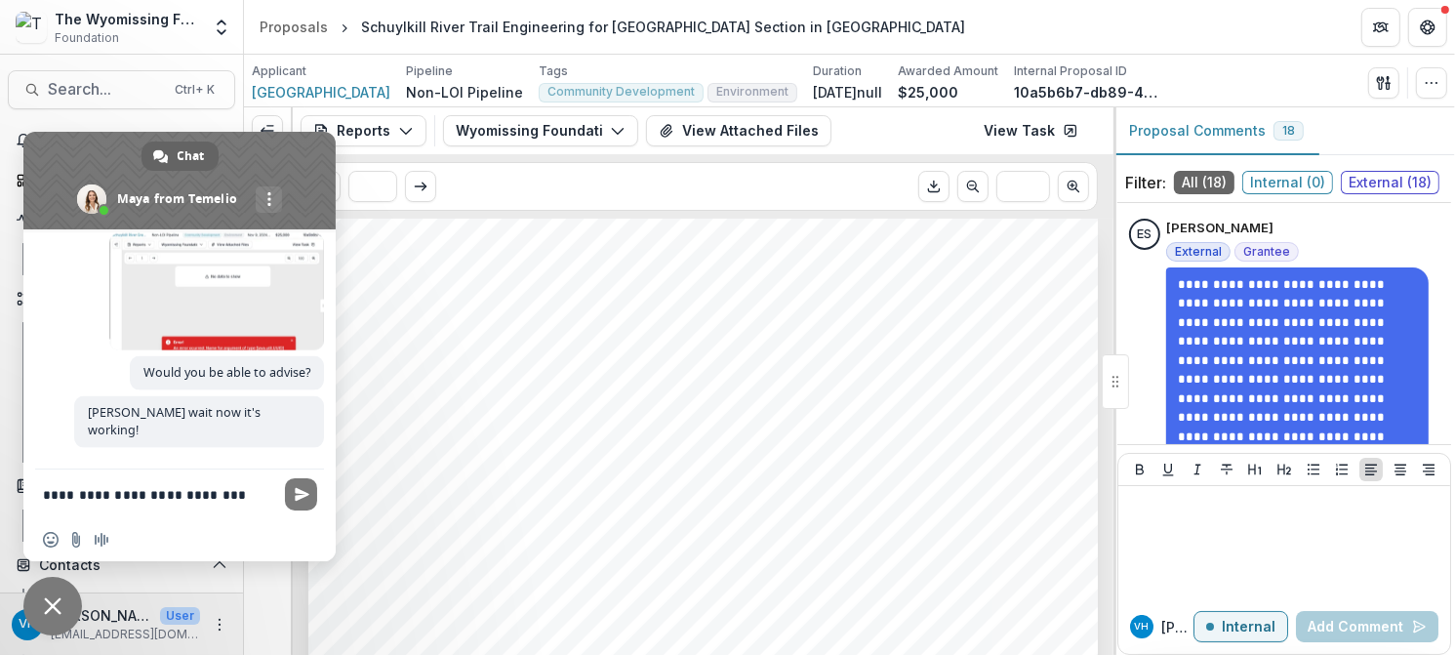
type textarea "**********"
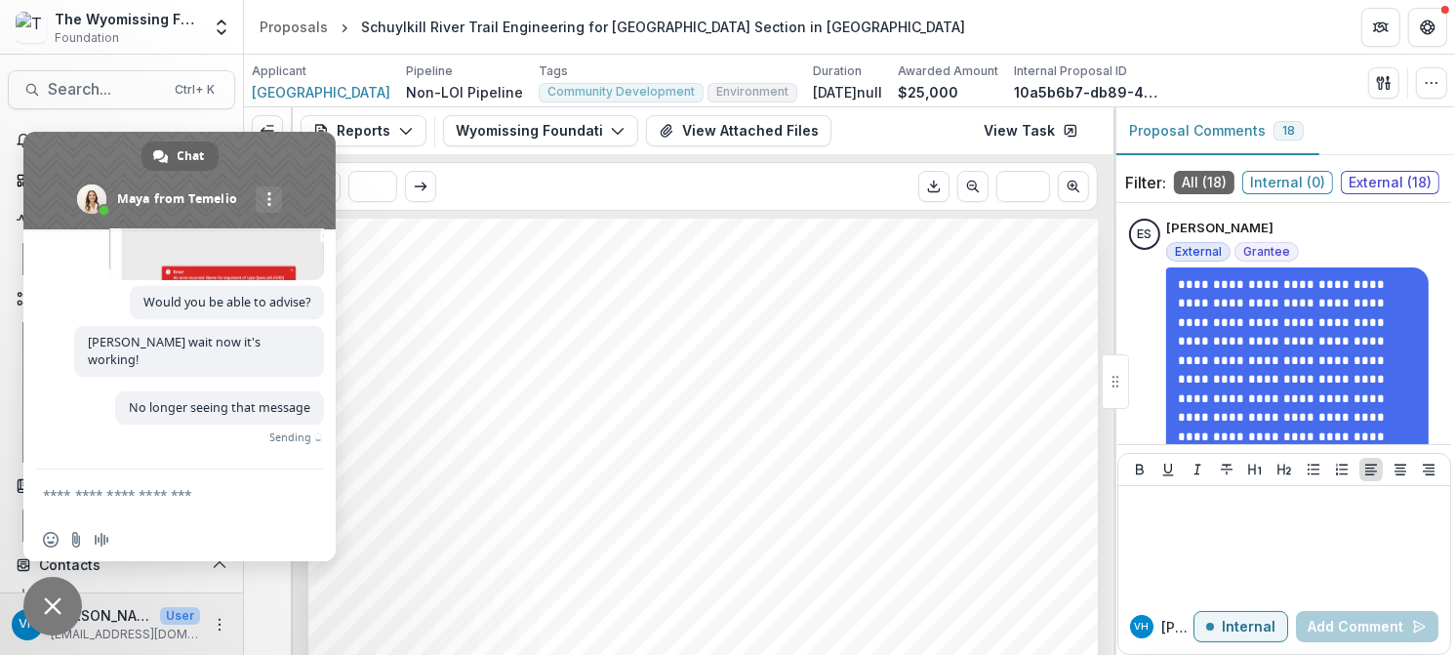
scroll to position [2771, 0]
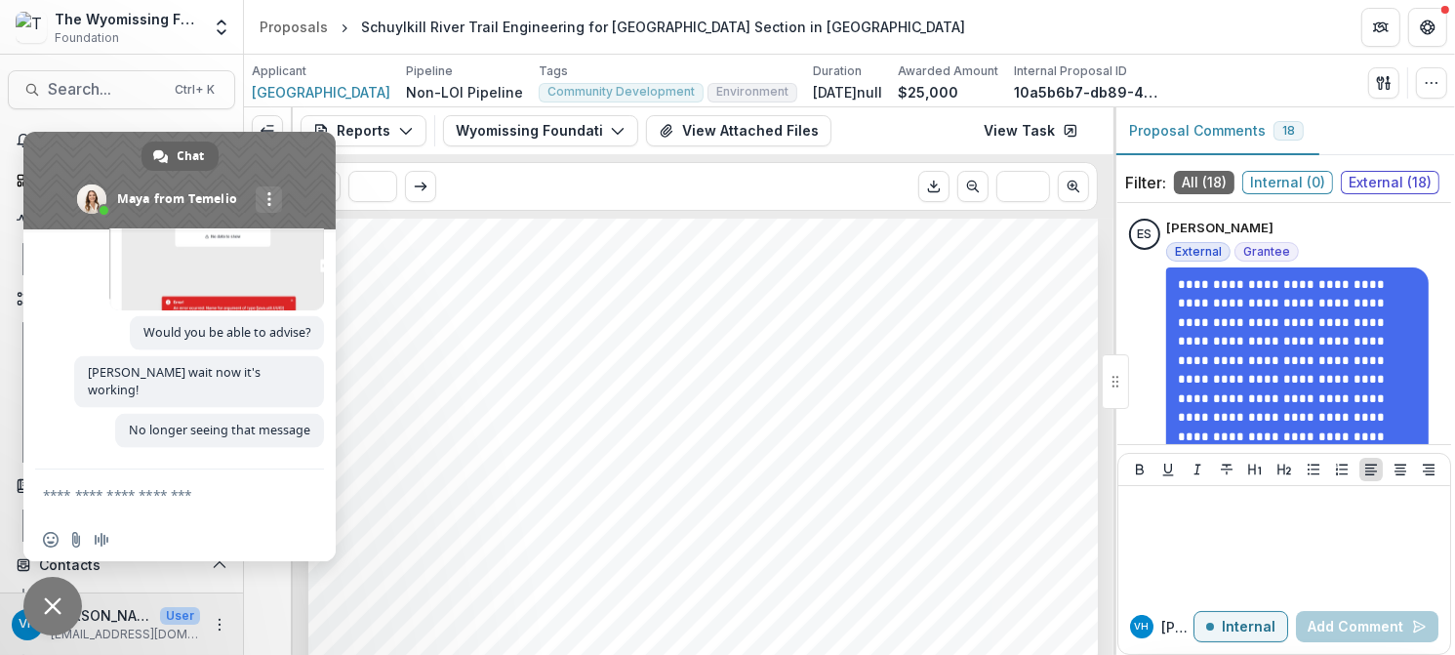
click at [932, 193] on icon "Download PDF" at bounding box center [934, 187] width 16 height 16
click at [172, 493] on textarea "Compose your message..." at bounding box center [160, 493] width 234 height 49
type textarea "*"
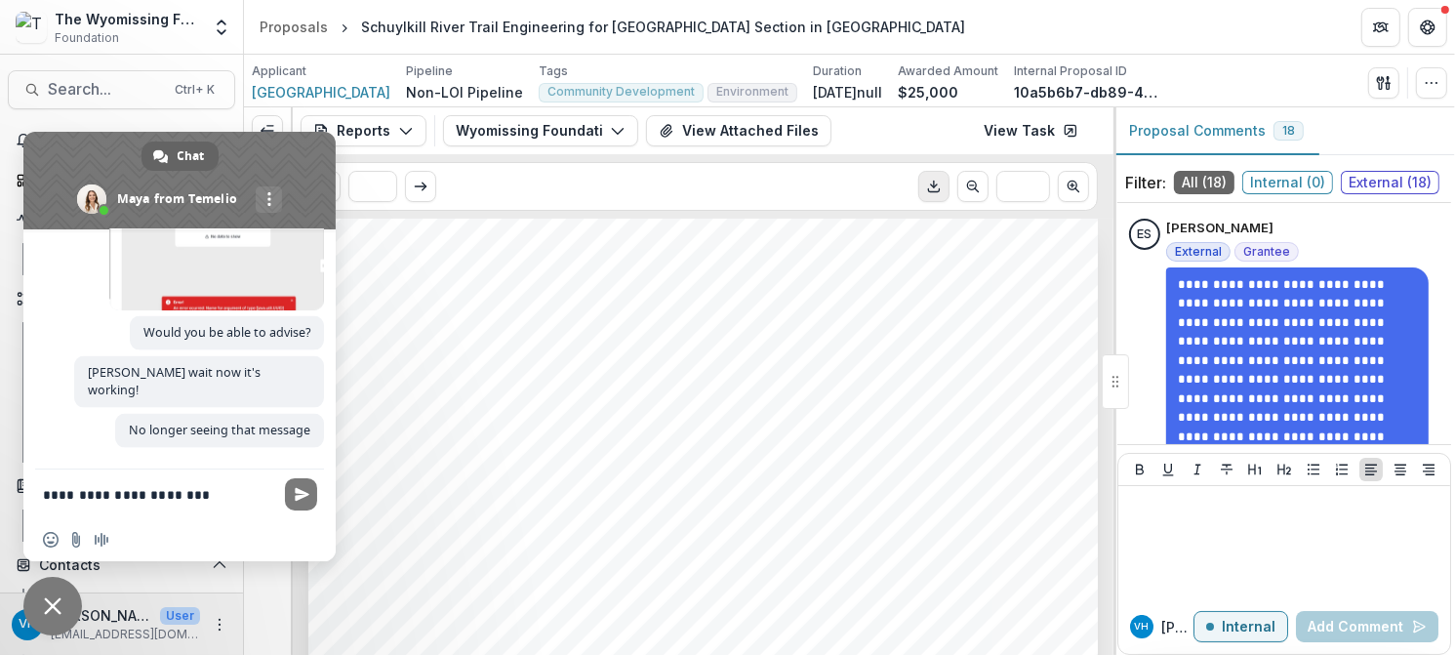
type textarea "**********"
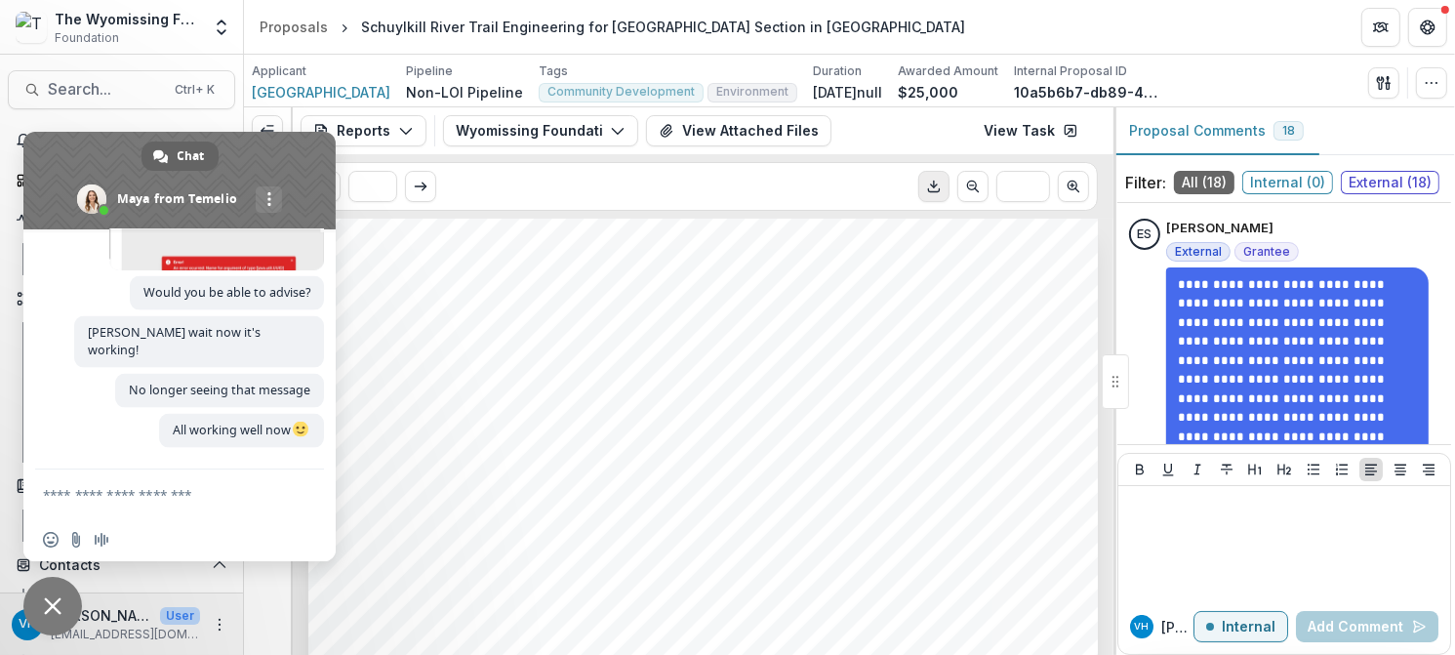
scroll to position [2812, 0]
click at [66, 612] on span "Close chat" at bounding box center [52, 606] width 59 height 59
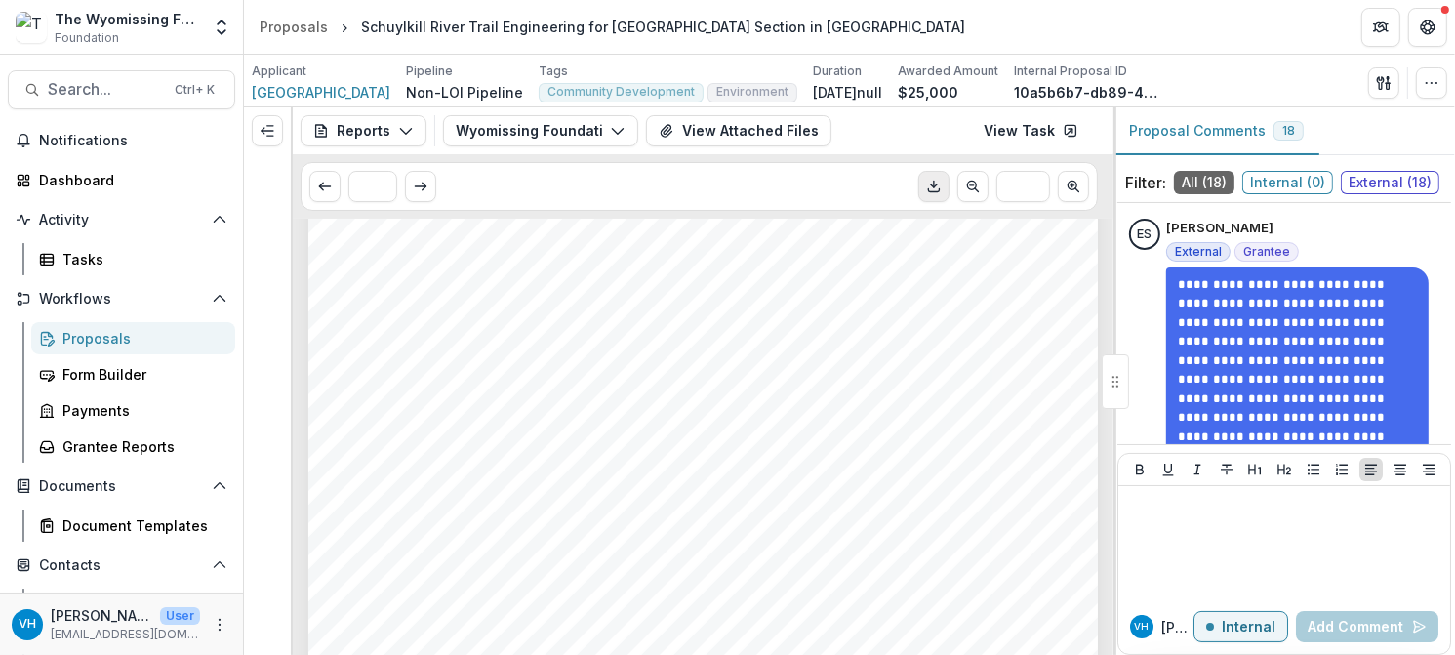
scroll to position [0, 0]
click at [165, 337] on div "Proposals" at bounding box center [140, 338] width 157 height 20
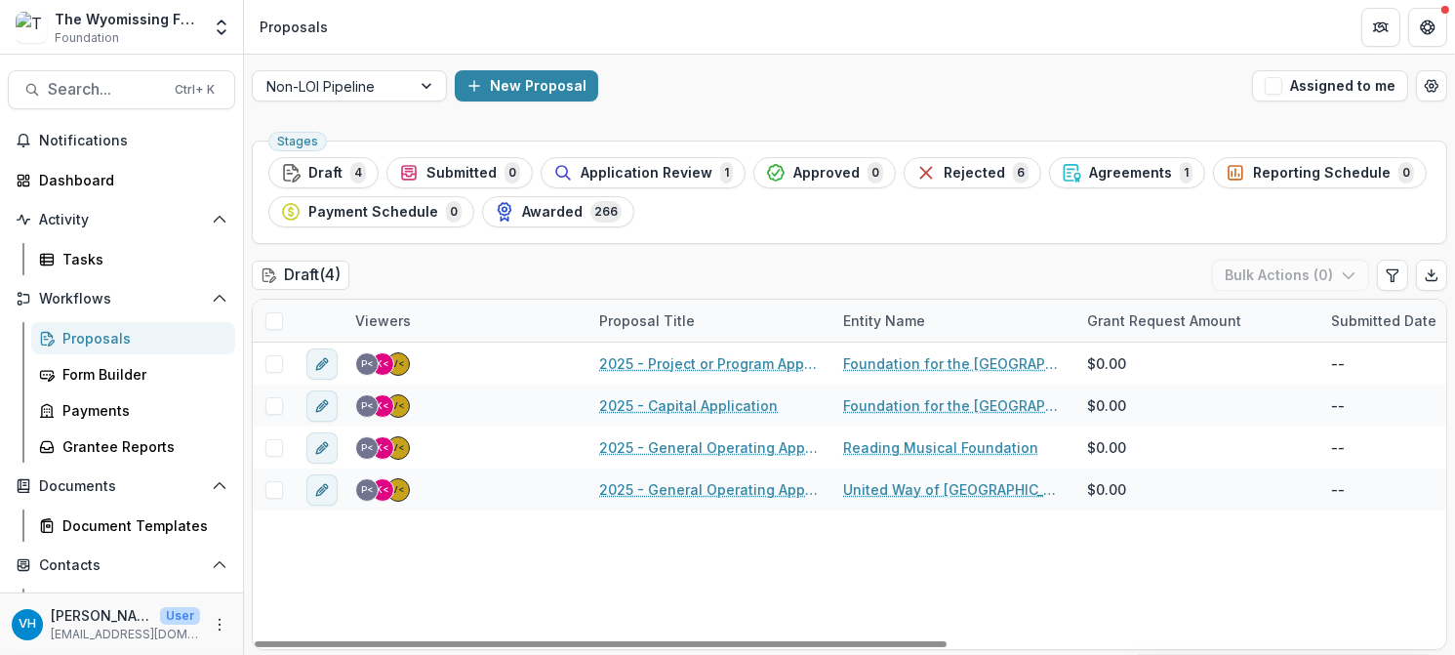
click at [402, 584] on div "V< K< P< 2025 - Project or Program Application Foundation for the Reading Publi…" at bounding box center [1274, 495] width 2042 height 306
